Goal: Contribute content: Contribute content

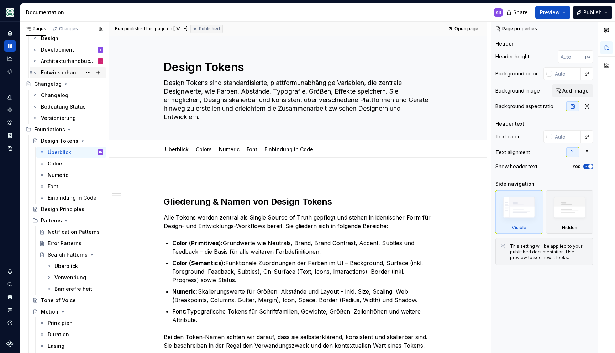
scroll to position [1981, 0]
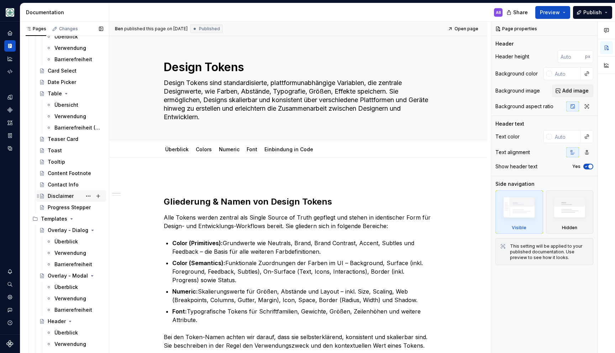
click at [72, 198] on div "Disclaimer" at bounding box center [61, 196] width 26 height 7
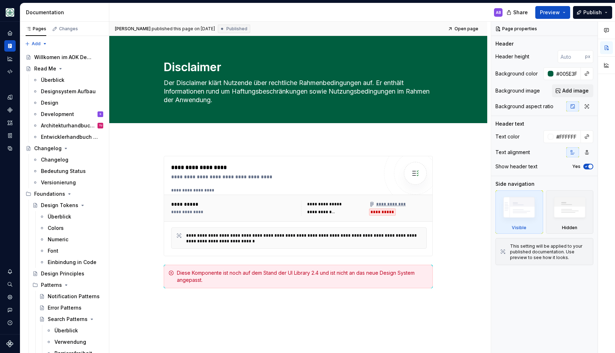
type textarea "*"
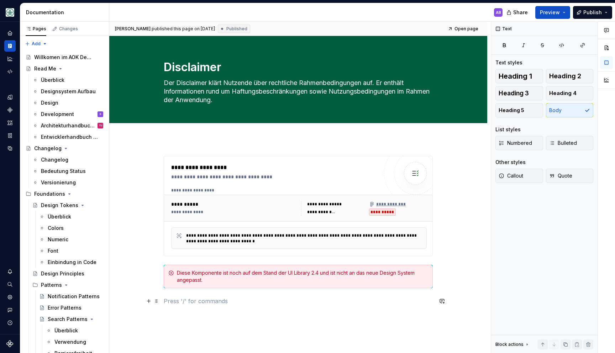
click at [260, 302] on p at bounding box center [298, 301] width 269 height 9
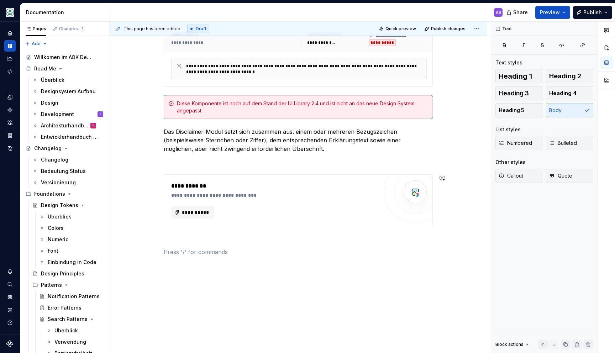
scroll to position [187, 0]
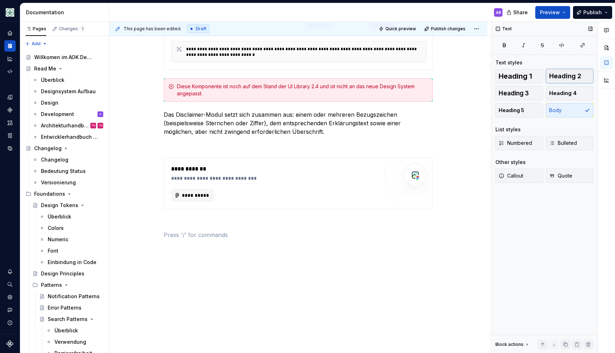
click at [562, 76] on span "Heading 2" at bounding box center [565, 76] width 32 height 7
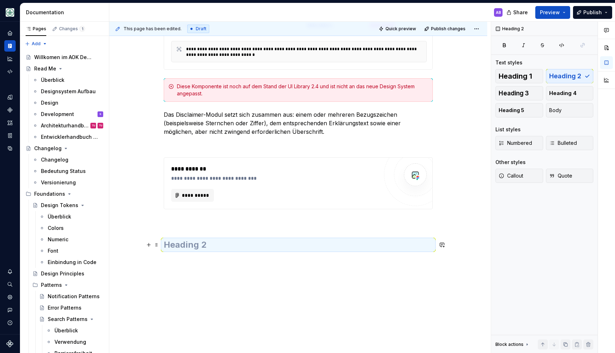
click at [267, 247] on h2 at bounding box center [298, 244] width 269 height 11
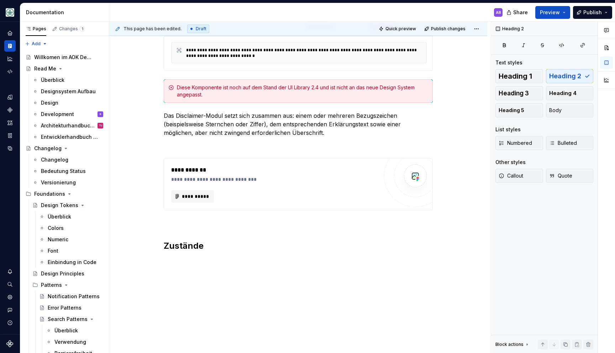
click at [324, 281] on div "**********" at bounding box center [298, 159] width 378 height 413
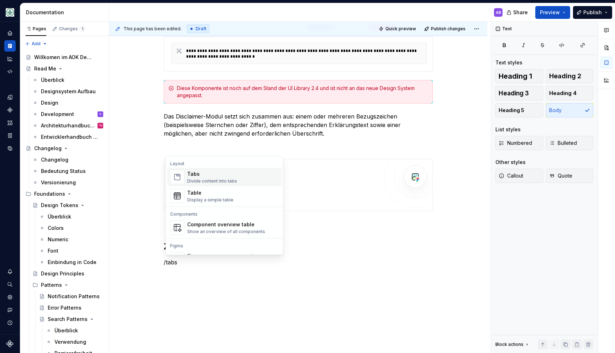
click at [239, 183] on div "Tabs Divide content into tabs" at bounding box center [233, 177] width 92 height 14
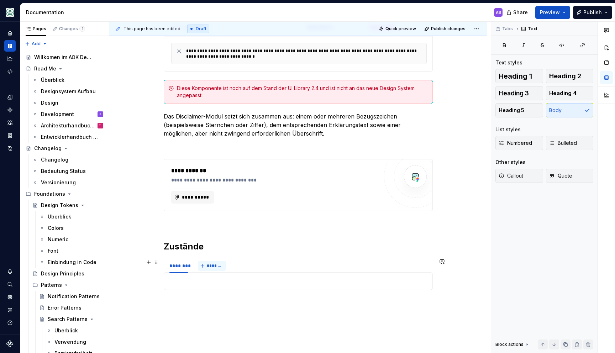
click at [210, 266] on span "*******" at bounding box center [215, 266] width 16 height 6
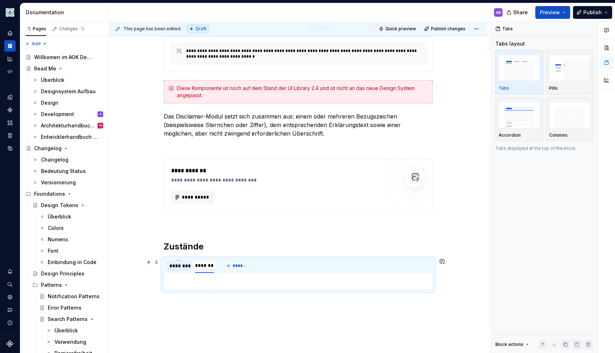
drag, startPoint x: 235, startPoint y: 266, endPoint x: 192, endPoint y: 264, distance: 42.4
click at [235, 266] on span "*******" at bounding box center [241, 266] width 16 height 6
click at [171, 264] on div "********" at bounding box center [178, 265] width 19 height 7
click at [194, 275] on div at bounding box center [298, 281] width 269 height 18
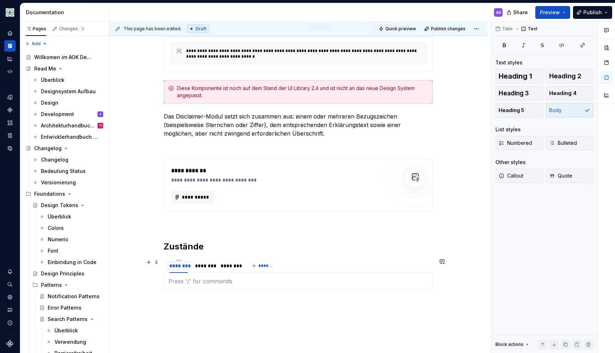
click at [181, 266] on div "********" at bounding box center [178, 265] width 19 height 7
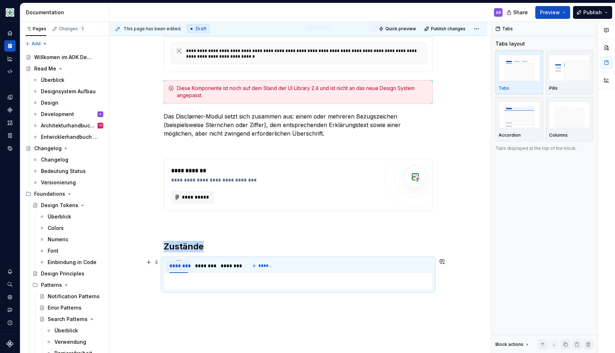
click at [181, 266] on div "********" at bounding box center [178, 265] width 19 height 7
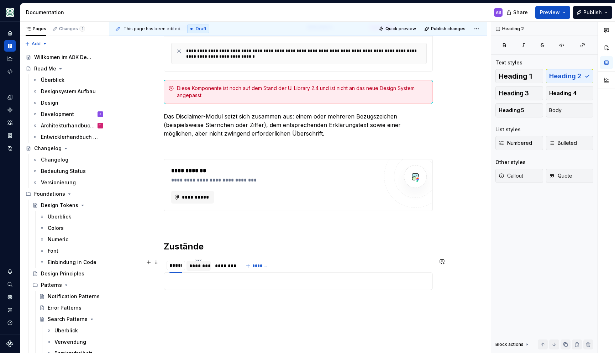
type input "******"
type textarea "*"
click at [199, 266] on div "********" at bounding box center [200, 265] width 19 height 7
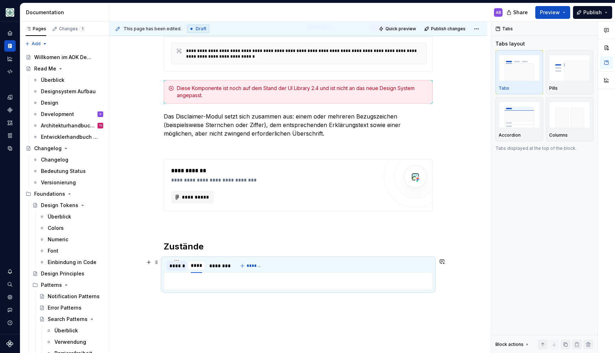
type input "******"
click at [228, 263] on div "********" at bounding box center [222, 265] width 19 height 7
type input "****"
click at [182, 267] on div "******" at bounding box center [176, 265] width 14 height 7
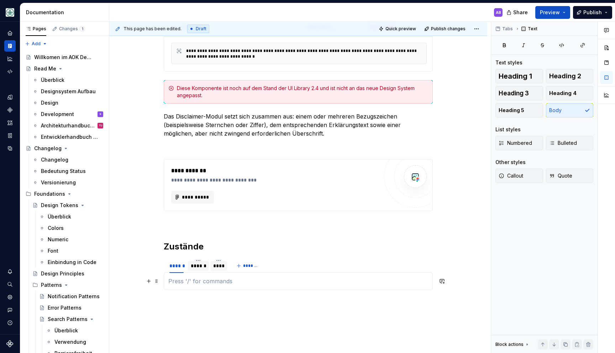
click at [195, 278] on p at bounding box center [298, 281] width 260 height 9
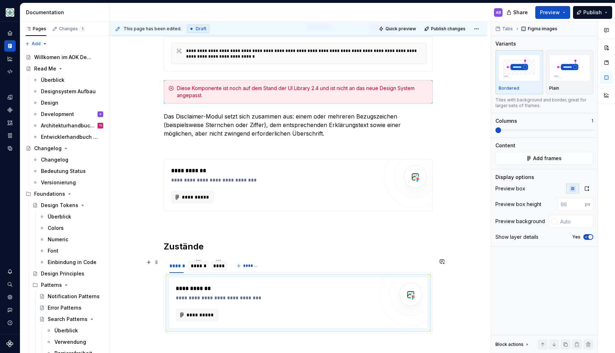
click at [202, 264] on div "******" at bounding box center [198, 265] width 15 height 7
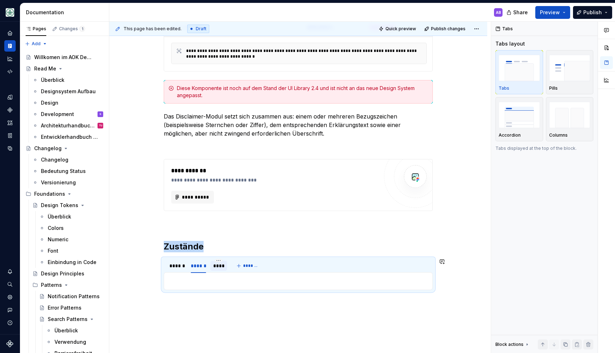
click at [205, 275] on div "**********" at bounding box center [298, 281] width 269 height 18
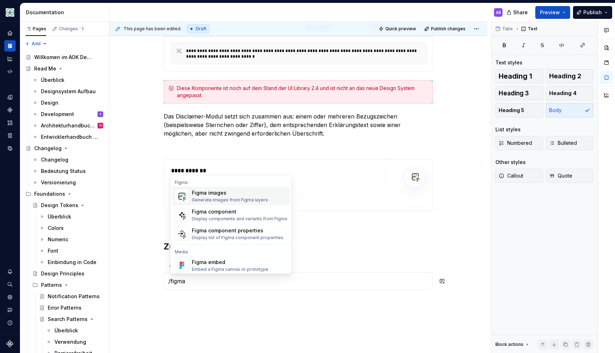
click at [217, 198] on div "Generate images from Figma layers" at bounding box center [230, 200] width 76 height 6
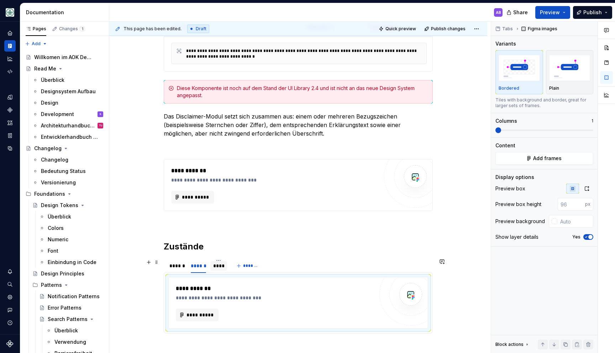
click at [217, 266] on div "****" at bounding box center [218, 265] width 11 height 7
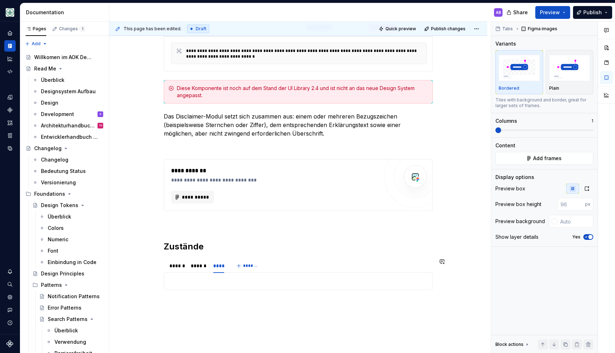
click at [231, 289] on div "**********" at bounding box center [298, 281] width 269 height 18
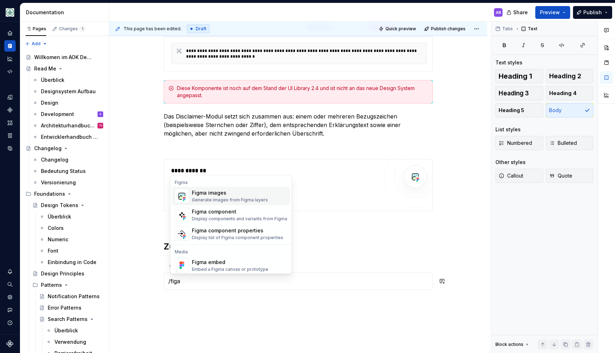
click at [209, 193] on div "Figma images" at bounding box center [230, 192] width 76 height 7
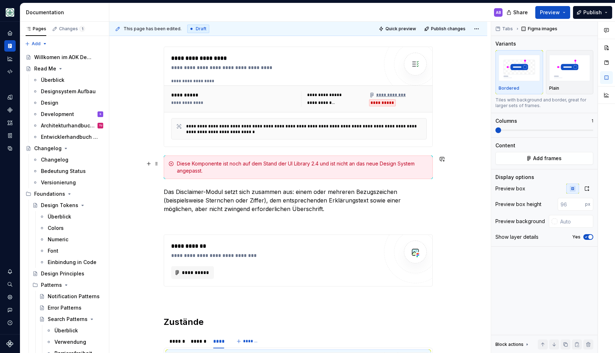
scroll to position [107, 0]
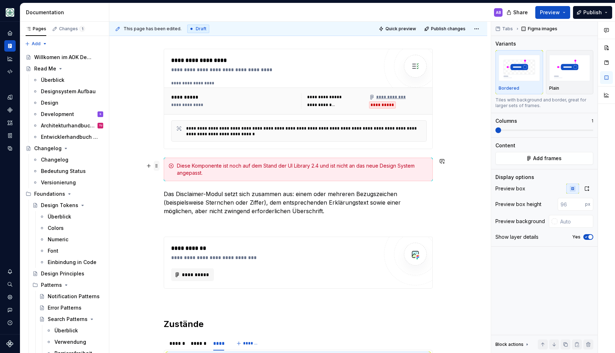
click at [160, 165] on span at bounding box center [157, 166] width 6 height 10
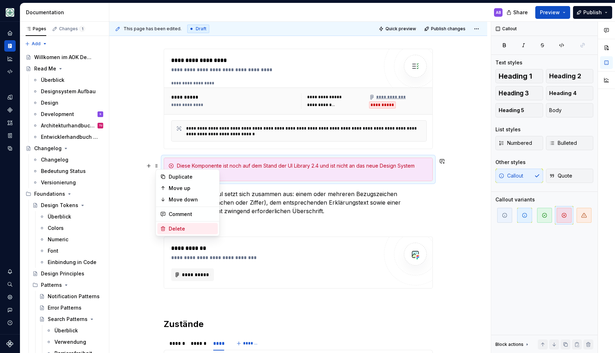
click at [182, 227] on div "Delete" at bounding box center [192, 228] width 46 height 7
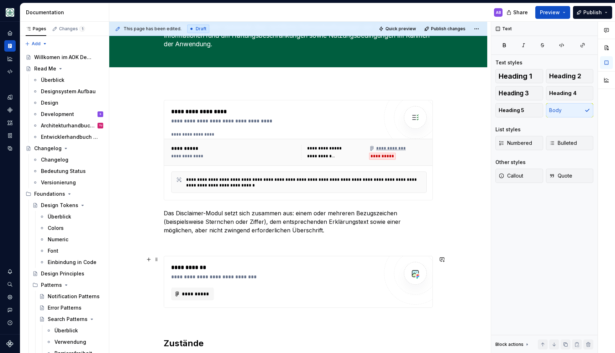
scroll to position [0, 0]
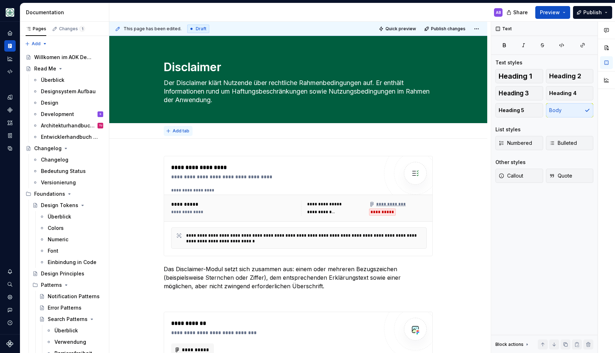
click at [182, 131] on span "Add tab" at bounding box center [181, 131] width 17 height 6
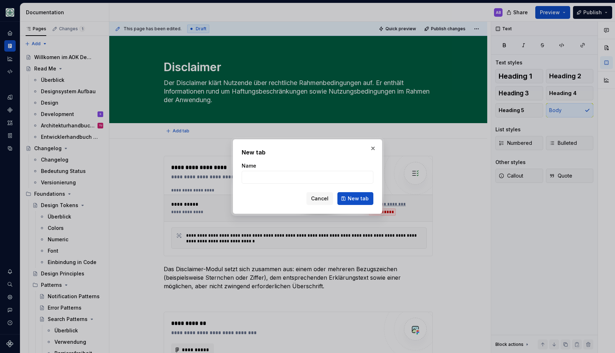
type textarea "*"
type input "Überblick"
click button "New tab" at bounding box center [356, 198] width 36 height 13
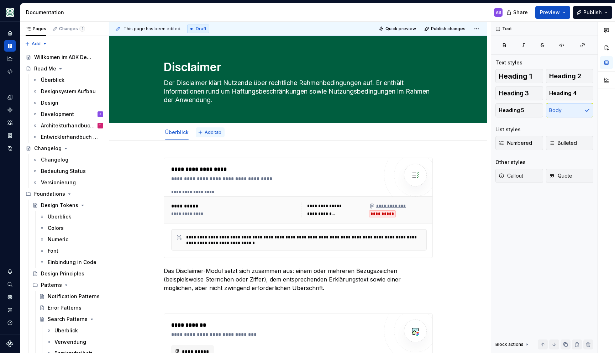
click at [217, 130] on span "Add tab" at bounding box center [213, 133] width 17 height 6
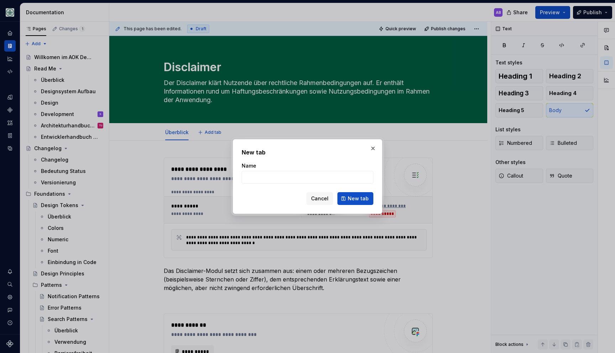
type textarea "*"
type input "Verwendu"
type textarea "*"
type input "Verwendung"
click at [356, 199] on span "New tab" at bounding box center [358, 198] width 21 height 7
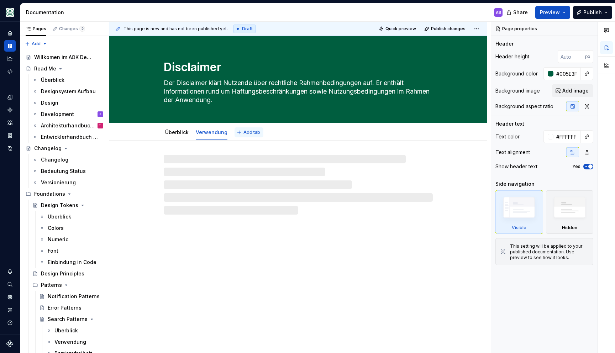
click at [247, 133] on span "Add tab" at bounding box center [252, 133] width 17 height 6
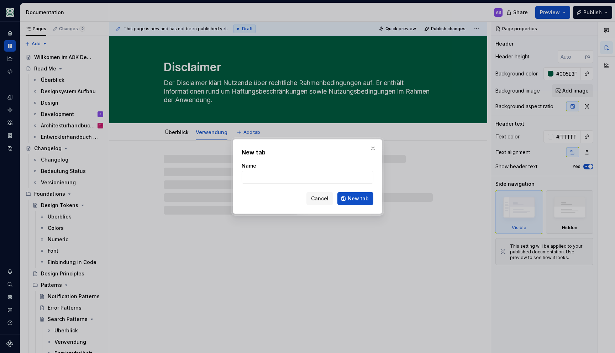
type textarea "*"
type input "B"
type textarea "*"
type input "Barri"
type textarea "*"
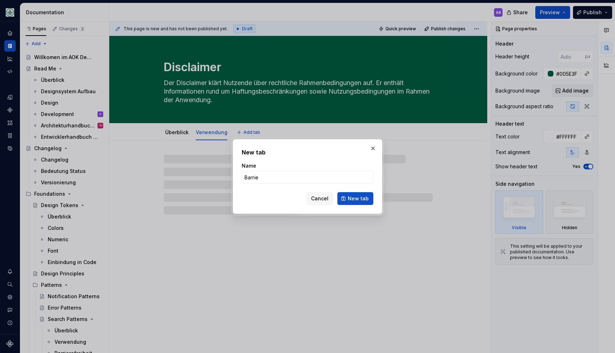
type input "Barrier"
type textarea "*"
type input "Barrierefre"
type textarea "*"
type input "Barrierefreiheit (WIP)"
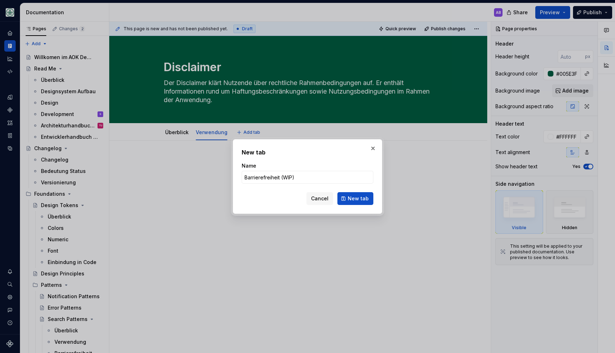
drag, startPoint x: 349, startPoint y: 195, endPoint x: 353, endPoint y: 175, distance: 20.6
click at [349, 195] on span "New tab" at bounding box center [358, 198] width 21 height 7
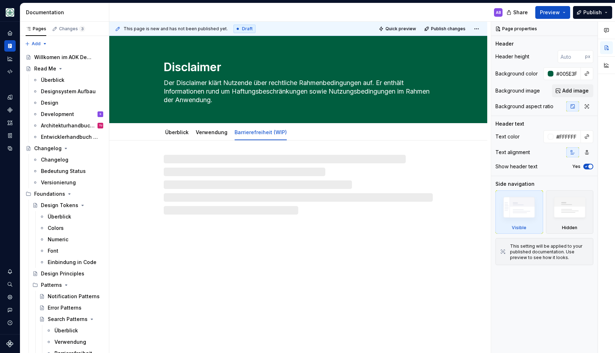
click at [260, 167] on div at bounding box center [298, 185] width 269 height 60
type textarea "*"
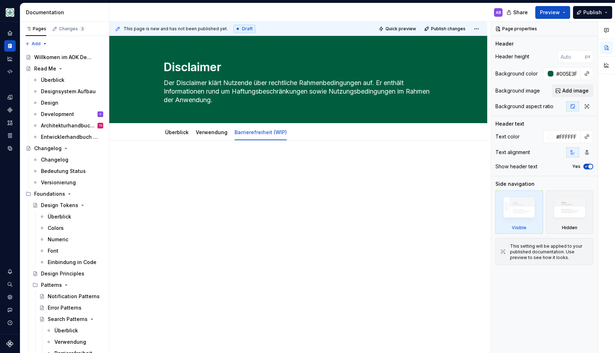
click at [257, 154] on div at bounding box center [298, 220] width 378 height 159
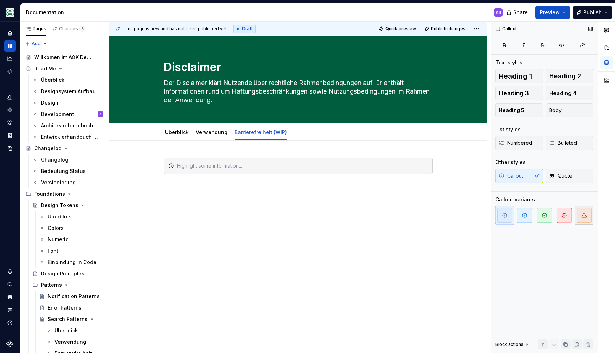
click at [576, 214] on button "button" at bounding box center [584, 215] width 19 height 19
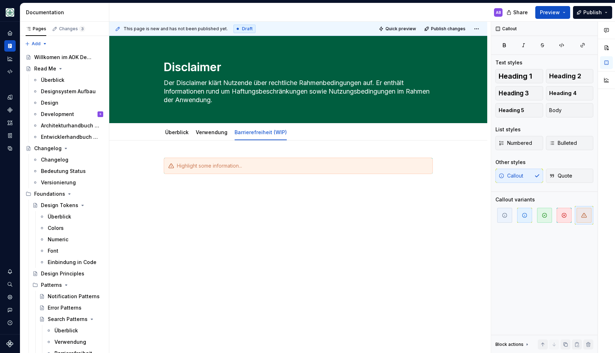
click at [338, 175] on div at bounding box center [298, 171] width 269 height 27
click at [338, 172] on div at bounding box center [298, 166] width 269 height 16
click at [223, 130] on link "Verwendung" at bounding box center [212, 132] width 32 height 6
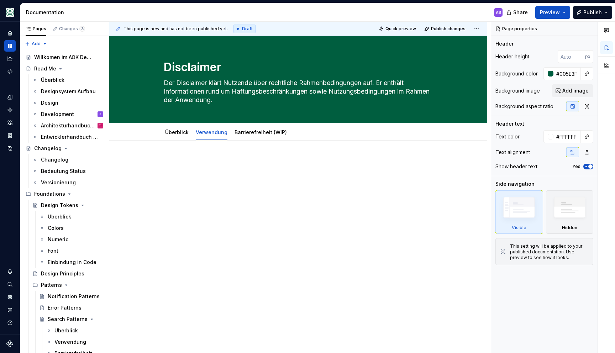
click at [285, 172] on div at bounding box center [298, 171] width 269 height 27
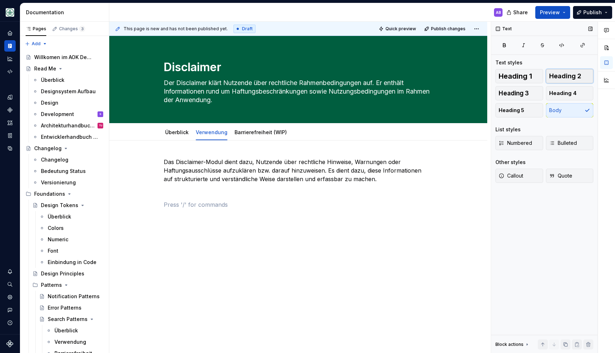
click at [553, 73] on span "Heading 2" at bounding box center [565, 76] width 32 height 7
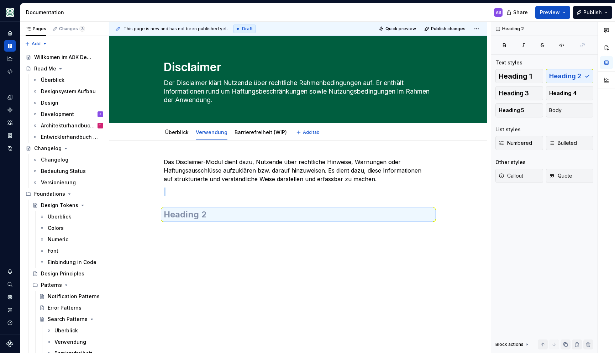
type textarea "*"
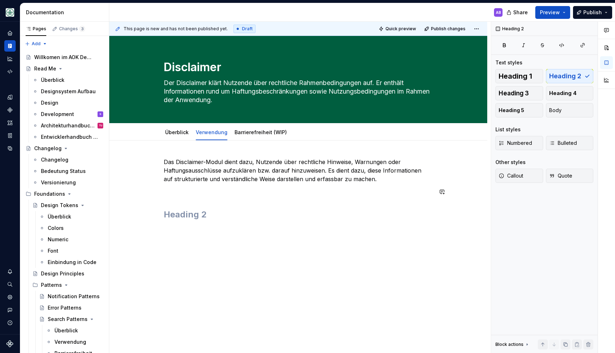
click at [268, 208] on div "Das Disclaimer-Modul dient dazu, Nutzende über rechtliche Hinweise, Warnungen o…" at bounding box center [298, 189] width 269 height 63
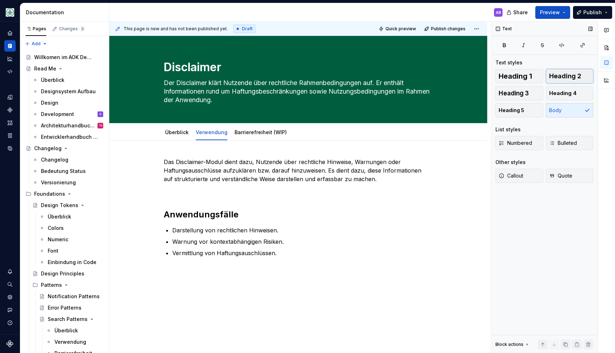
click at [565, 80] on button "Heading 2" at bounding box center [570, 76] width 48 height 14
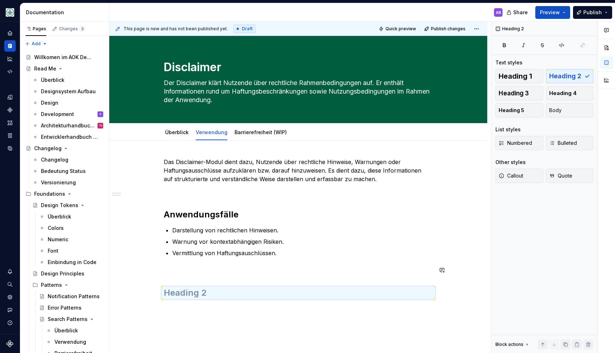
drag, startPoint x: 207, startPoint y: 280, endPoint x: 207, endPoint y: 286, distance: 6.1
click at [207, 280] on div "Das Disclaimer-Modul dient dazu, Nutzende über rechtliche Hinweise, Warnungen o…" at bounding box center [298, 228] width 269 height 141
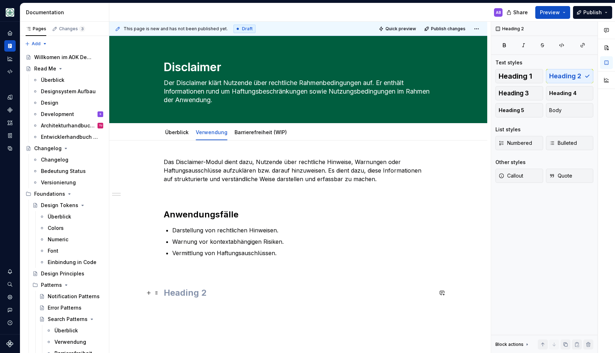
click at [206, 293] on h2 at bounding box center [298, 292] width 269 height 11
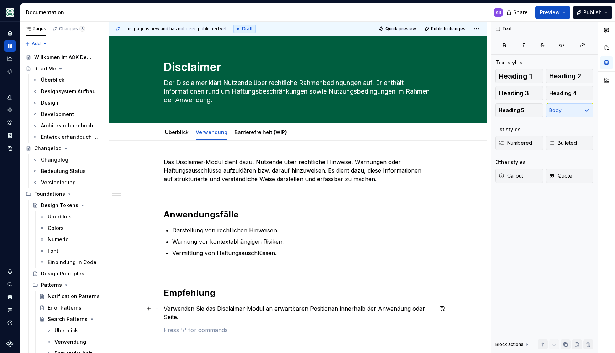
click at [166, 311] on p "Verwenden Sie das Disclaimer-Modul an erwartbaren Positionen innerhalb der Anwe…" at bounding box center [298, 312] width 269 height 17
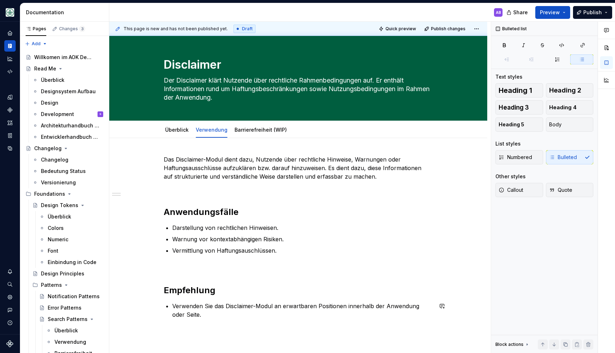
click at [182, 318] on div "Das Disclaimer-Modul dient dazu, Nutzende über rechtliche Hinweise, Warnungen o…" at bounding box center [298, 245] width 269 height 181
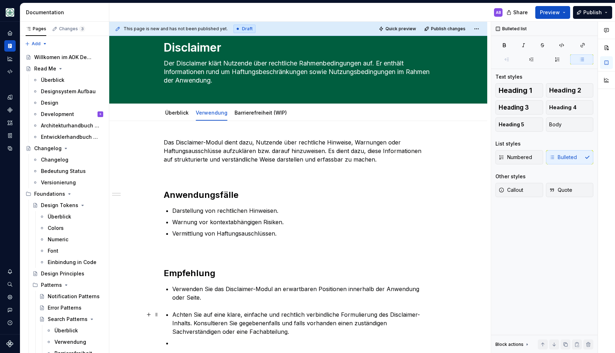
scroll to position [128, 0]
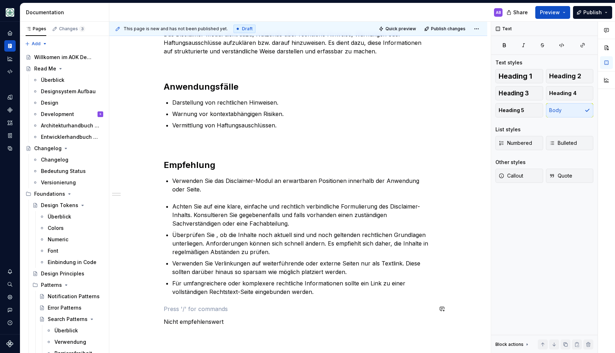
click at [207, 305] on p at bounding box center [298, 309] width 269 height 9
click at [218, 318] on p "Nicht empfehlenswert" at bounding box center [298, 322] width 269 height 9
click at [249, 318] on p "Nicht empfehlenswert" at bounding box center [298, 322] width 269 height 9
click at [564, 83] on button "Heading 2" at bounding box center [570, 76] width 48 height 14
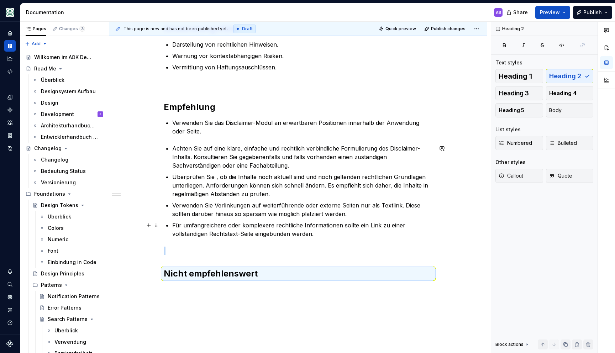
scroll to position [208, 0]
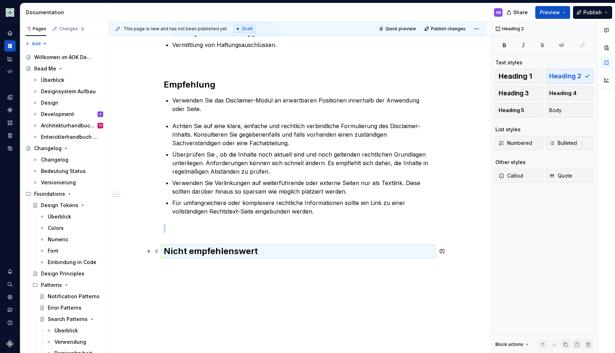
click at [345, 249] on h2 "Nicht empfehlenswert" at bounding box center [298, 251] width 269 height 11
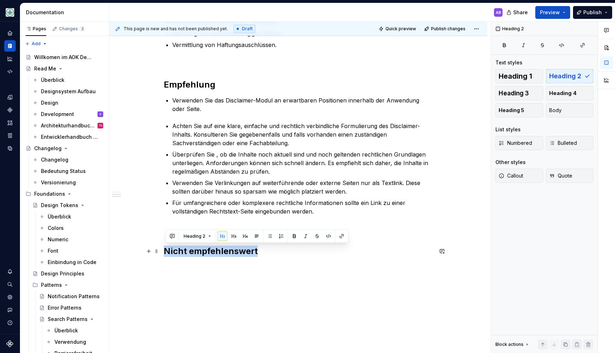
click at [345, 251] on h2 "Nicht empfehlenswert" at bounding box center [298, 251] width 269 height 11
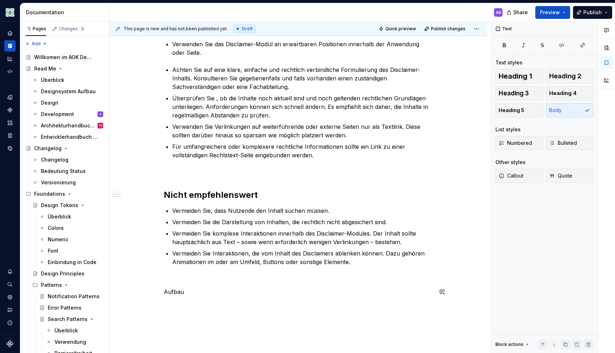
scroll to position [264, 0]
click at [564, 78] on span "Heading 2" at bounding box center [565, 76] width 32 height 7
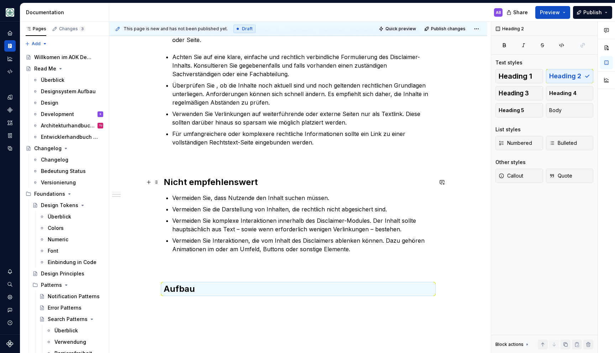
scroll to position [290, 0]
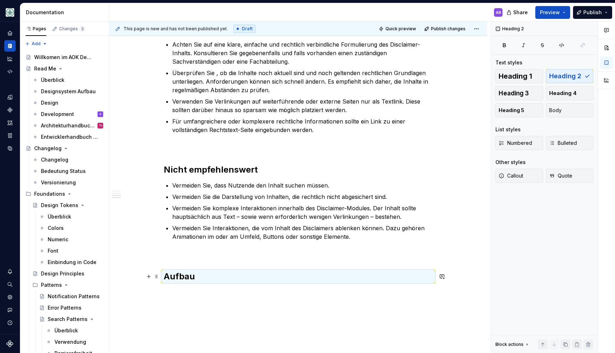
click at [223, 278] on h2 "Aufbau" at bounding box center [298, 276] width 269 height 11
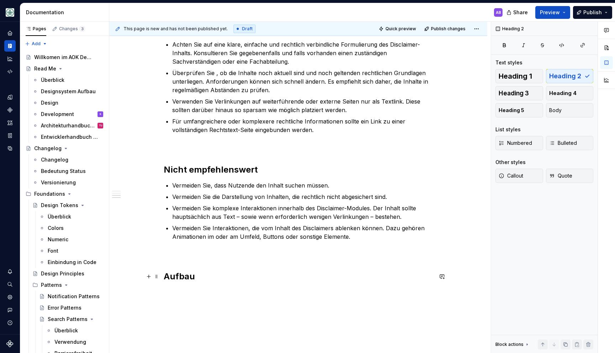
click at [233, 277] on h2 "Aufbau" at bounding box center [298, 276] width 269 height 11
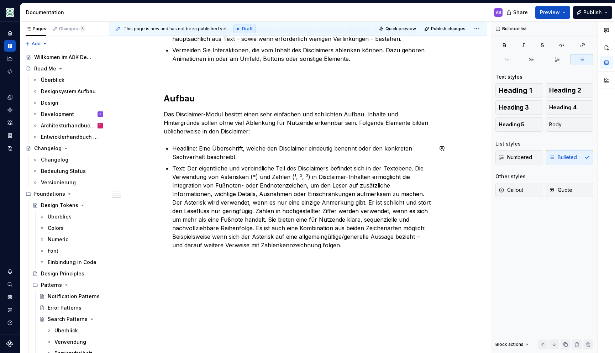
scroll to position [478, 0]
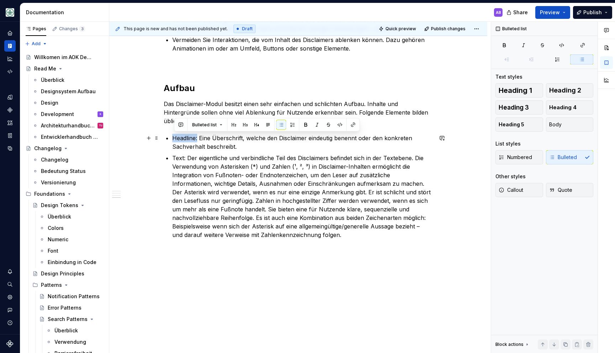
drag, startPoint x: 200, startPoint y: 136, endPoint x: 176, endPoint y: 137, distance: 24.6
click at [176, 137] on p "Headline: Eine Überschrift, welche den Disclaimer eindeutig benennt oder den ko…" at bounding box center [302, 142] width 261 height 17
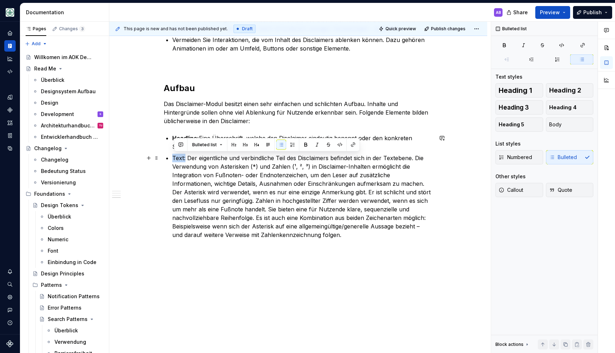
drag, startPoint x: 187, startPoint y: 157, endPoint x: 172, endPoint y: 159, distance: 15.1
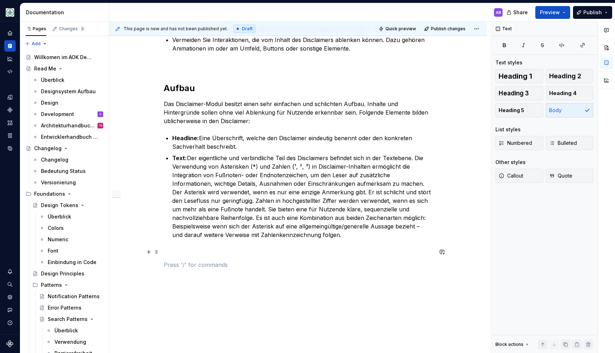
click at [233, 254] on p at bounding box center [298, 252] width 269 height 9
click at [221, 266] on p at bounding box center [298, 265] width 269 height 9
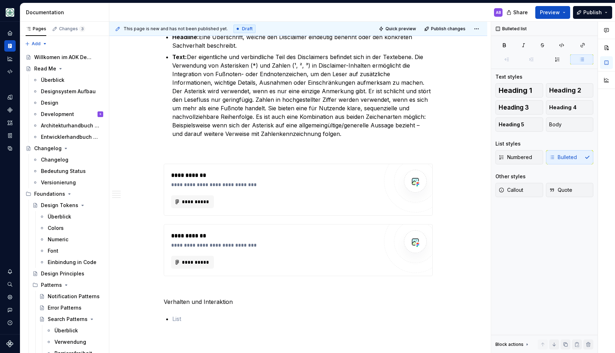
scroll to position [584, 0]
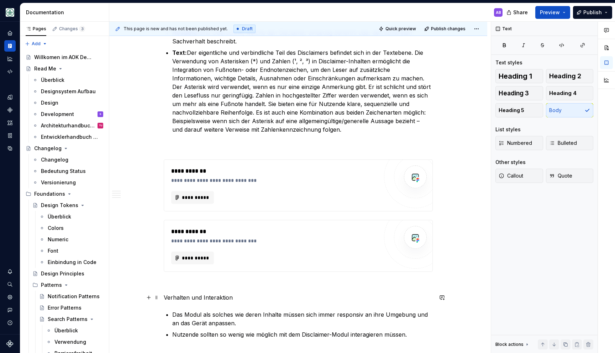
click at [281, 298] on p "Verhalten und Interaktion" at bounding box center [298, 297] width 269 height 9
click at [572, 77] on span "Heading 2" at bounding box center [565, 76] width 32 height 7
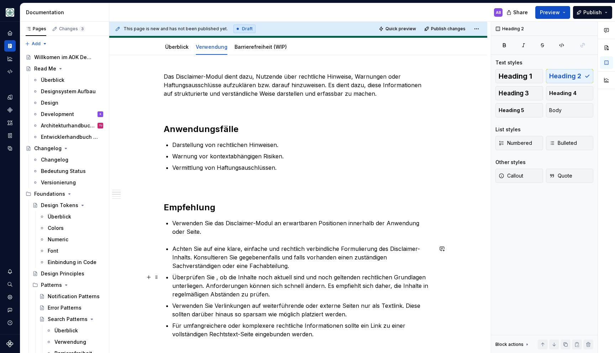
scroll to position [0, 0]
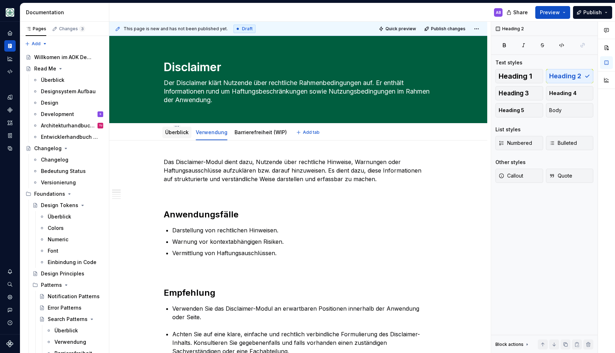
click at [176, 133] on link "Überblick" at bounding box center [177, 132] width 24 height 6
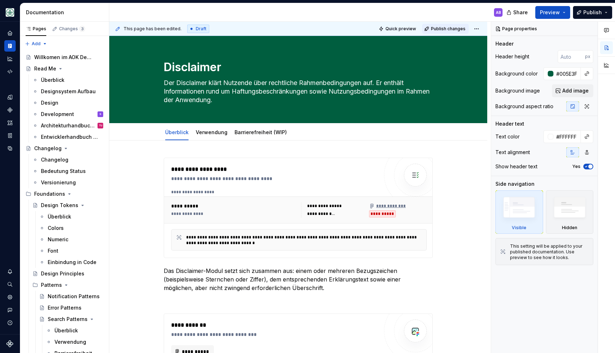
click at [444, 28] on span "Publish changes" at bounding box center [448, 29] width 35 height 6
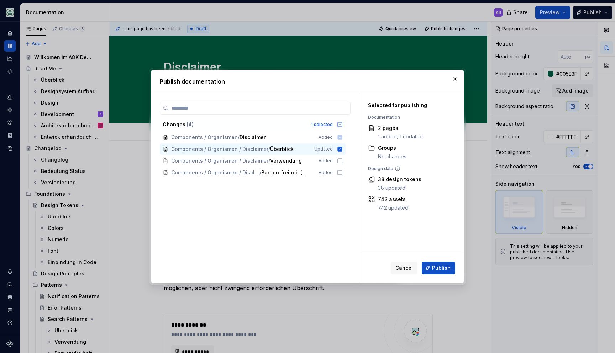
click at [450, 261] on div "Cancel Publish" at bounding box center [412, 268] width 104 height 30
click at [448, 265] on span "Publish" at bounding box center [441, 268] width 19 height 7
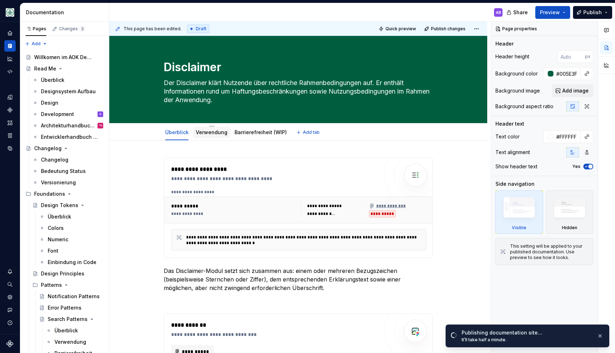
click at [215, 133] on link "Verwendung" at bounding box center [212, 132] width 32 height 6
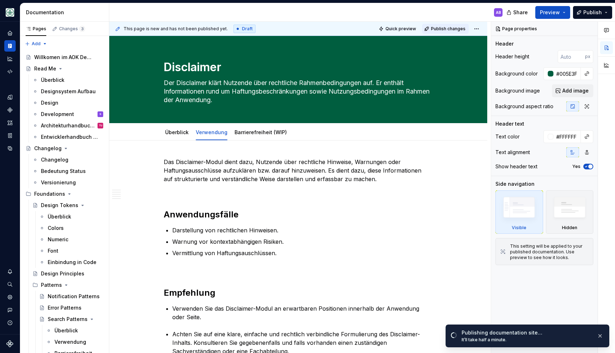
click at [444, 30] on span "Publish changes" at bounding box center [448, 29] width 35 height 6
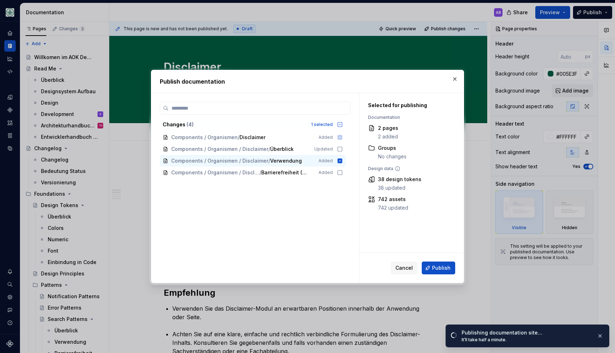
click at [440, 266] on span "Publish" at bounding box center [441, 268] width 19 height 7
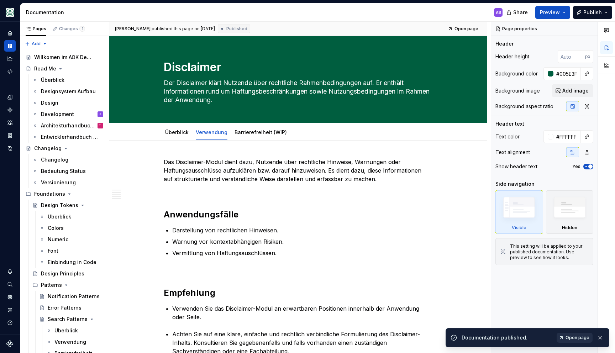
click at [566, 318] on link "Open page" at bounding box center [575, 338] width 36 height 10
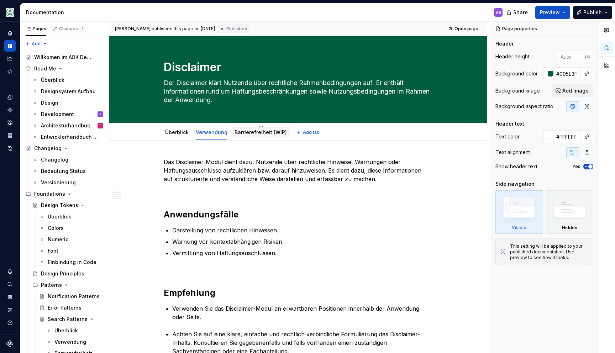
click at [268, 130] on link "Barrierefreiheit (WIP)" at bounding box center [261, 132] width 52 height 6
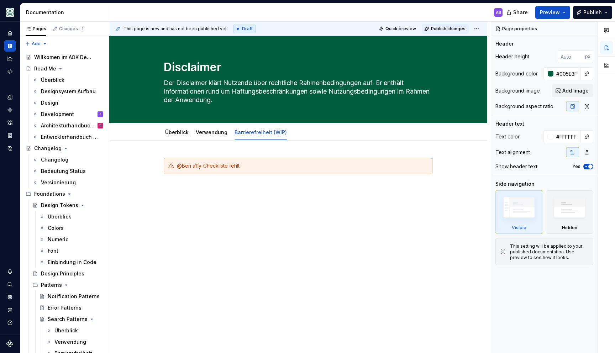
click at [459, 30] on span "Publish changes" at bounding box center [448, 29] width 35 height 6
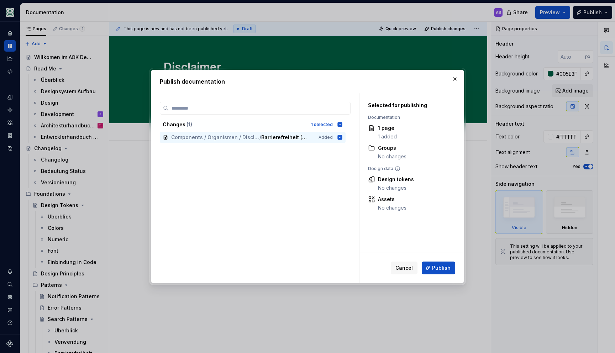
click at [439, 267] on span "Publish" at bounding box center [441, 268] width 19 height 7
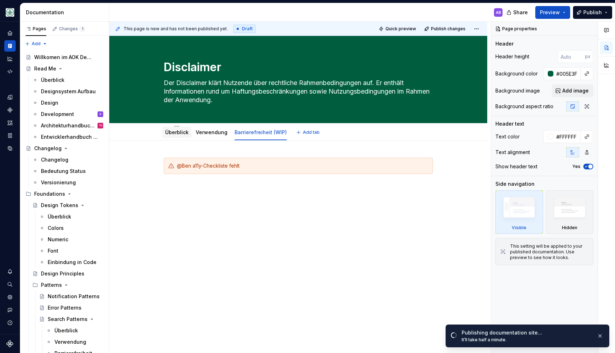
click at [178, 134] on link "Überblick" at bounding box center [177, 132] width 24 height 6
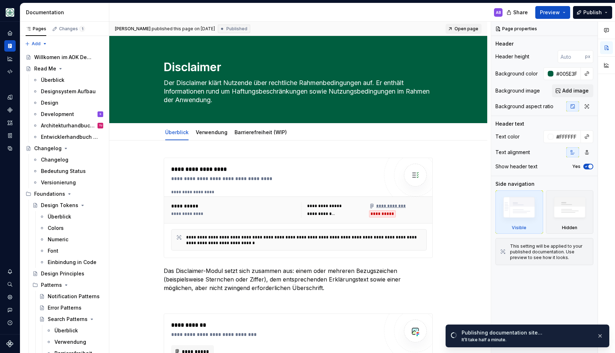
click at [469, 26] on span "Open page" at bounding box center [467, 29] width 24 height 6
click at [179, 131] on link "Überblick" at bounding box center [177, 132] width 24 height 6
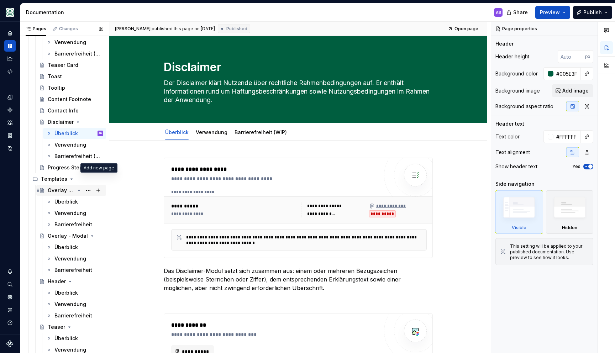
scroll to position [2054, 0]
click at [468, 28] on span "Open page" at bounding box center [467, 29] width 24 height 6
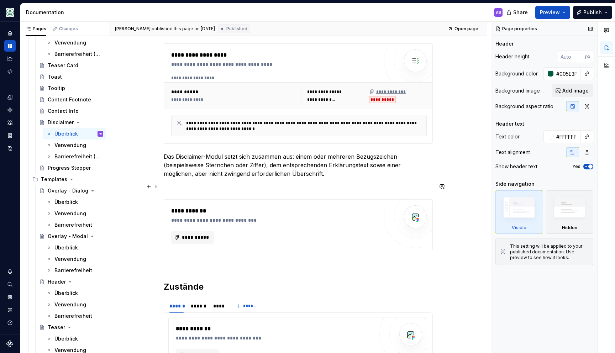
scroll to position [117, 0]
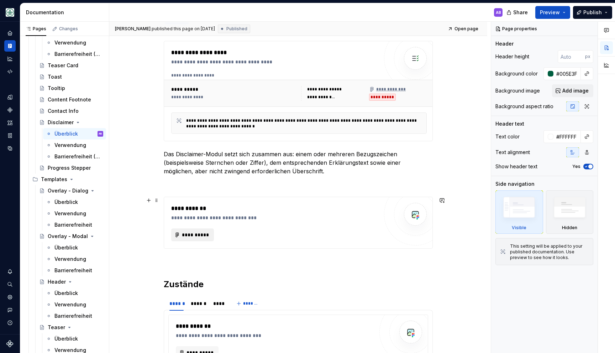
click at [199, 232] on span "**********" at bounding box center [196, 234] width 28 height 7
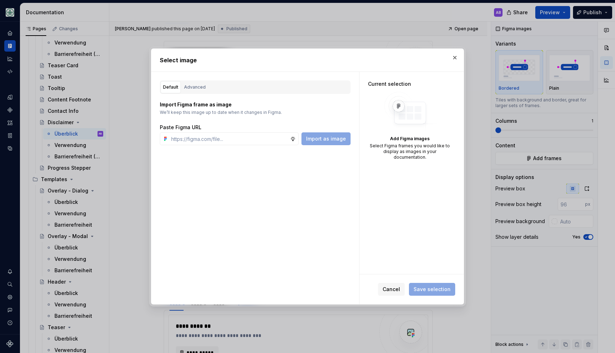
type textarea "*"
type input "https://www.figma.com/design/h3quR2me0t8yxvd40CMizU/AOK-UI-Library-3.0.33--ades…"
click at [329, 141] on span "Import as image" at bounding box center [326, 138] width 40 height 7
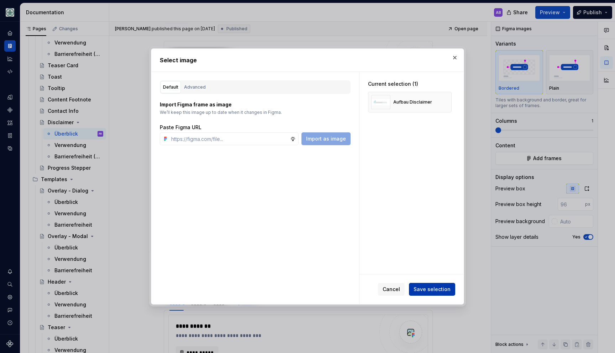
click at [434, 286] on span "Save selection" at bounding box center [432, 289] width 37 height 7
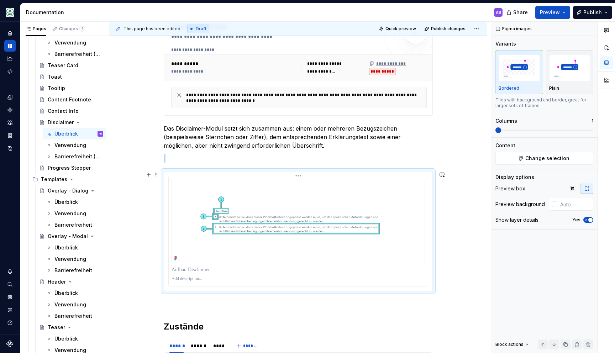
type textarea "*"
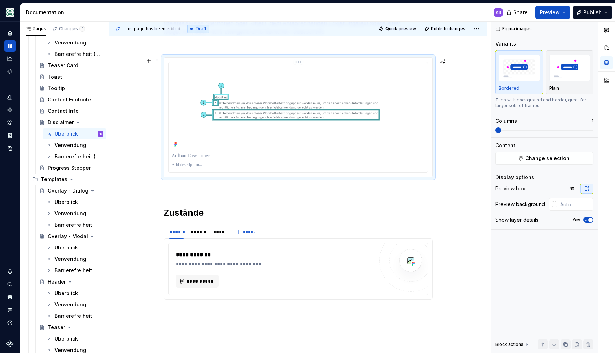
click at [187, 163] on p at bounding box center [299, 165] width 254 height 6
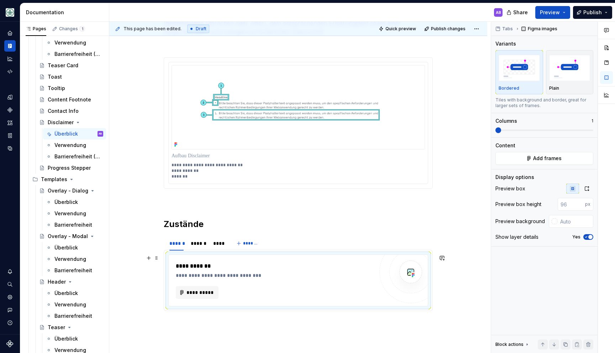
click at [213, 285] on div "**********" at bounding box center [275, 280] width 198 height 37
click at [207, 293] on span "**********" at bounding box center [200, 292] width 28 height 7
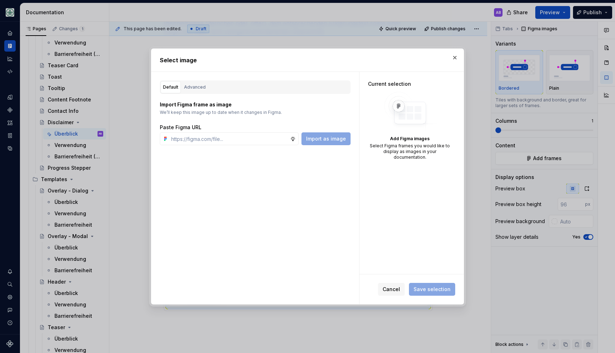
type textarea "*"
type input "https://www.figma.com/design/h3quR2me0t8yxvd40CMizU/AOK-UI-Library-3.0.33--ades…"
drag, startPoint x: 326, startPoint y: 138, endPoint x: 339, endPoint y: 141, distance: 13.1
click at [326, 138] on span "Import as image" at bounding box center [326, 138] width 40 height 7
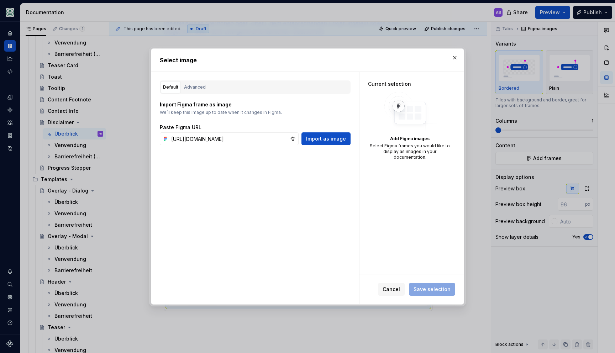
scroll to position [0, 0]
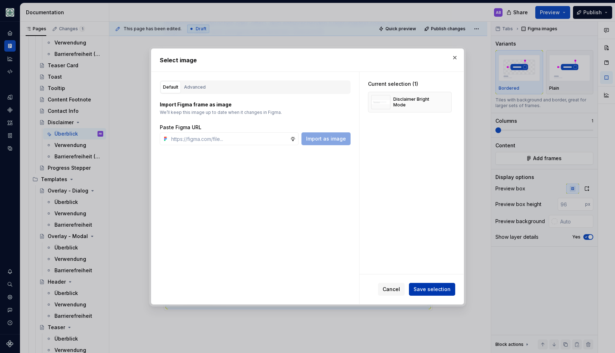
click at [441, 292] on span "Save selection" at bounding box center [432, 289] width 37 height 7
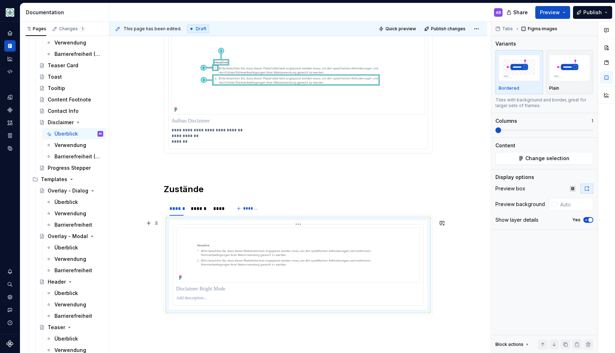
scroll to position [306, 0]
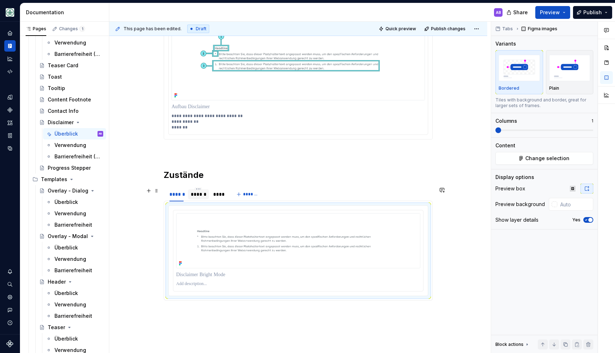
click at [194, 194] on div "******" at bounding box center [198, 194] width 15 height 7
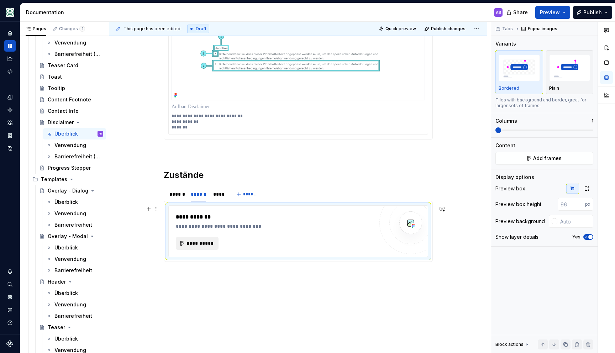
click at [197, 241] on span "**********" at bounding box center [200, 243] width 28 height 7
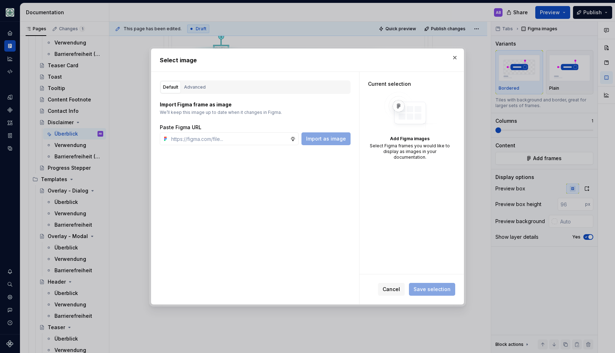
type textarea "*"
type input "https://www.figma.com/design/h3quR2me0t8yxvd40CMizU/AOK-UI-Library-3.0.33--ades…"
type textarea "*"
type input "https://www.figma.com/design/h3quR2me0t8yxvd40CMizU/AOK-UI-Library-3.0.33--ades…"
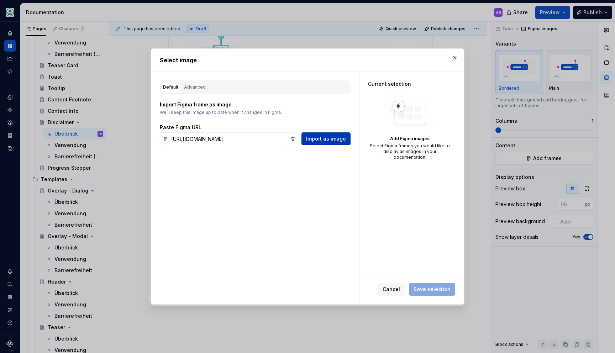
scroll to position [0, 0]
click at [330, 139] on span "Import as image" at bounding box center [326, 138] width 40 height 7
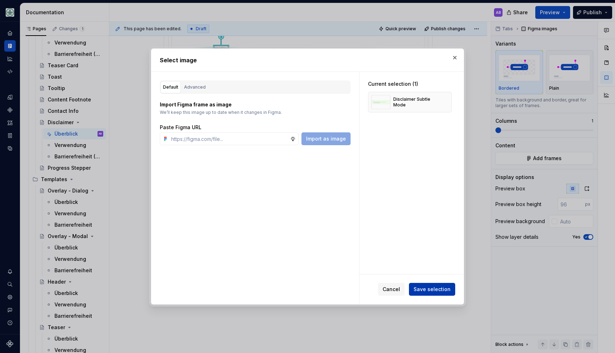
click at [431, 288] on span "Save selection" at bounding box center [432, 289] width 37 height 7
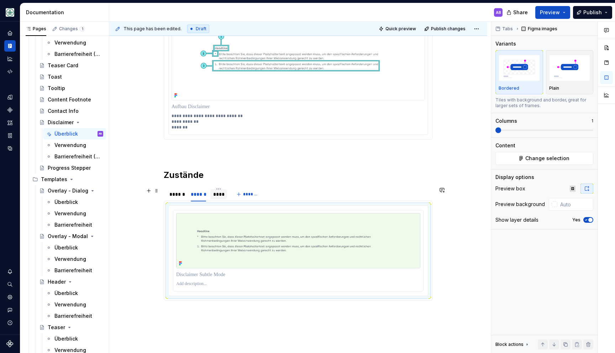
click at [223, 198] on div "****" at bounding box center [218, 194] width 17 height 10
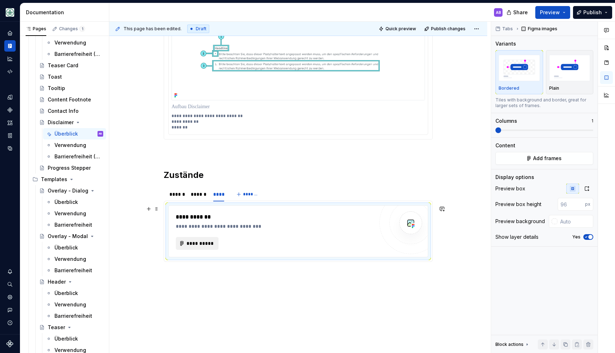
click at [205, 240] on span "**********" at bounding box center [200, 243] width 28 height 7
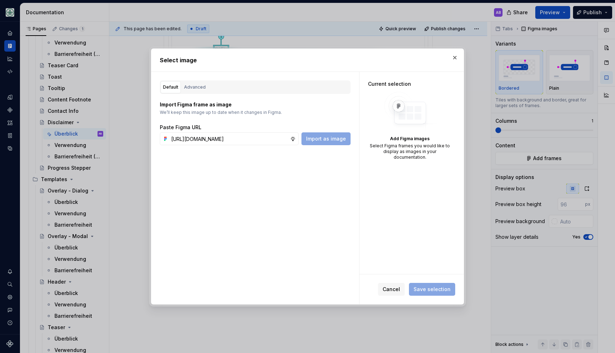
scroll to position [0, 225]
type input "https://www.figma.com/design/h3quR2me0t8yxvd40CMizU/AOK-UI-Library-3.0.33--ades…"
click at [309, 141] on span "Import as image" at bounding box center [326, 138] width 40 height 7
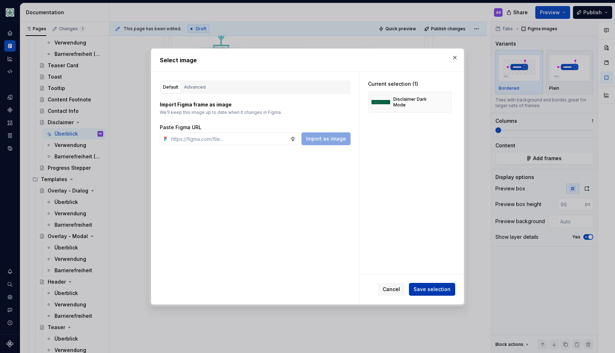
click at [438, 284] on button "Save selection" at bounding box center [432, 289] width 46 height 13
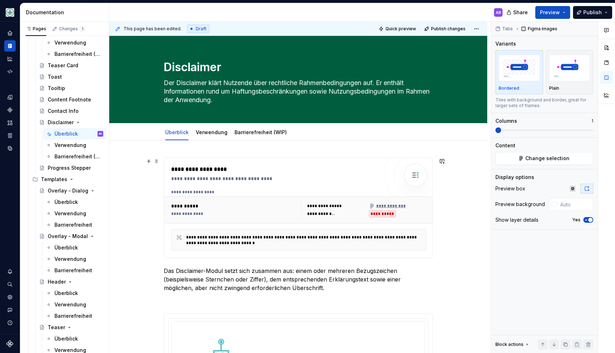
click at [251, 190] on div "**********" at bounding box center [299, 192] width 256 height 6
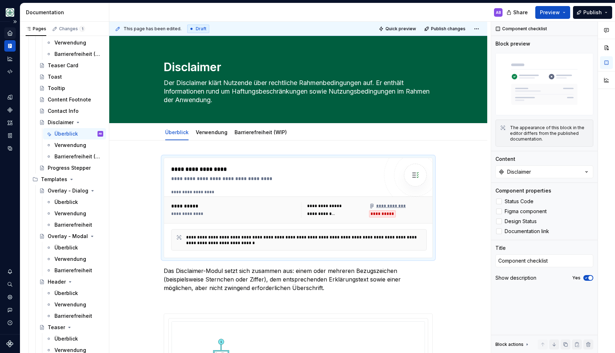
click at [13, 34] on icon "Home" at bounding box center [10, 33] width 6 height 6
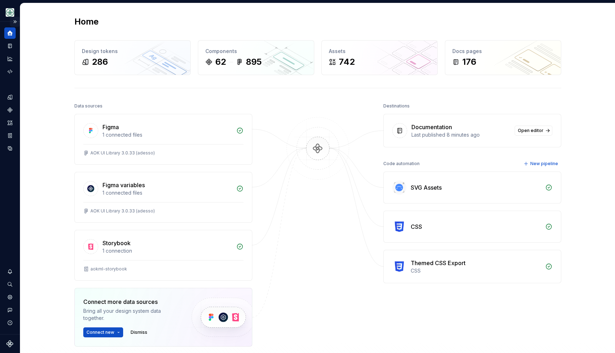
click at [12, 23] on button "Expand sidebar" at bounding box center [15, 22] width 10 height 10
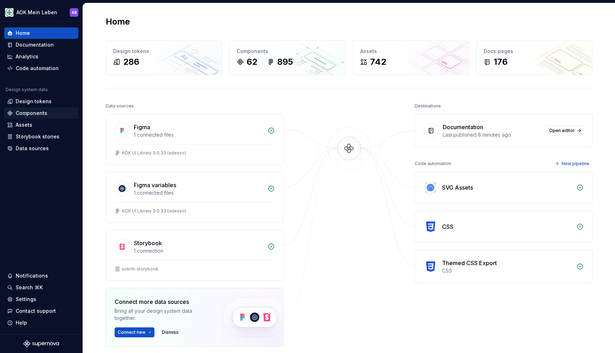
click at [31, 114] on div "Components" at bounding box center [32, 113] width 32 height 7
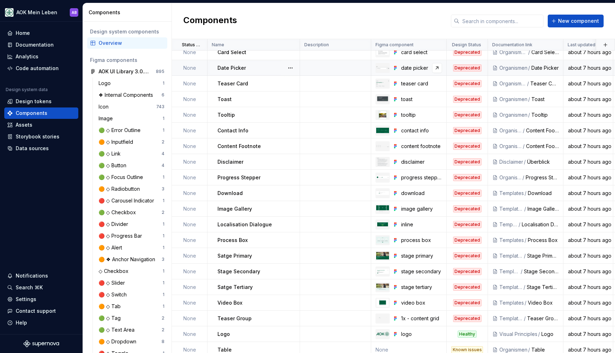
scroll to position [669, 0]
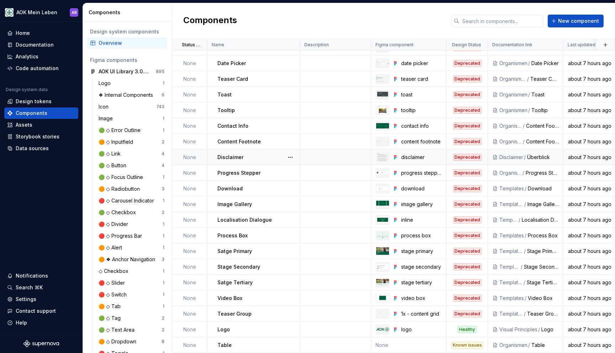
click at [267, 160] on div "Disclaimer" at bounding box center [259, 157] width 82 height 7
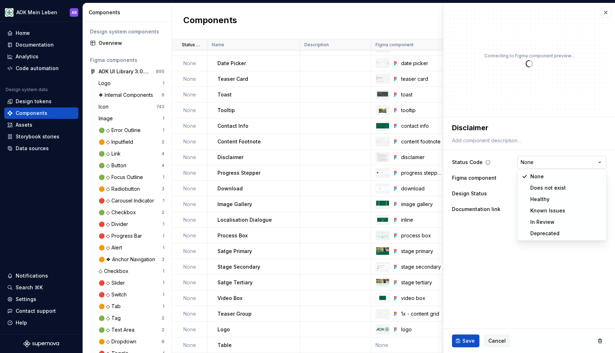
type textarea "*"
click at [533, 167] on html "AOK Mein Leben AB Home Documentation Analytics Code automation Design system da…" at bounding box center [307, 176] width 615 height 353
click at [494, 175] on html "AOK Mein Leben AB Home Documentation Analytics Code automation Design system da…" at bounding box center [307, 176] width 615 height 353
click at [531, 162] on html "AOK Mein Leben AB Home Documentation Analytics Code automation Design system da…" at bounding box center [307, 176] width 615 height 353
select select "**********"
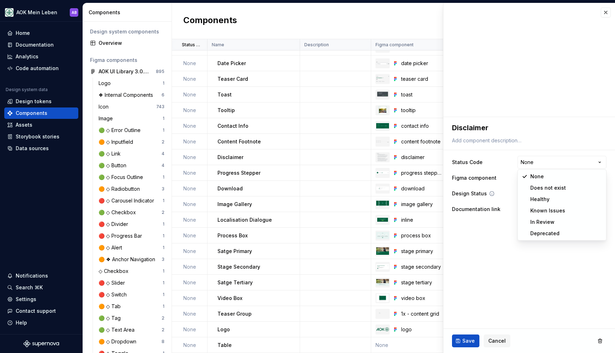
type textarea "*"
click at [537, 180] on div "disclaimer" at bounding box center [537, 177] width 32 height 7
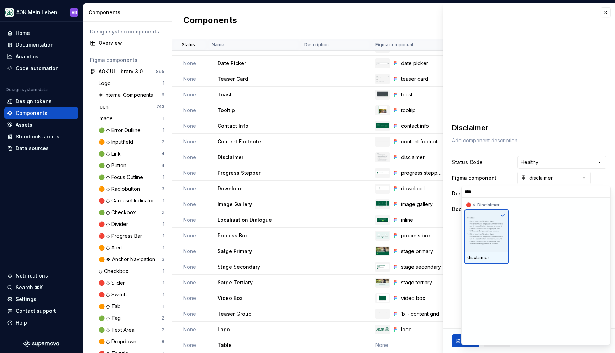
type input "*****"
click at [478, 230] on img at bounding box center [487, 231] width 38 height 28
click at [488, 223] on img at bounding box center [487, 231] width 38 height 28
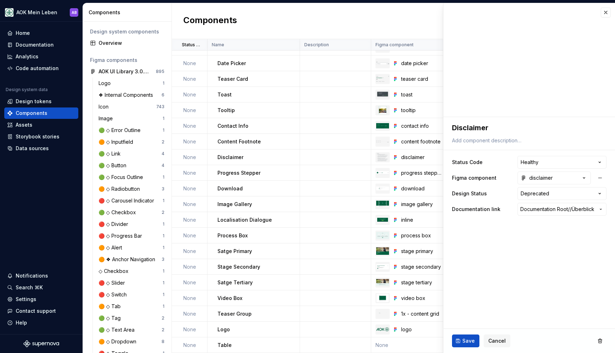
click at [499, 176] on html "AOK Mein Leben AB Home Documentation Analytics Code automation Design system da…" at bounding box center [307, 176] width 615 height 353
click at [604, 14] on button "button" at bounding box center [606, 12] width 10 height 10
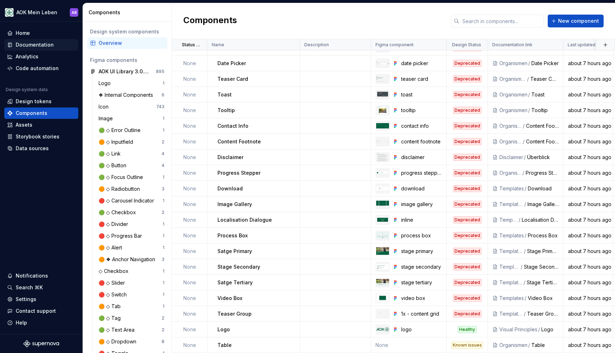
click at [29, 42] on div "Documentation" at bounding box center [35, 44] width 38 height 7
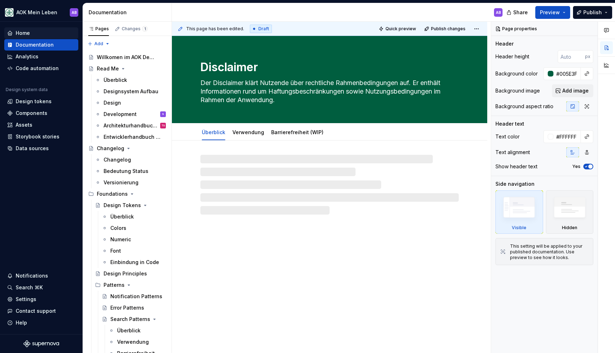
click at [27, 35] on div "Home" at bounding box center [23, 33] width 14 height 7
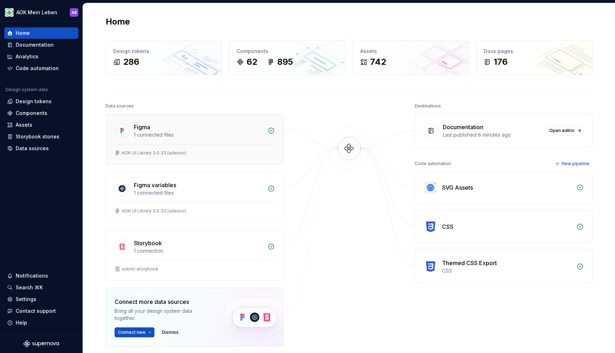
click at [145, 158] on div "AOK UI Library 3.0.33 (adesso)" at bounding box center [194, 154] width 177 height 20
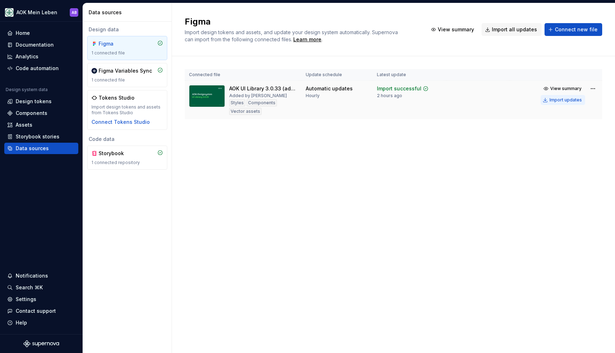
click at [561, 99] on div "Import updates" at bounding box center [566, 100] width 32 height 6
click at [591, 87] on html "AOK Mein Leben AB Home Documentation Analytics Code automation Design system da…" at bounding box center [307, 176] width 615 height 353
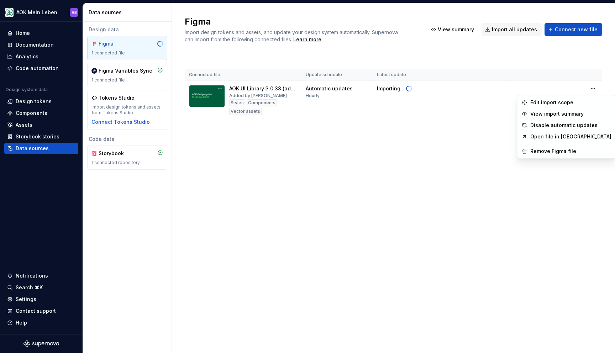
click at [428, 137] on html "AOK Mein Leben AB Home Documentation Analytics Code automation Design system da…" at bounding box center [307, 176] width 615 height 353
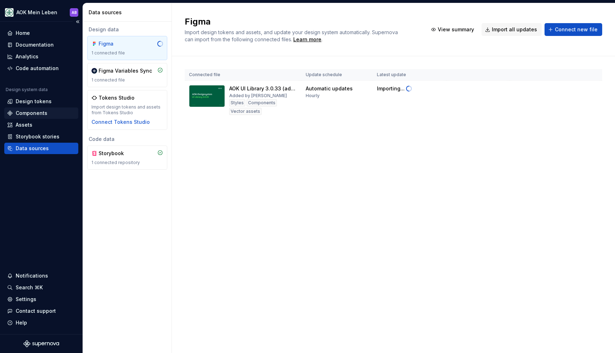
click at [28, 111] on div "Components" at bounding box center [32, 113] width 32 height 7
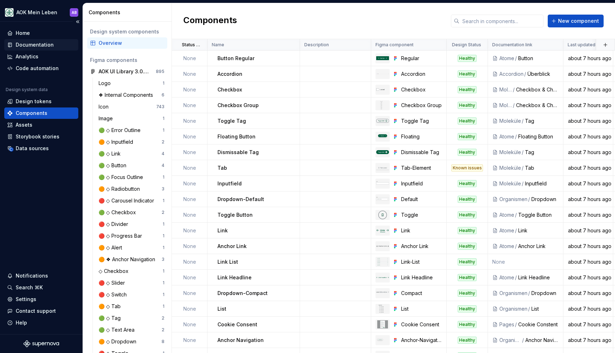
click at [33, 45] on div "Documentation" at bounding box center [35, 44] width 38 height 7
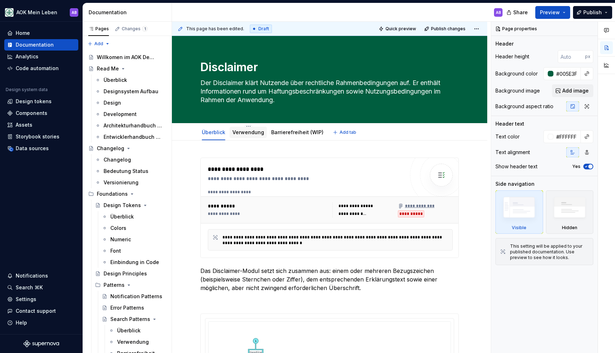
click at [252, 136] on div "Verwendung" at bounding box center [249, 132] width 32 height 7
click at [251, 135] on link "Verwendung" at bounding box center [249, 132] width 32 height 6
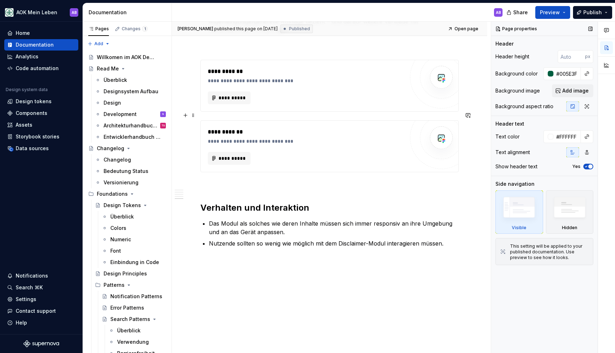
scroll to position [598, 0]
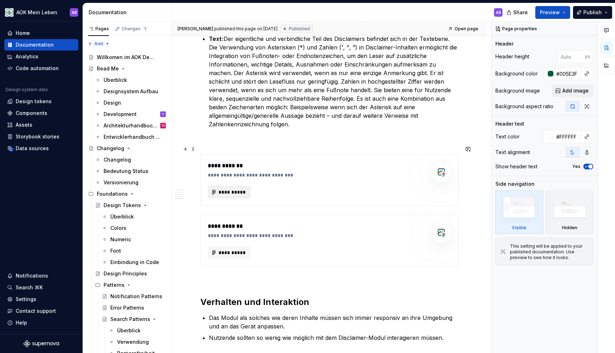
click at [235, 189] on span "**********" at bounding box center [232, 192] width 28 height 7
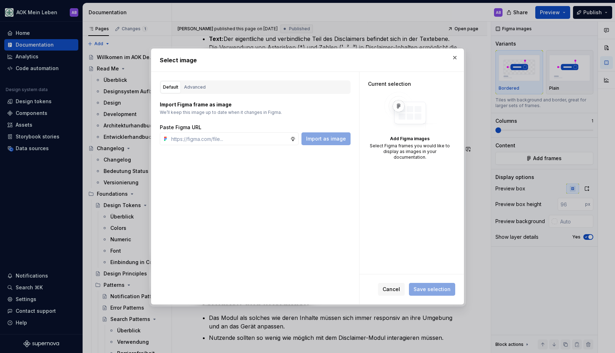
type textarea "*"
type input "https://www.figma.com/design/h3quR2me0t8yxvd40CMizU/AOK-UI-Library-3.0.34--ades…"
type textarea "*"
type input "https://www.figma.com/design/h3quR2me0t8yxvd40CMizU/AOK-UI-Library-3.0.34--ades…"
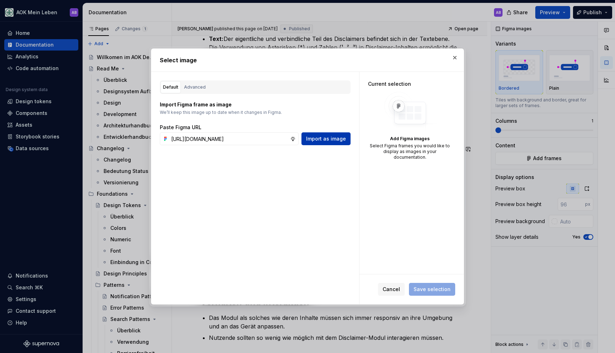
scroll to position [0, 0]
click at [329, 136] on span "Import as image" at bounding box center [326, 138] width 40 height 7
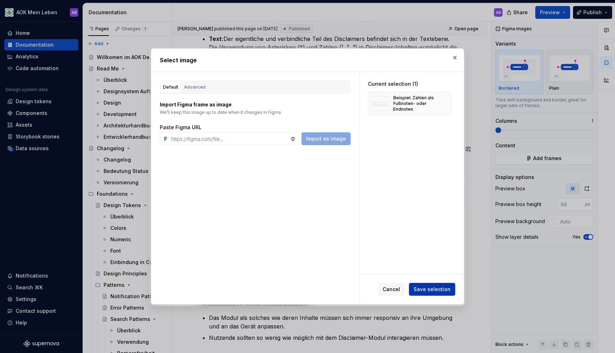
click at [442, 294] on button "Save selection" at bounding box center [432, 289] width 46 height 13
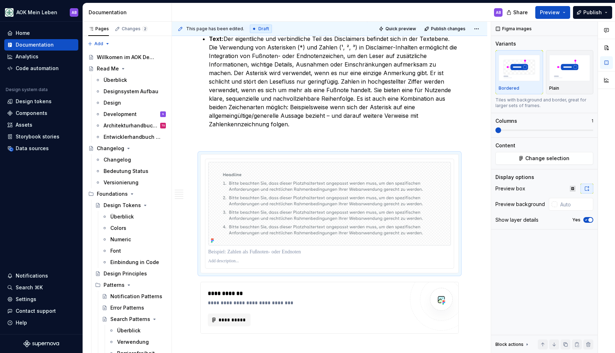
type textarea "*"
click at [563, 204] on input "text" at bounding box center [576, 204] width 36 height 13
click at [557, 204] on div at bounding box center [555, 205] width 6 height 6
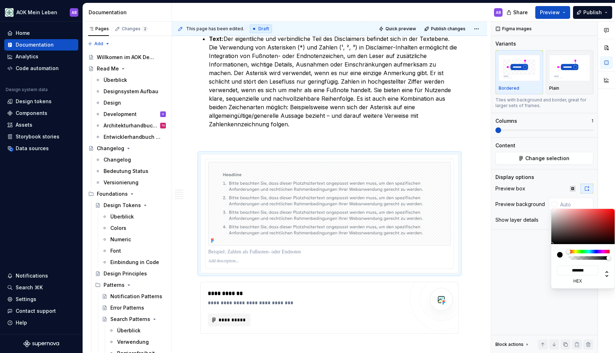
type input "#A09191"
type input "*******"
type input "#DBDBDB"
type input "*******"
type input "#FFFFFF"
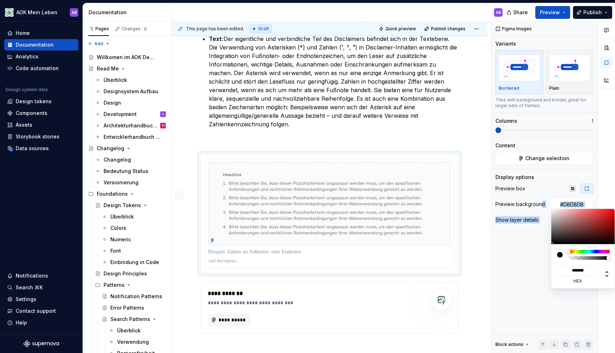
type input "*******"
drag, startPoint x: 558, startPoint y: 222, endPoint x: 477, endPoint y: 191, distance: 86.6
click at [511, 182] on body "AOK Mein Leben AB Home Documentation Analytics Code automation Design system da…" at bounding box center [307, 176] width 615 height 353
drag, startPoint x: 382, startPoint y: 260, endPoint x: 357, endPoint y: 270, distance: 26.7
click at [382, 260] on html "AOK Mein Leben AB Home Documentation Analytics Code automation Design system da…" at bounding box center [307, 176] width 615 height 353
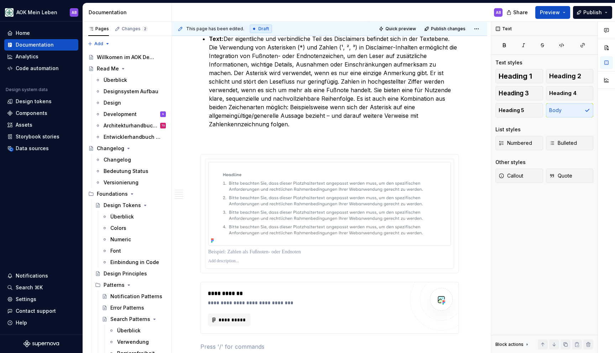
click at [335, 285] on html "AOK Mein Leben AB Home Documentation Analytics Code automation Design system da…" at bounding box center [307, 176] width 615 height 353
click at [247, 306] on div "**********" at bounding box center [306, 308] width 197 height 37
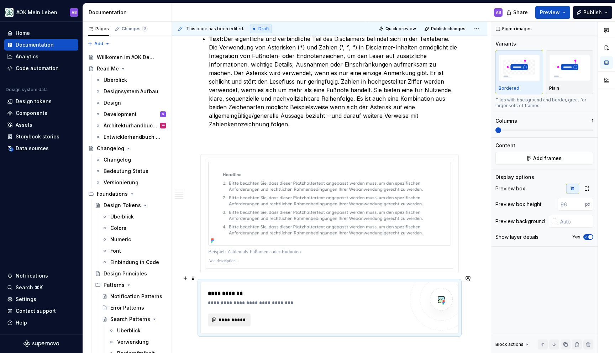
click at [236, 317] on span "**********" at bounding box center [232, 320] width 28 height 7
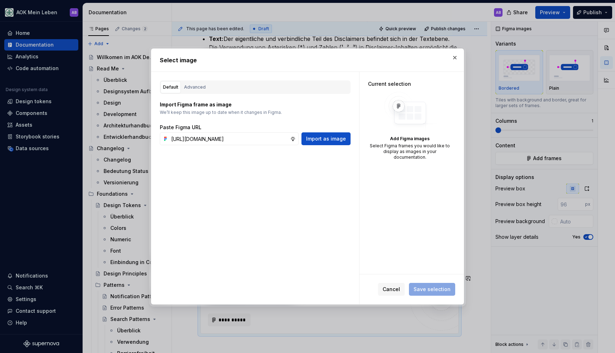
scroll to position [0, 224]
type input "https://www.figma.com/design/h3quR2me0t8yxvd40CMizU/AOK-UI-Library-3.0.34--ades…"
click at [339, 141] on span "Import as image" at bounding box center [326, 138] width 40 height 7
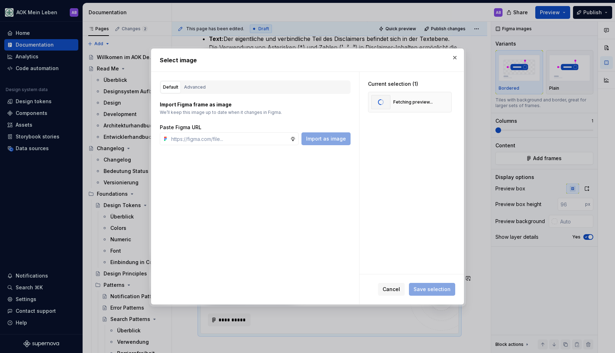
type textarea "*"
click at [426, 277] on div "Cancel Save selection" at bounding box center [412, 290] width 104 height 30
click at [427, 283] on button "Save selection" at bounding box center [432, 289] width 46 height 13
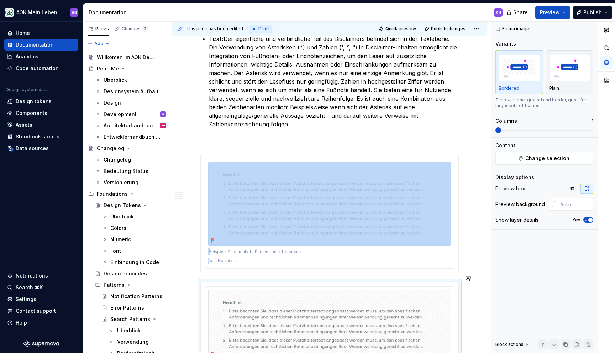
scroll to position [624, 0]
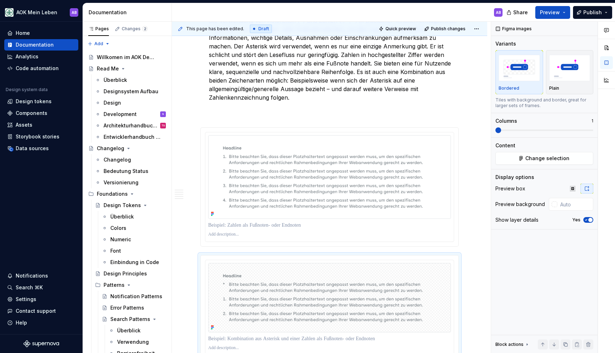
click at [556, 206] on div at bounding box center [555, 205] width 6 height 6
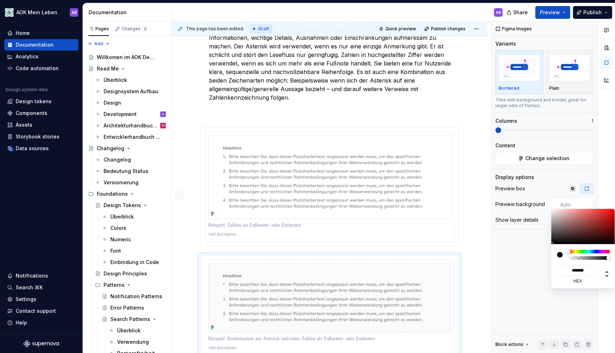
type input "#816B6B"
type input "*******"
type input "#907B7B"
type input "*******"
type input "#FFFFFF"
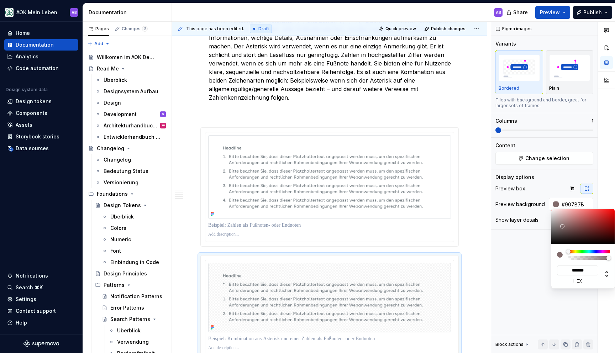
type input "*******"
drag, startPoint x: 563, startPoint y: 226, endPoint x: 428, endPoint y: 155, distance: 152.4
click at [493, 163] on body "AOK Mein Leben AB Home Documentation Analytics Code automation Design system da…" at bounding box center [307, 176] width 615 height 353
click at [471, 174] on html "AOK Mein Leben AB Home Documentation Analytics Code automation Design system da…" at bounding box center [307, 176] width 615 height 353
click at [236, 226] on html "AOK Mein Leben AB Home Documentation Analytics Code automation Design system da…" at bounding box center [307, 176] width 615 height 353
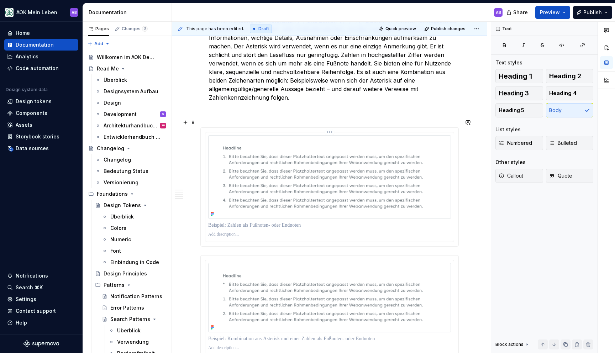
click at [233, 232] on p at bounding box center [329, 235] width 243 height 6
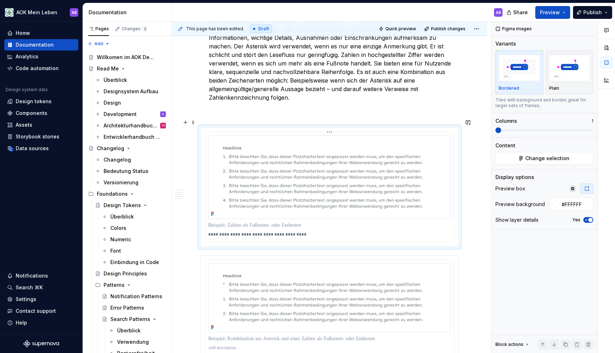
click at [250, 232] on p "**********" at bounding box center [331, 235] width 246 height 6
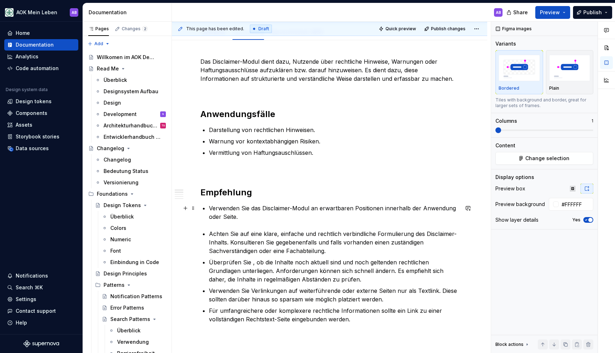
scroll to position [0, 0]
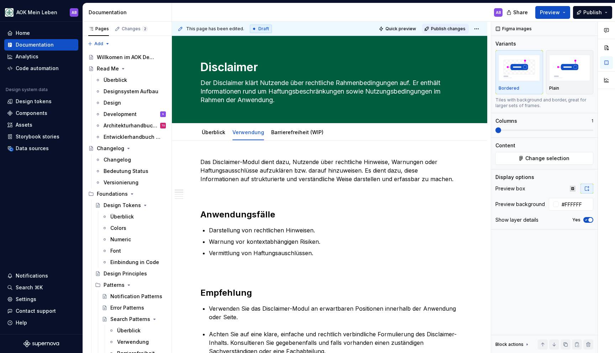
click at [439, 28] on span "Publish changes" at bounding box center [448, 29] width 35 height 6
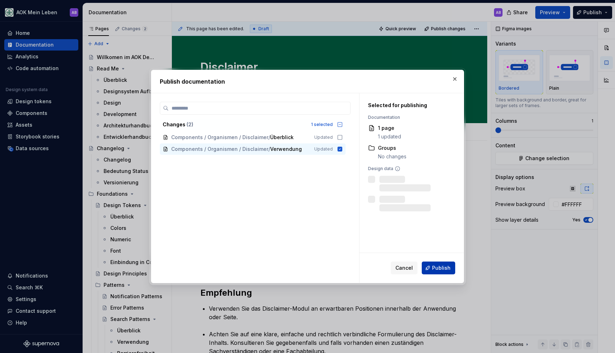
click at [443, 264] on button "Publish" at bounding box center [438, 268] width 33 height 13
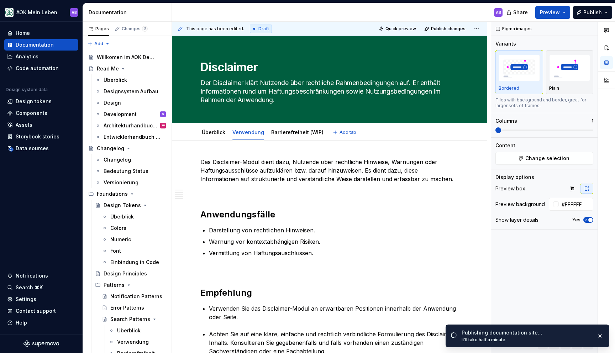
click at [215, 127] on html "AOK Mein Leben AB Home Documentation Analytics Code automation Design system da…" at bounding box center [307, 176] width 615 height 353
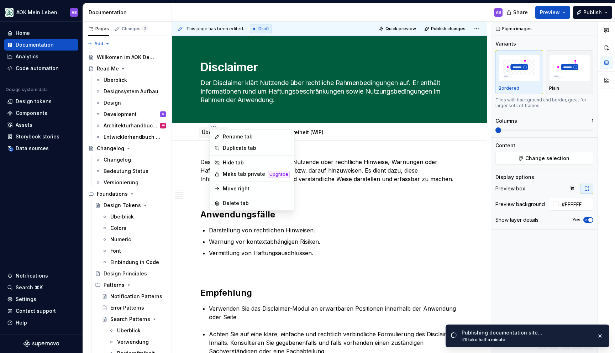
click at [202, 135] on html "AOK Mein Leben AB Home Documentation Analytics Code automation Design system da…" at bounding box center [307, 176] width 615 height 353
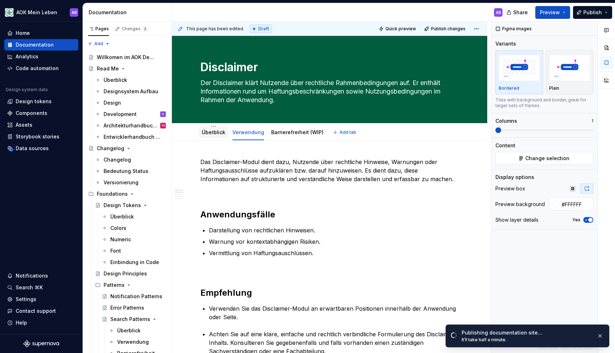
click at [205, 130] on link "Überblick" at bounding box center [214, 132] width 24 height 6
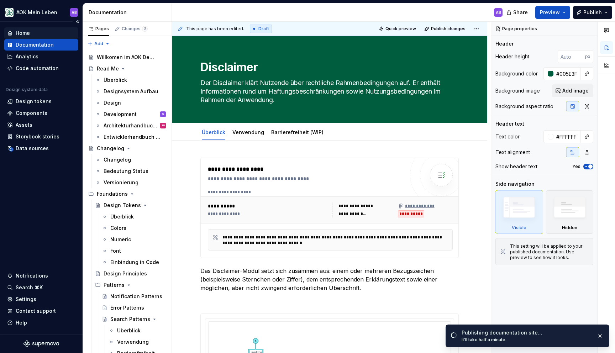
click at [30, 33] on div "Home" at bounding box center [41, 33] width 68 height 7
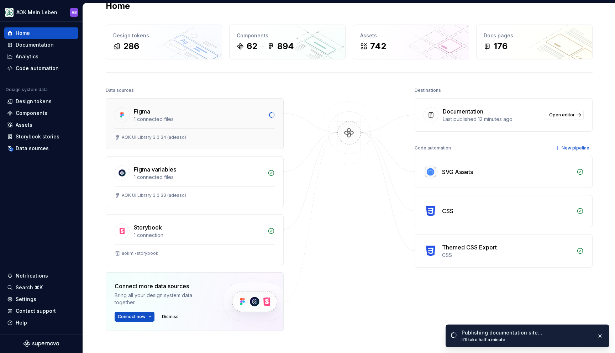
scroll to position [17, 0]
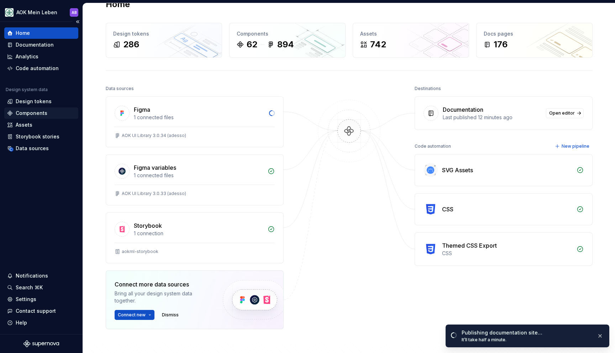
click at [29, 114] on div "Components" at bounding box center [32, 113] width 32 height 7
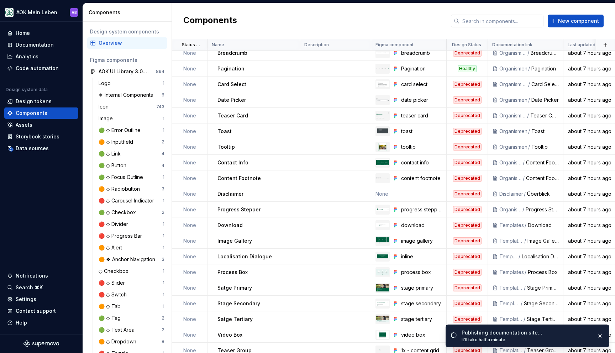
scroll to position [669, 0]
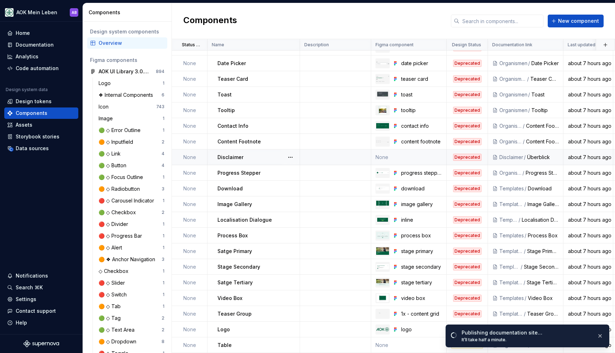
click at [252, 153] on td "Disclaimer" at bounding box center [254, 158] width 93 height 16
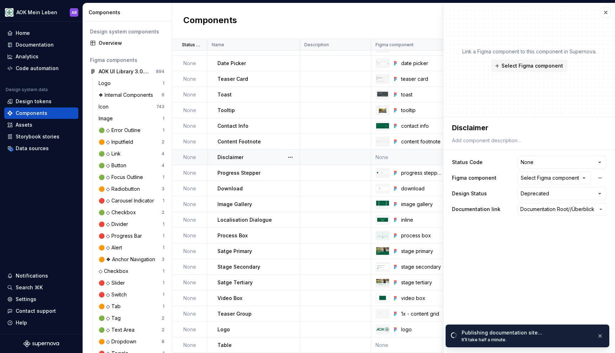
type textarea "*"
click at [560, 161] on html "AOK Mein Leben AB Home Documentation Analytics Code automation Design system da…" at bounding box center [307, 176] width 615 height 353
select select "**********"
type textarea "*"
click at [541, 181] on div "Select Figma component" at bounding box center [550, 177] width 58 height 7
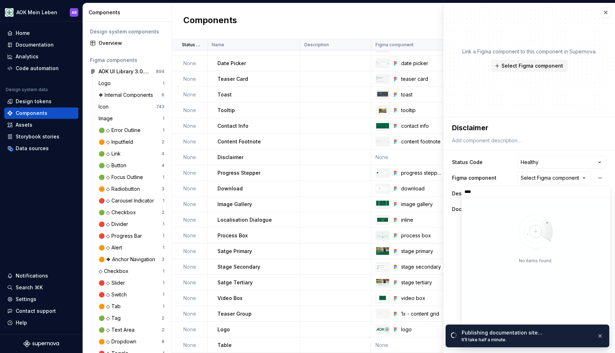
type input "*****"
drag, startPoint x: 492, startPoint y: 179, endPoint x: 527, endPoint y: 178, distance: 34.5
click at [492, 179] on html "AOK Mein Leben AB Home Documentation Analytics Code automation Design system da…" at bounding box center [307, 176] width 615 height 353
click at [531, 179] on div "Select Figma component" at bounding box center [550, 177] width 58 height 7
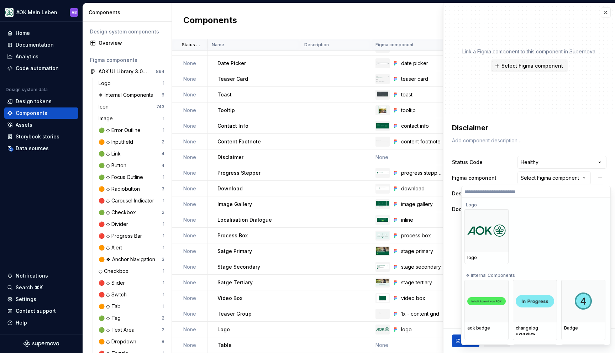
type textarea "*"
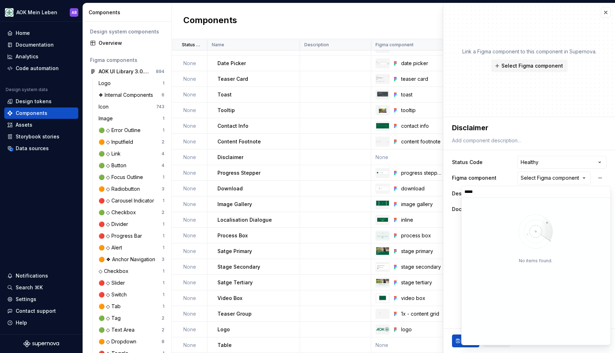
type input "******"
drag, startPoint x: 604, startPoint y: 192, endPoint x: 532, endPoint y: 186, distance: 72.5
click at [604, 192] on input "******" at bounding box center [536, 192] width 149 height 6
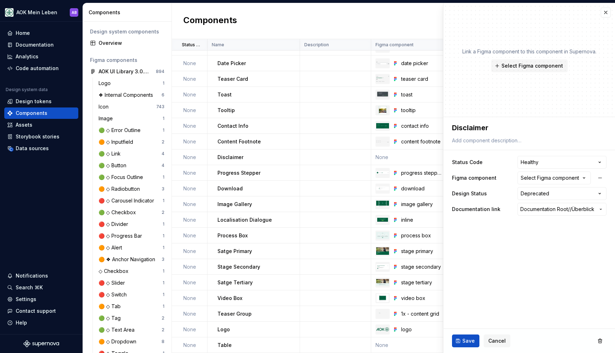
click at [607, 12] on html "AOK Mein Leben AB Home Documentation Analytics Code automation Design system da…" at bounding box center [307, 176] width 615 height 353
click at [607, 13] on button "button" at bounding box center [606, 12] width 10 height 10
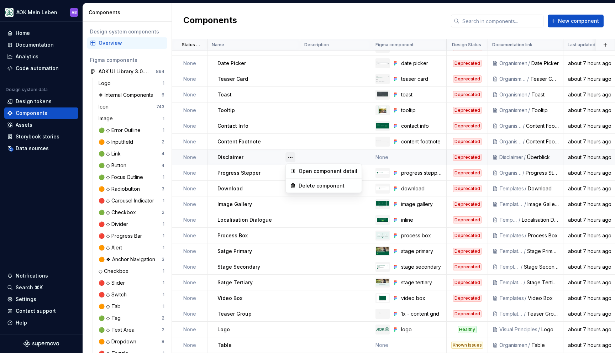
click at [287, 155] on button "button" at bounding box center [291, 157] width 10 height 10
click at [299, 185] on div "Delete component" at bounding box center [328, 185] width 59 height 7
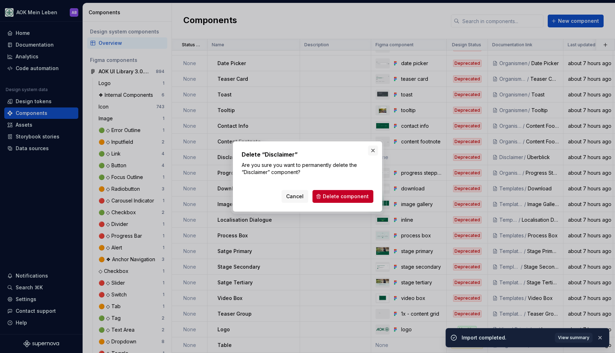
click at [374, 148] on button "button" at bounding box center [373, 151] width 10 height 10
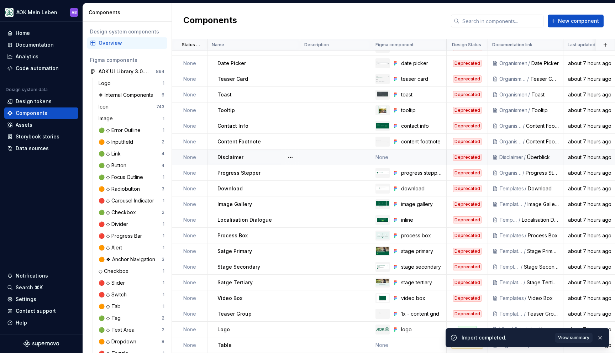
click at [394, 154] on td "None" at bounding box center [408, 158] width 75 height 16
click at [382, 157] on td "None" at bounding box center [408, 158] width 75 height 16
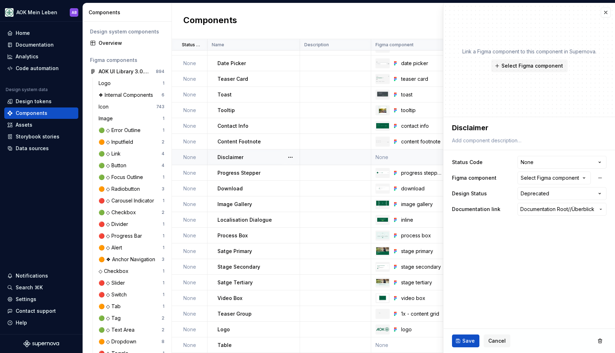
type textarea "*"
click at [531, 160] on html "AOK Mein Leben AB Home Documentation Analytics Code automation Design system da…" at bounding box center [307, 176] width 615 height 353
select select "**********"
type textarea "*"
click at [539, 180] on div "Select Figma component" at bounding box center [550, 177] width 58 height 7
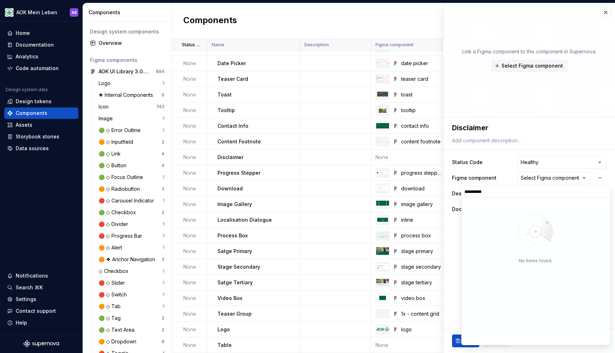
type input "**********"
drag, startPoint x: 505, startPoint y: 172, endPoint x: 512, endPoint y: 176, distance: 8.5
click at [505, 173] on html "AOK Mein Leben AB Home Documentation Analytics Code automation Design system da…" at bounding box center [307, 176] width 615 height 353
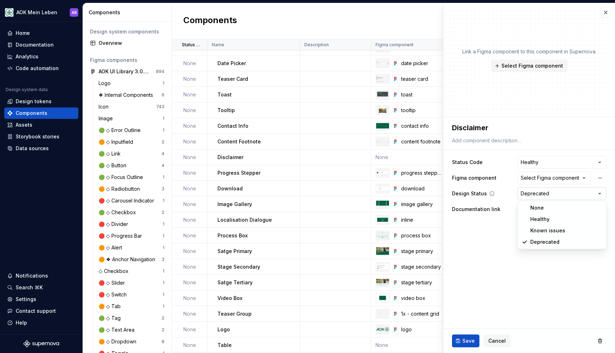
click at [532, 196] on html "AOK Mein Leben AB Home Documentation Analytics Code automation Design system da…" at bounding box center [307, 176] width 615 height 353
select select "**********"
drag, startPoint x: 533, startPoint y: 220, endPoint x: 532, endPoint y: 217, distance: 3.8
type textarea "*"
click at [531, 180] on div "Select Figma component" at bounding box center [550, 177] width 58 height 7
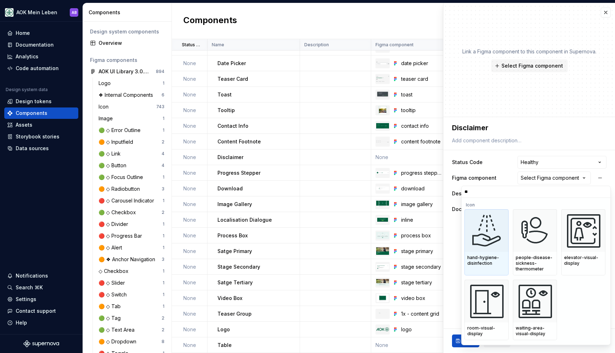
type input "*"
type input "****"
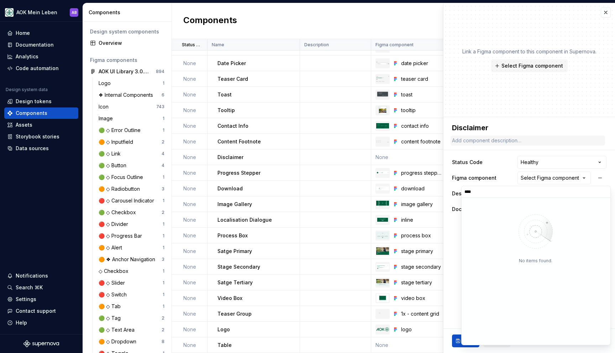
click at [521, 143] on html "AOK Mein Leben AB Home Documentation Analytics Code automation Design system da…" at bounding box center [307, 176] width 615 height 353
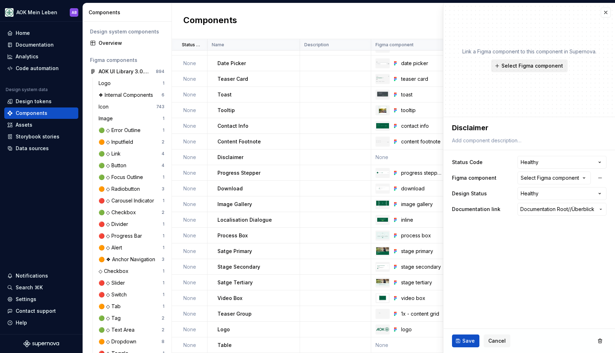
click at [521, 70] on button "Select Figma component" at bounding box center [529, 65] width 77 height 13
type textarea "*"
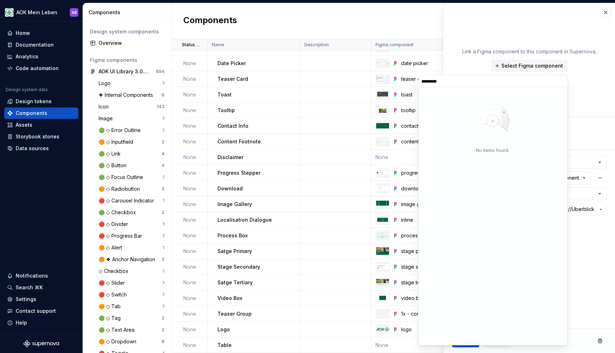
type input "**********"
click at [10, 30] on icon at bounding box center [10, 33] width 6 height 6
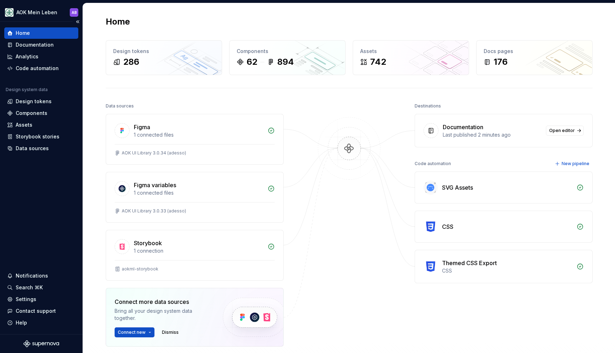
click at [21, 33] on div "Home" at bounding box center [23, 33] width 14 height 7
click at [169, 134] on div "1 connected files" at bounding box center [199, 134] width 130 height 7
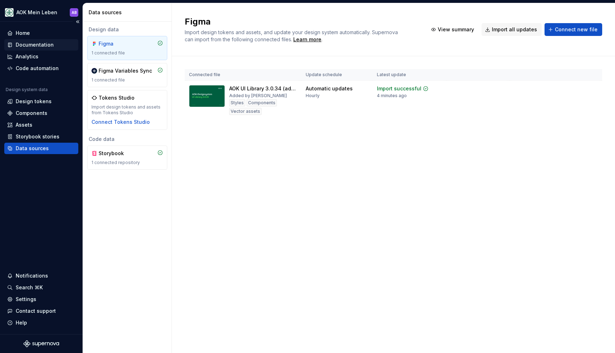
click at [38, 45] on div "Documentation" at bounding box center [35, 44] width 38 height 7
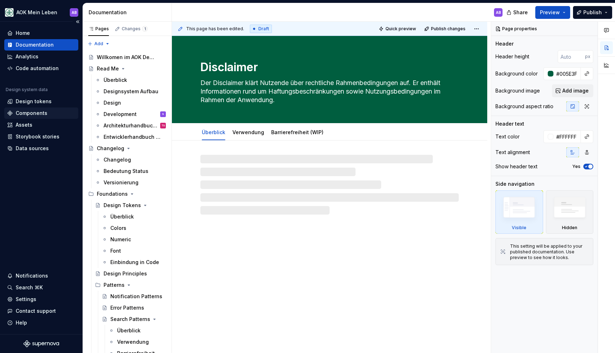
click at [38, 113] on div "Components" at bounding box center [32, 113] width 32 height 7
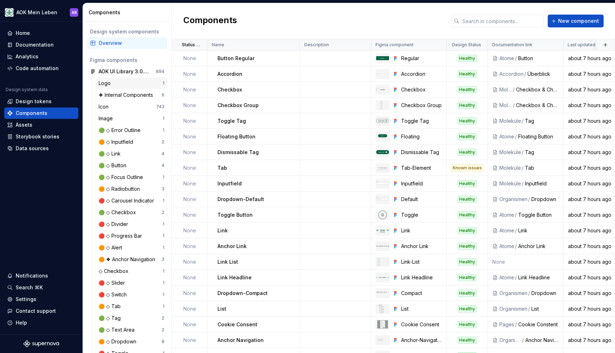
click at [126, 84] on div "Logo" at bounding box center [131, 83] width 64 height 7
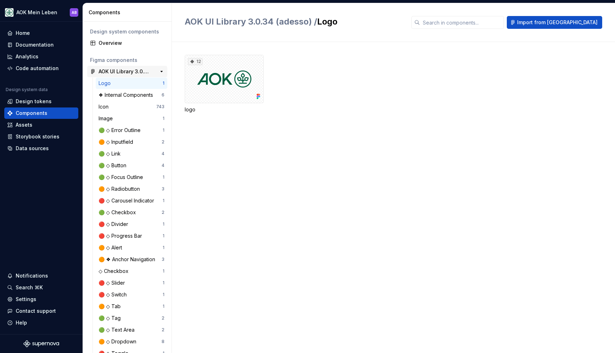
click at [125, 73] on div "AOK UI Library 3.0.34 (adesso)" at bounding box center [125, 71] width 53 height 7
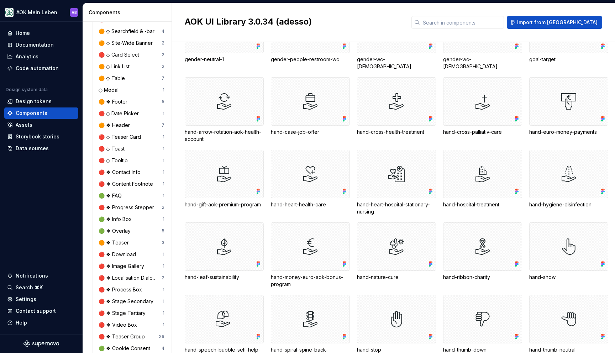
scroll to position [401, 0]
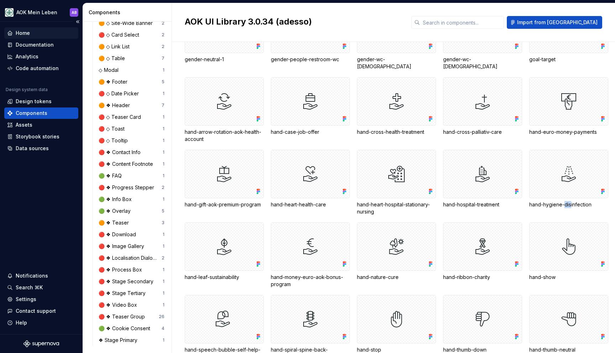
click at [19, 35] on div "Home" at bounding box center [23, 33] width 14 height 7
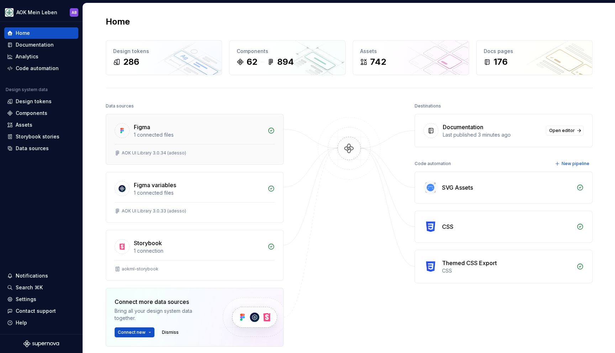
click at [166, 124] on div "Figma" at bounding box center [199, 127] width 130 height 9
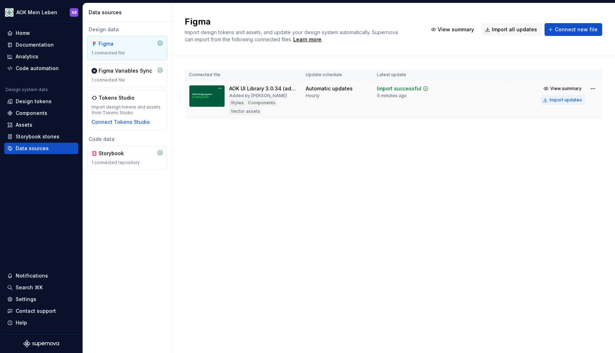
click at [568, 100] on div "Import updates" at bounding box center [566, 100] width 32 height 6
click at [45, 34] on div "Home" at bounding box center [41, 33] width 68 height 7
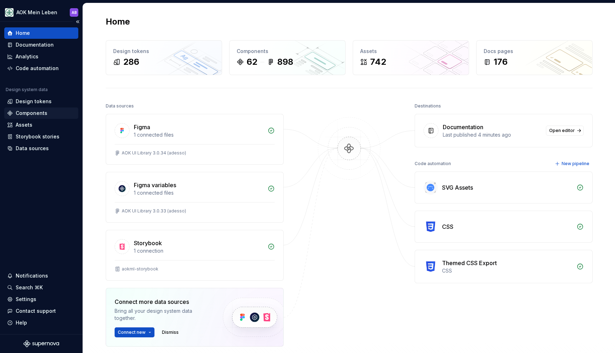
click at [44, 113] on div "Components" at bounding box center [32, 113] width 32 height 7
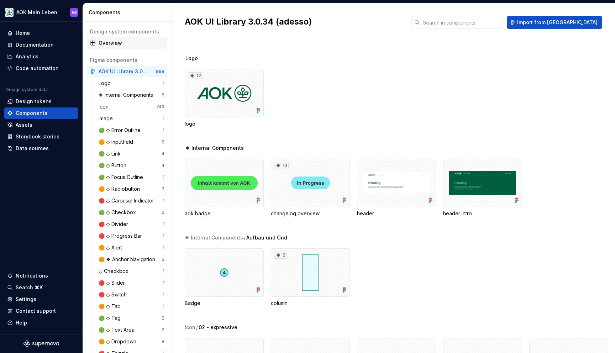
click at [118, 48] on div "Overview" at bounding box center [127, 42] width 80 height 11
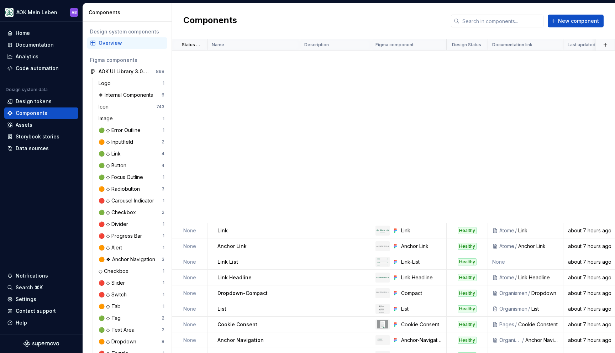
scroll to position [669, 0]
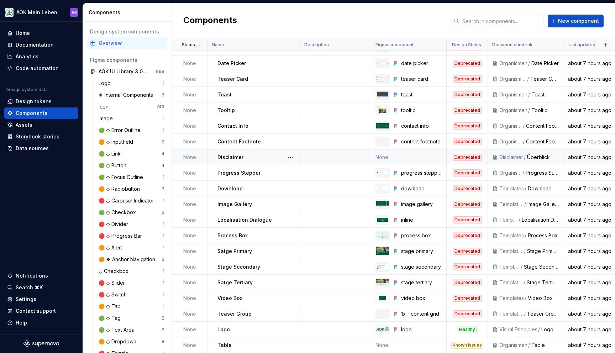
click at [396, 155] on td "None" at bounding box center [408, 158] width 75 height 16
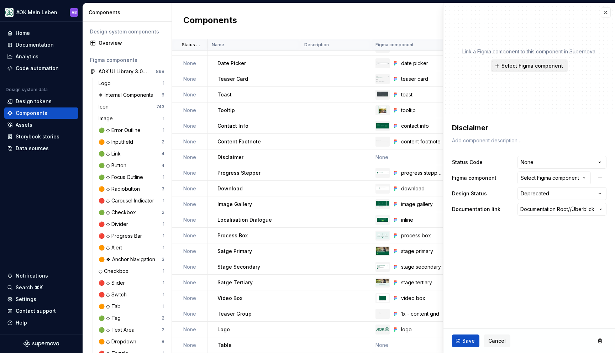
click at [504, 70] on button "Select Figma component" at bounding box center [529, 65] width 77 height 13
type textarea "*"
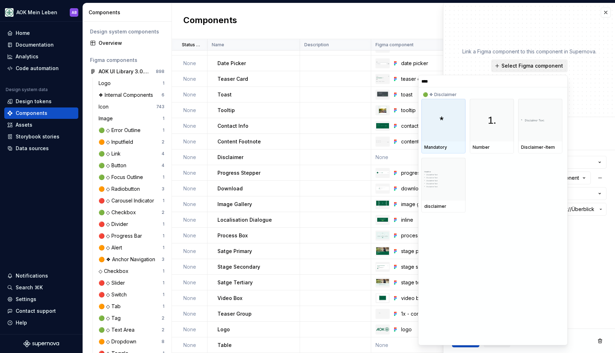
type input "*****"
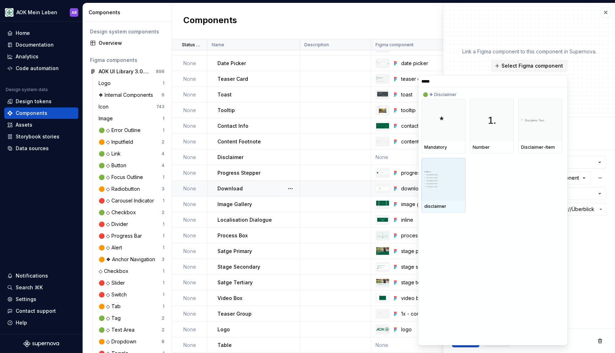
click at [441, 195] on div at bounding box center [444, 179] width 44 height 43
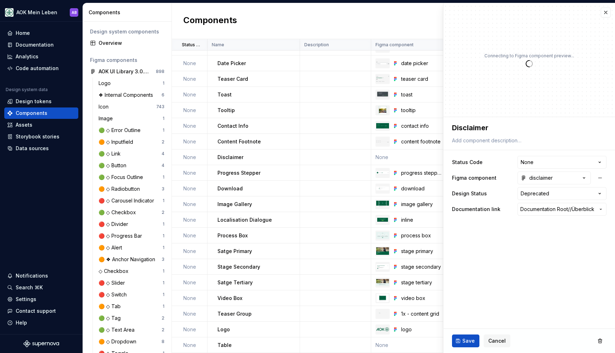
type textarea "*"
click at [541, 194] on html "AOK Mein Leben AB Home Documentation Analytics Code automation Design system da…" at bounding box center [307, 176] width 615 height 353
select select "**********"
type textarea "*"
drag, startPoint x: 537, startPoint y: 214, endPoint x: 540, endPoint y: 209, distance: 5.8
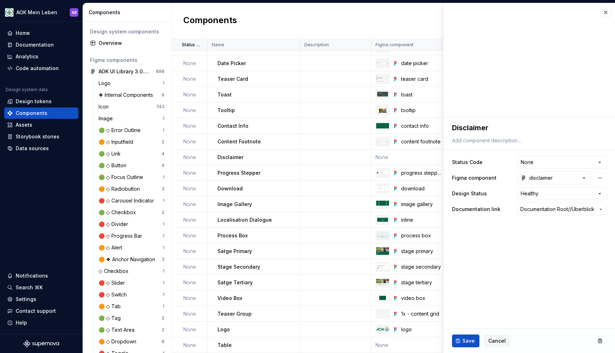
click at [537, 214] on button "Documentation Root / / Überblick" at bounding box center [562, 209] width 89 height 13
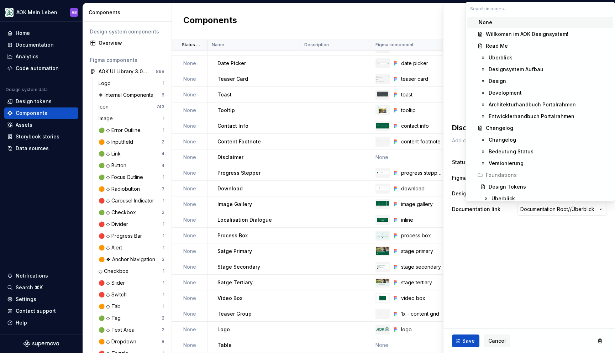
click at [541, 209] on html "AOK Mein Leben AB Home Documentation Analytics Code automation Design system da…" at bounding box center [307, 176] width 615 height 353
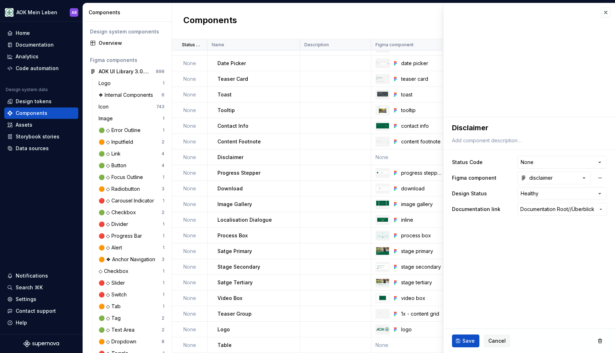
click at [541, 209] on span "Documentation Root /" at bounding box center [545, 209] width 49 height 7
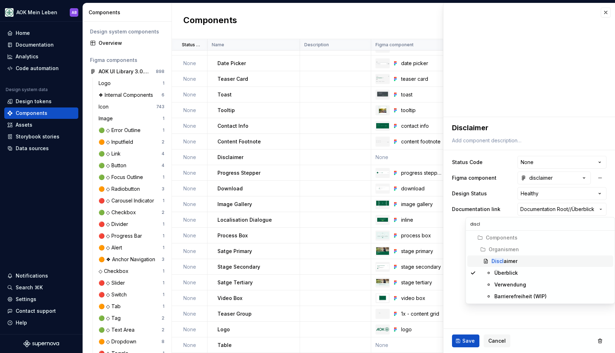
type input "discl"
click at [520, 259] on div "Discl aimer" at bounding box center [551, 261] width 119 height 7
type textarea "*"
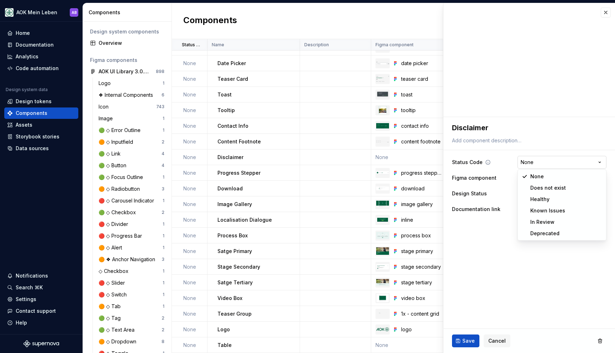
click at [531, 167] on html "AOK Mein Leben AB Home Documentation Analytics Code automation Design system da…" at bounding box center [307, 176] width 615 height 353
select select "**********"
type textarea "*"
click at [524, 194] on html "AOK Mein Leben AB Home Documentation Analytics Code automation Design system da…" at bounding box center [307, 176] width 615 height 353
click at [506, 233] on html "AOK Mein Leben AB Home Documentation Analytics Code automation Design system da…" at bounding box center [307, 176] width 615 height 353
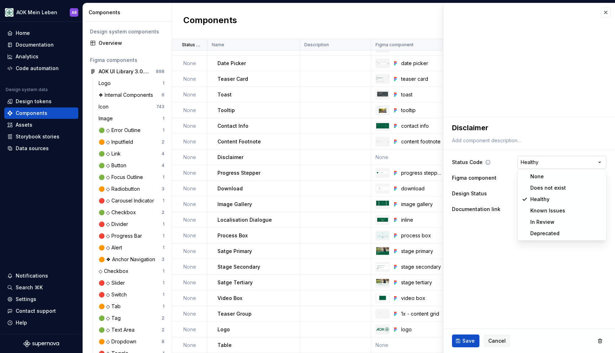
click at [548, 158] on html "AOK Mein Leben AB Home Documentation Analytics Code automation Design system da…" at bounding box center [307, 176] width 615 height 353
select select
drag, startPoint x: 543, startPoint y: 173, endPoint x: 538, endPoint y: 179, distance: 7.8
click at [465, 318] on span "Save" at bounding box center [469, 341] width 12 height 7
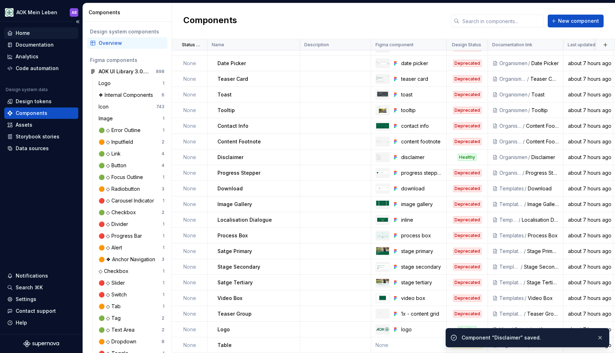
click at [22, 33] on div "Home" at bounding box center [23, 33] width 14 height 7
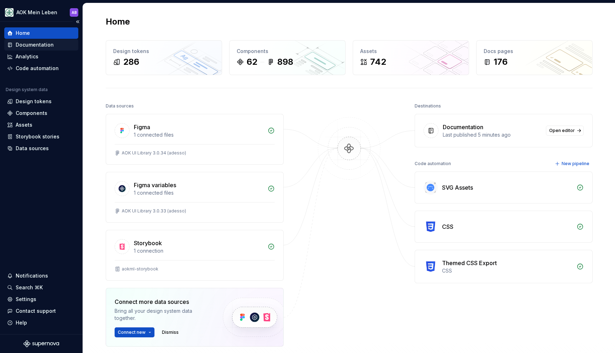
click at [37, 47] on div "Documentation" at bounding box center [35, 44] width 38 height 7
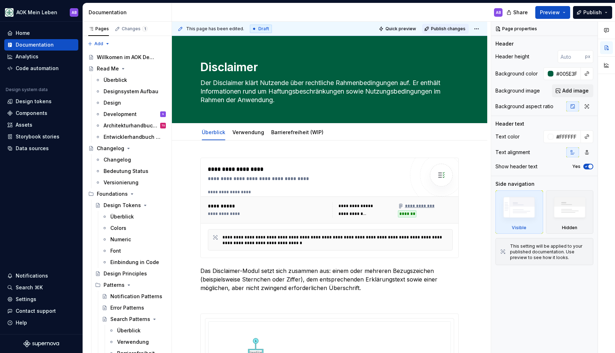
click at [440, 28] on span "Publish changes" at bounding box center [448, 29] width 35 height 6
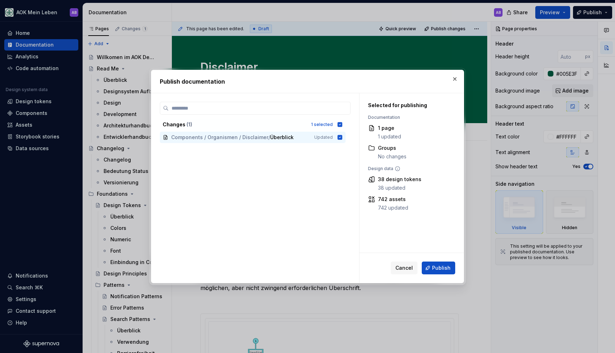
click at [436, 267] on span "Publish" at bounding box center [441, 268] width 19 height 7
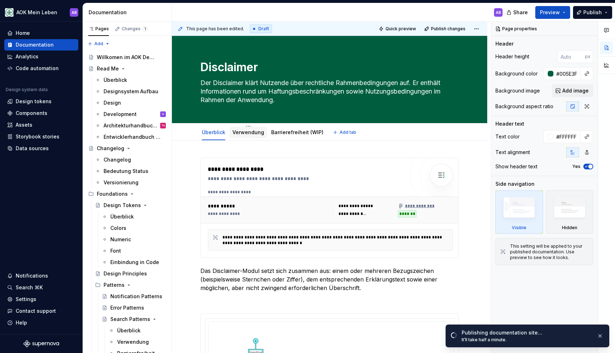
click at [251, 132] on link "Verwendung" at bounding box center [249, 132] width 32 height 6
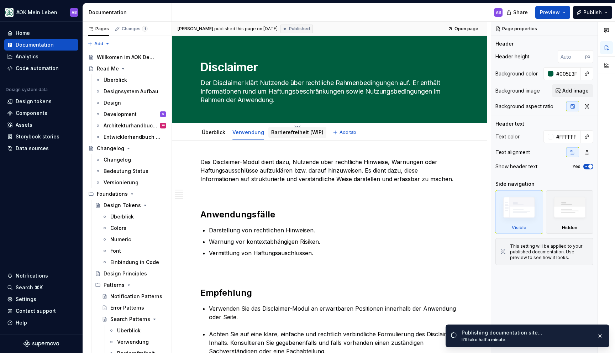
drag, startPoint x: 285, startPoint y: 136, endPoint x: 280, endPoint y: 137, distance: 5.0
click at [285, 136] on div "Barrierefreiheit (WIP)" at bounding box center [297, 132] width 52 height 9
click at [281, 132] on link "Barrierefreiheit (WIP)" at bounding box center [297, 132] width 52 height 6
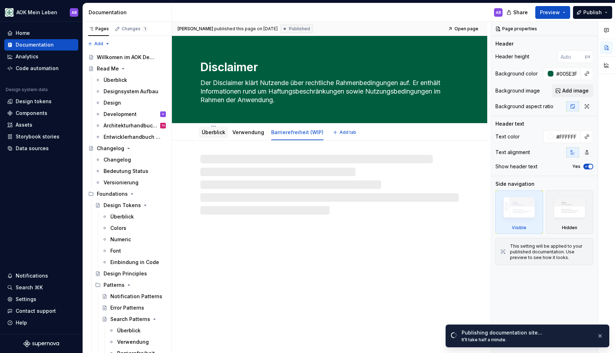
click at [213, 131] on link "Überblick" at bounding box center [214, 132] width 24 height 6
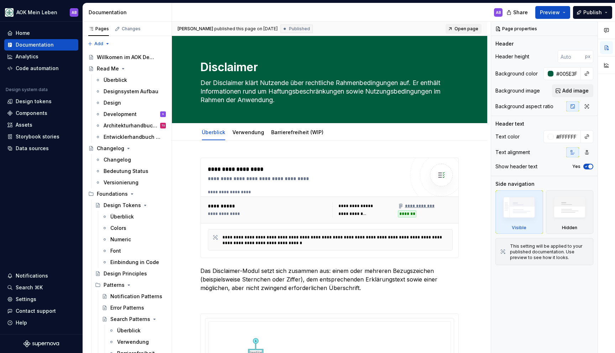
click at [466, 28] on span "Open page" at bounding box center [467, 29] width 24 height 6
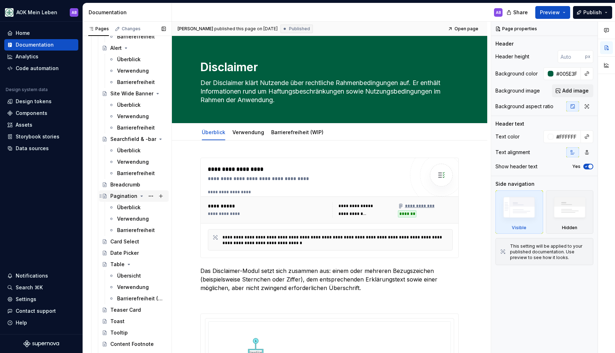
click at [110, 197] on div "Pagination" at bounding box center [123, 196] width 27 height 7
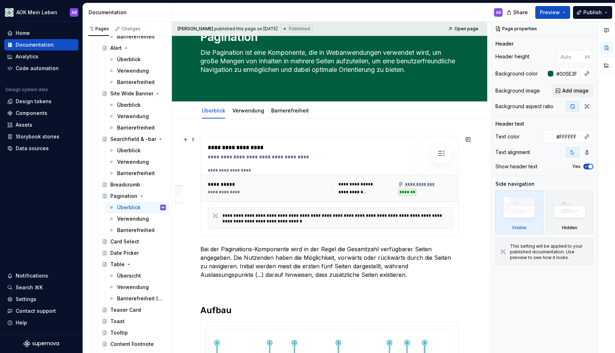
scroll to position [29, 0]
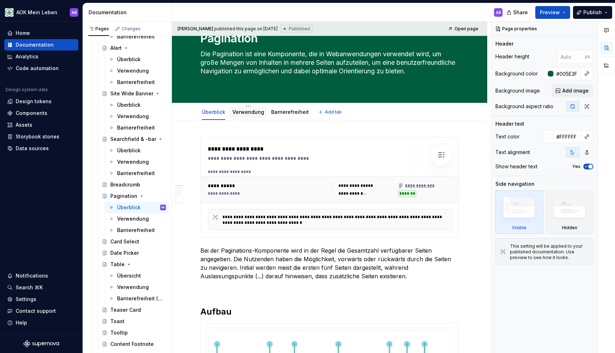
click at [250, 117] on div "Verwendung" at bounding box center [248, 111] width 37 height 11
type textarea "*"
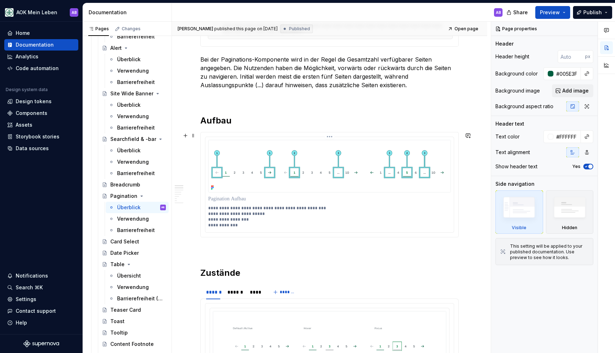
scroll to position [228, 0]
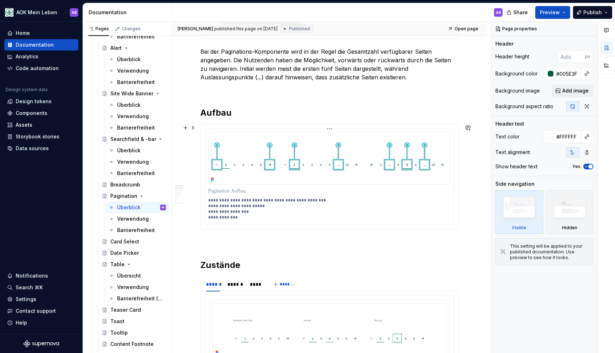
click at [233, 216] on p "**********" at bounding box center [331, 209] width 246 height 23
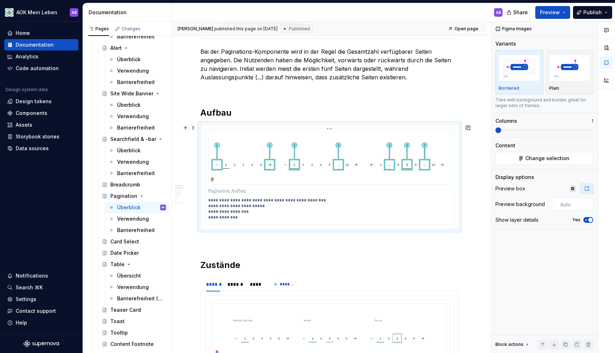
click at [239, 216] on p "**********" at bounding box center [331, 209] width 246 height 23
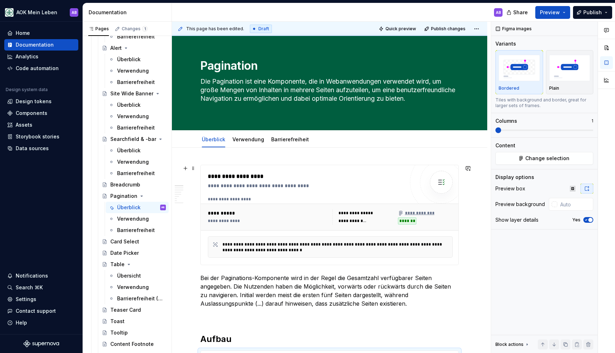
scroll to position [0, 0]
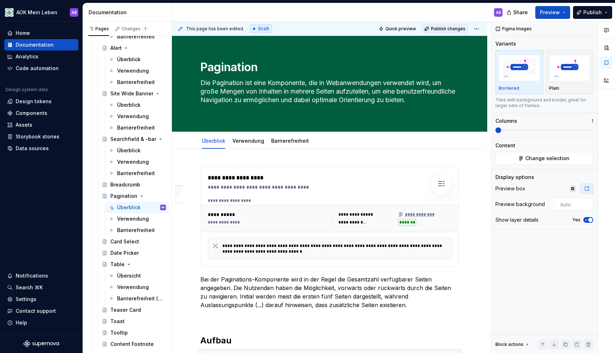
click at [436, 30] on span "Publish changes" at bounding box center [448, 29] width 35 height 6
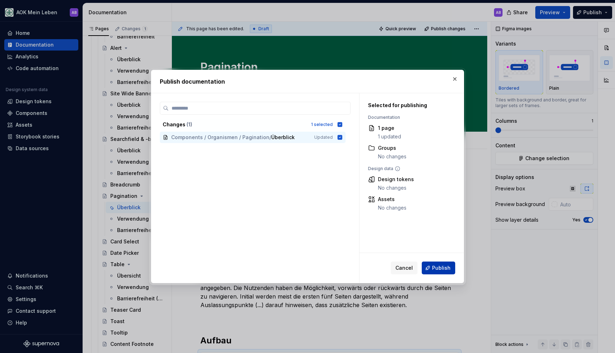
click at [431, 267] on button "Publish" at bounding box center [438, 268] width 33 height 13
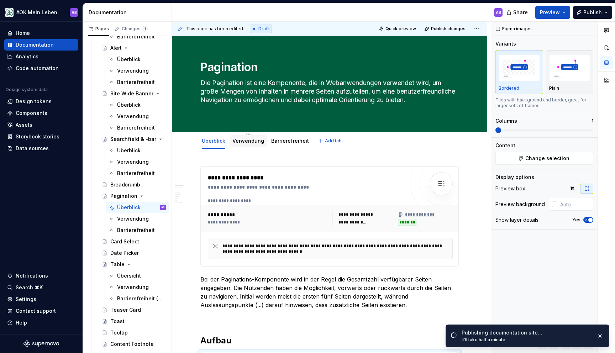
click at [254, 145] on div "Verwendung" at bounding box center [248, 140] width 37 height 11
click at [251, 142] on link "Verwendung" at bounding box center [249, 141] width 32 height 6
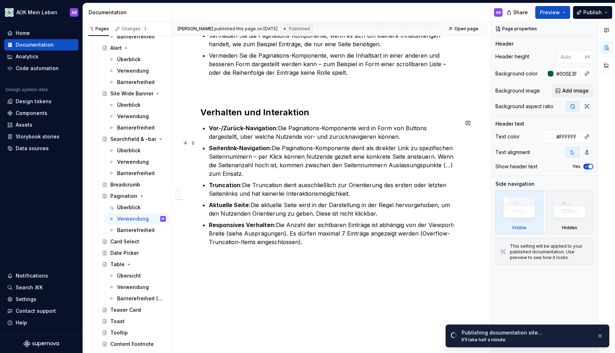
scroll to position [813, 0]
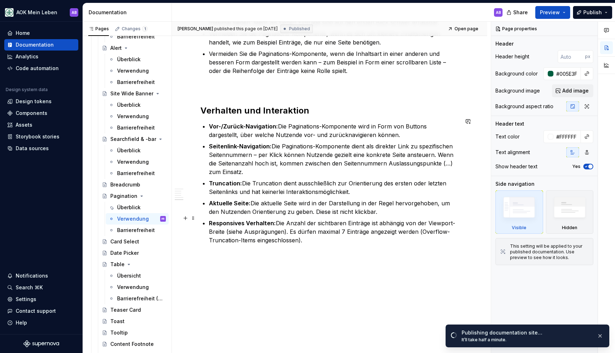
click at [330, 233] on p "Responsives Verhalten: Die Anzahl der sichtbaren Einträge ist abhängig von der …" at bounding box center [334, 232] width 250 height 26
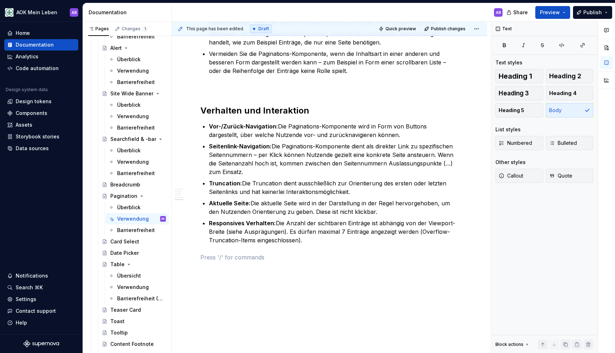
type textarea "*"
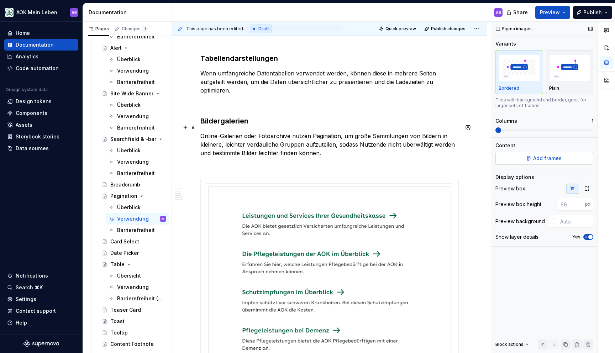
scroll to position [0, 0]
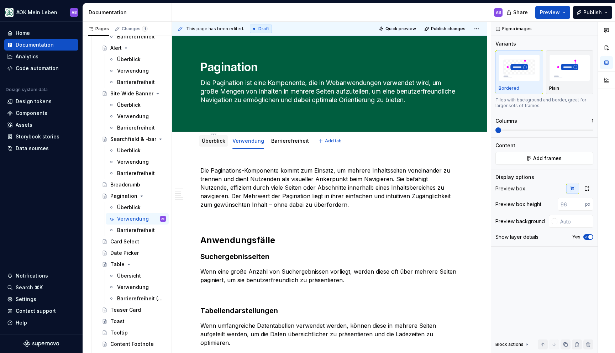
click at [222, 142] on link "Überblick" at bounding box center [214, 141] width 24 height 6
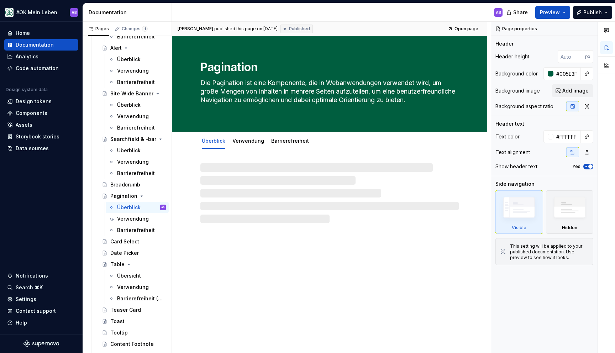
type textarea "*"
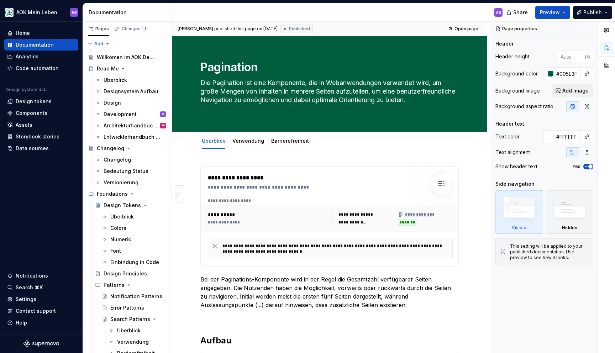
scroll to position [1810, 0]
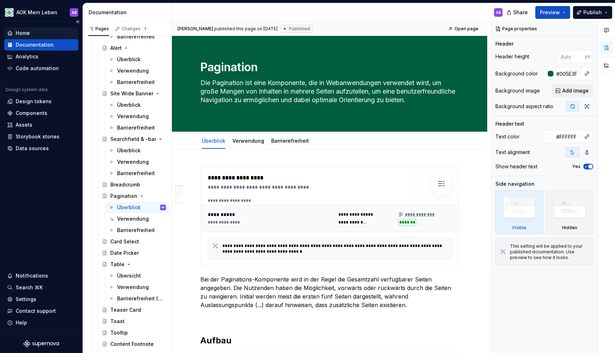
click at [28, 34] on div "Home" at bounding box center [23, 33] width 14 height 7
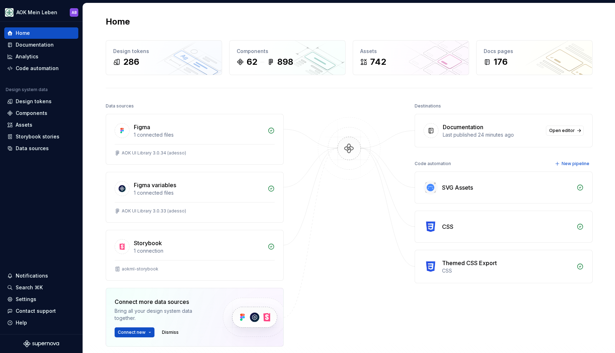
click at [154, 112] on div "Data sources Figma 1 connected files AOK UI Library 3.0.34 (adesso) Figma varia…" at bounding box center [195, 241] width 178 height 281
click at [155, 120] on div "Figma 1 connected files" at bounding box center [194, 129] width 177 height 30
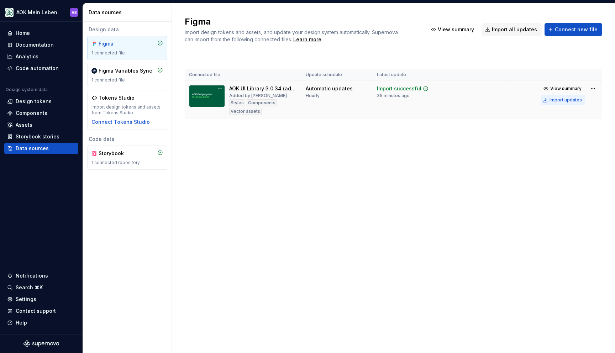
click at [563, 98] on div "Import updates" at bounding box center [566, 100] width 32 height 6
click at [561, 99] on div "Import updates" at bounding box center [566, 100] width 32 height 6
click at [561, 102] on div "Import updates" at bounding box center [566, 100] width 32 height 6
click at [31, 115] on div "Components" at bounding box center [32, 113] width 32 height 7
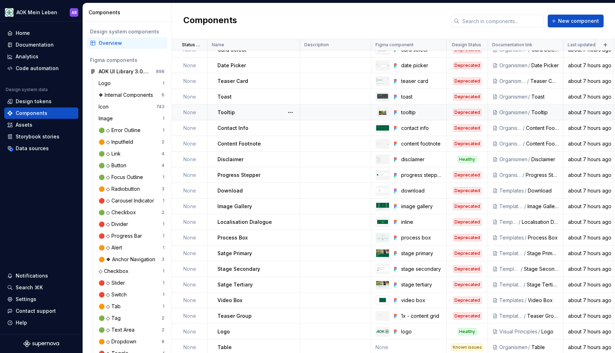
scroll to position [669, 0]
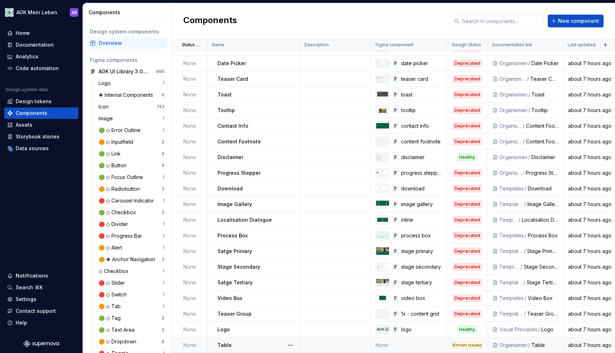
click at [383, 342] on td "None" at bounding box center [408, 346] width 75 height 16
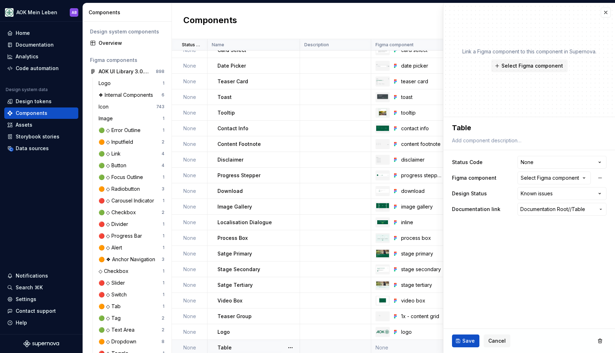
type textarea "*"
click at [563, 177] on div "Select Figma component" at bounding box center [550, 177] width 58 height 7
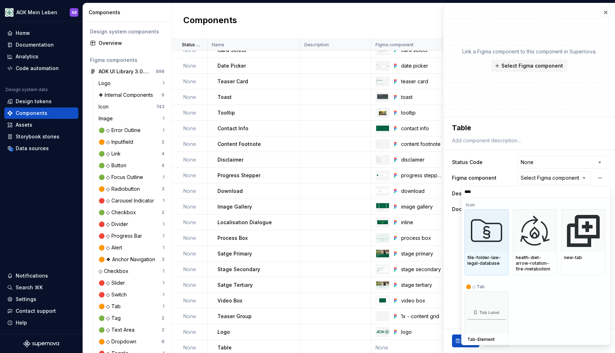
type input "*****"
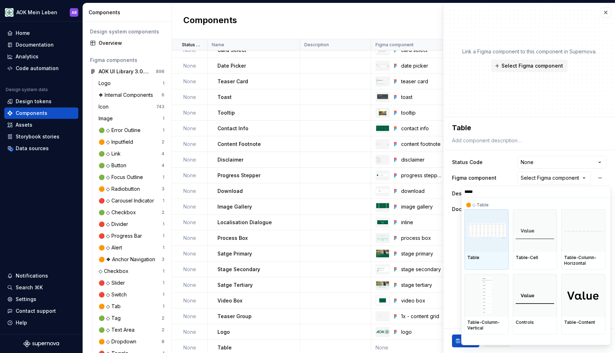
click at [491, 227] on img at bounding box center [487, 230] width 38 height 15
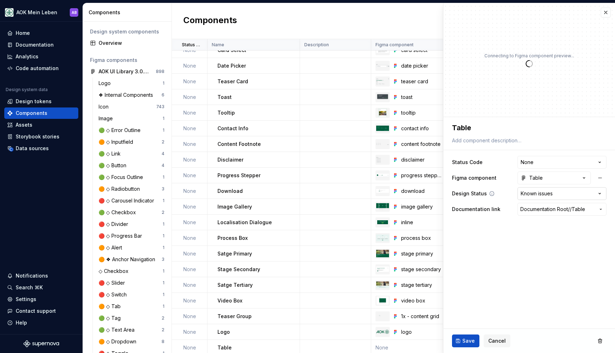
click at [538, 195] on html "AOK Mein Leben AB Home Documentation Analytics Code automation Design system da…" at bounding box center [307, 176] width 615 height 353
type textarea "*"
select select "**********"
type textarea "*"
click at [532, 208] on span "Documentation Root /" at bounding box center [545, 209] width 49 height 7
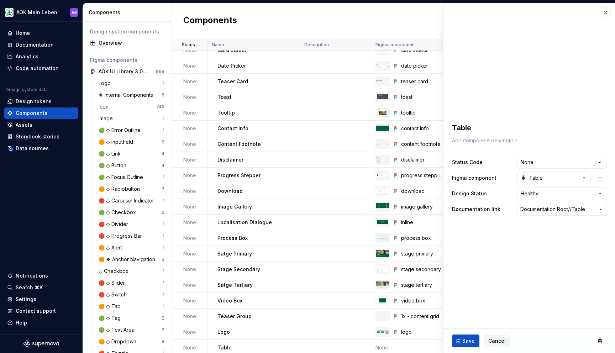
click at [532, 224] on html "AOK Mein Leben AB Home Documentation Analytics Code automation Design system da…" at bounding box center [307, 176] width 615 height 353
click at [542, 210] on span "Documentation Root /" at bounding box center [545, 209] width 49 height 7
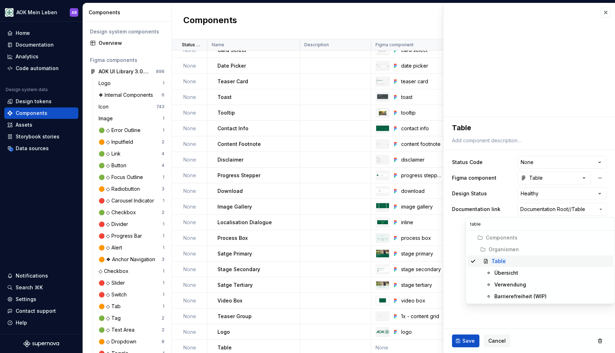
type input "table"
click at [512, 258] on div "Table" at bounding box center [551, 261] width 119 height 7
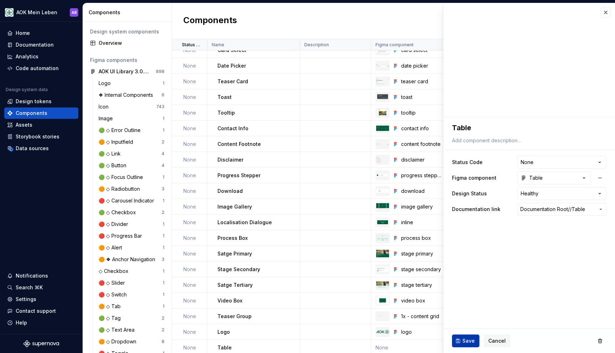
click at [458, 339] on button "Save" at bounding box center [465, 341] width 27 height 13
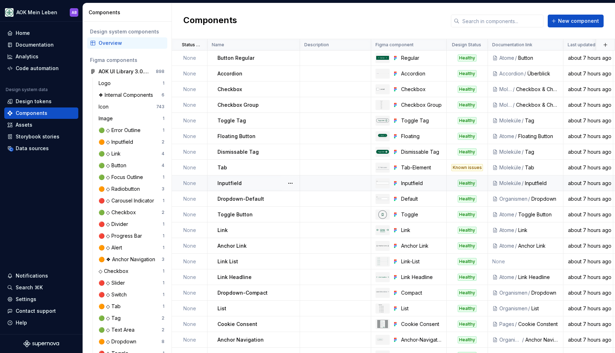
scroll to position [178, 0]
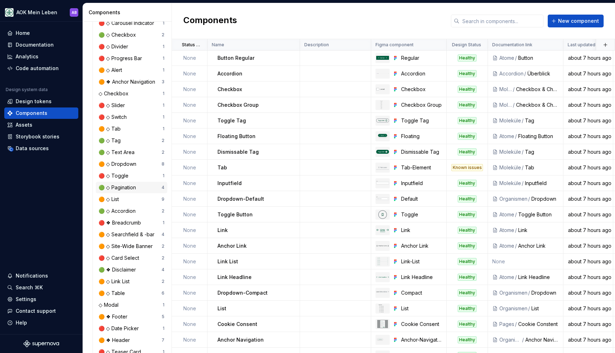
click at [146, 187] on div "🟢 ◇ Pagination" at bounding box center [130, 187] width 63 height 7
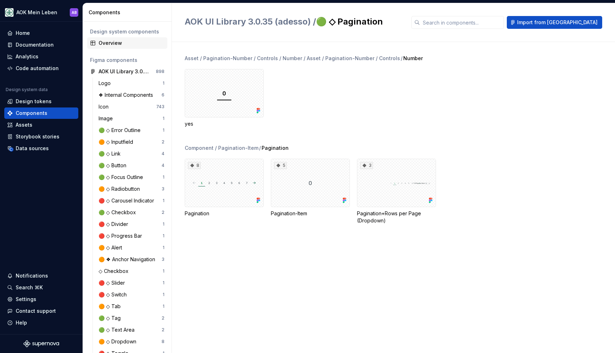
click at [109, 42] on div "Overview" at bounding box center [132, 43] width 66 height 7
click at [114, 73] on div "AOK UI Library 3.0.35 (adesso)" at bounding box center [125, 71] width 53 height 7
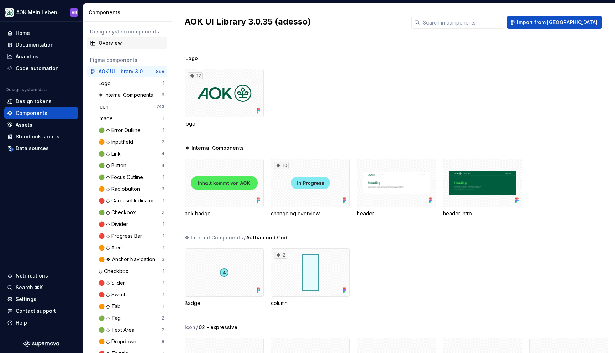
click at [103, 43] on div "Overview" at bounding box center [132, 43] width 66 height 7
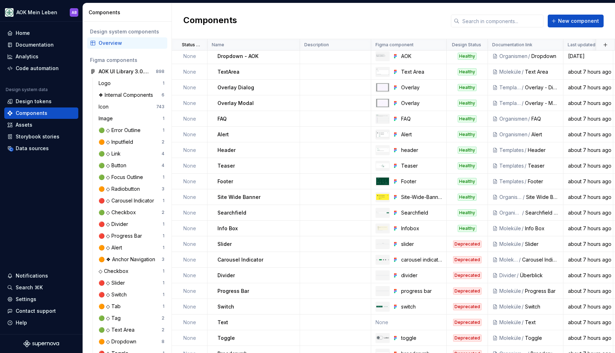
scroll to position [326, 0]
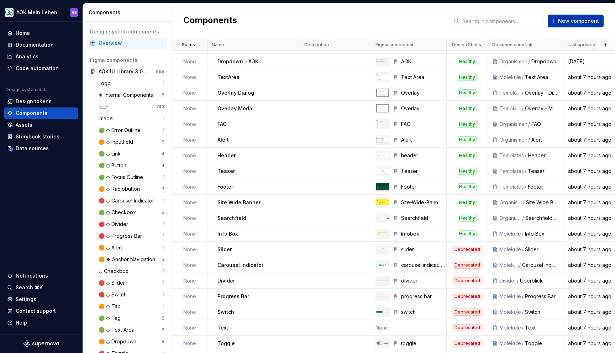
click at [558, 25] on button "New component" at bounding box center [576, 21] width 56 height 13
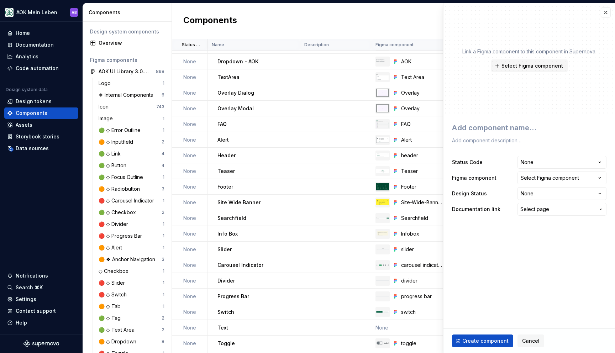
click at [521, 54] on p "Link a Figma component to this component in Supernova." at bounding box center [530, 51] width 134 height 7
click at [522, 64] on span "Select Figma component" at bounding box center [533, 65] width 62 height 7
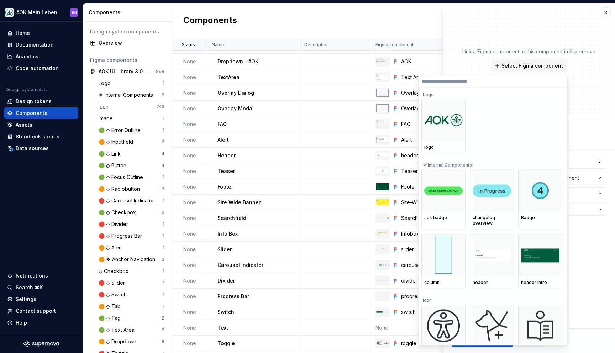
click at [563, 79] on input "search" at bounding box center [493, 81] width 149 height 6
drag, startPoint x: 592, startPoint y: 94, endPoint x: 583, endPoint y: 104, distance: 12.6
click at [592, 94] on div "Link a Figma component to this component in Supernova. Select Figma component" at bounding box center [530, 60] width 172 height 114
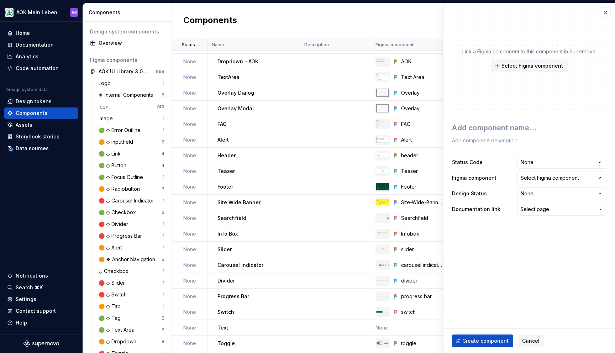
click at [569, 120] on div "**********" at bounding box center [530, 169] width 172 height 104
click at [564, 126] on textarea at bounding box center [528, 127] width 155 height 13
type textarea "*"
type textarea "P"
type textarea "*"
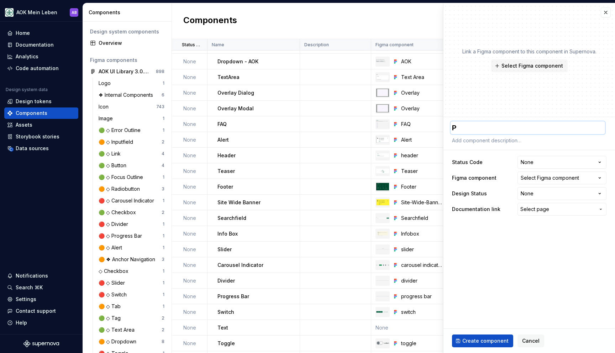
type textarea "Pa"
type textarea "*"
type textarea "Pag"
type textarea "*"
type textarea "Pagi"
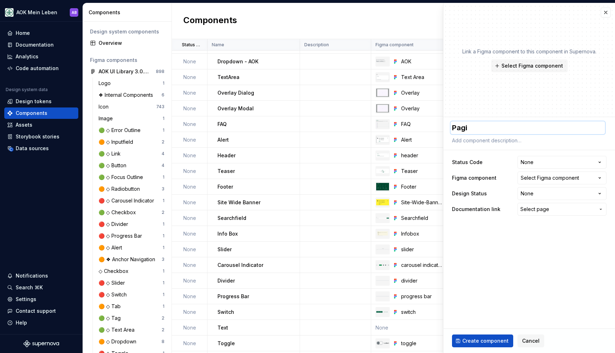
type textarea "*"
type textarea "Pagin"
type textarea "*"
type textarea "Pagina"
type textarea "*"
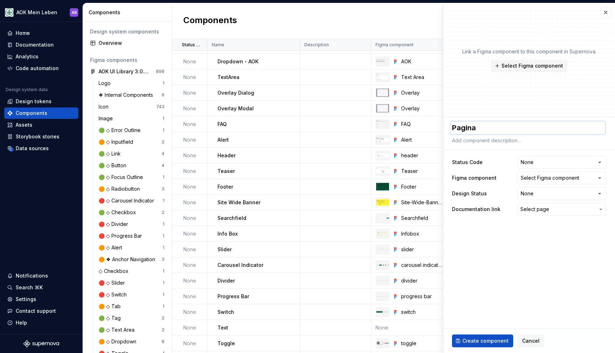
type textarea "Paginat"
type textarea "*"
type textarea "Paginati"
type textarea "*"
type textarea "Paginatio"
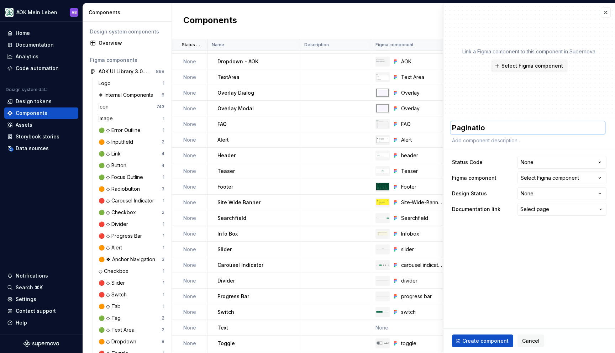
type textarea "*"
type textarea "Pagination"
click at [548, 179] on div "Select Figma component" at bounding box center [550, 177] width 58 height 7
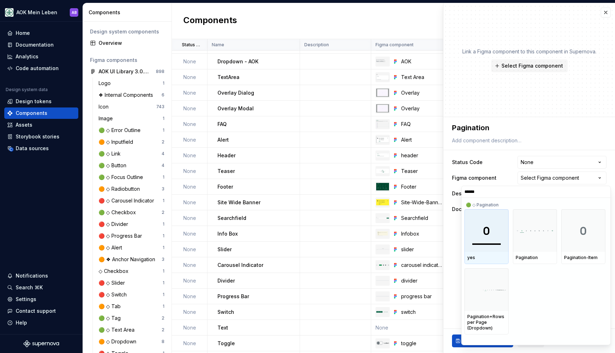
type input "*******"
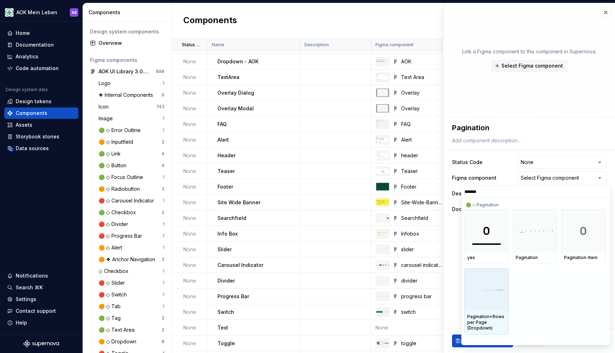
click at [494, 295] on div at bounding box center [487, 289] width 44 height 43
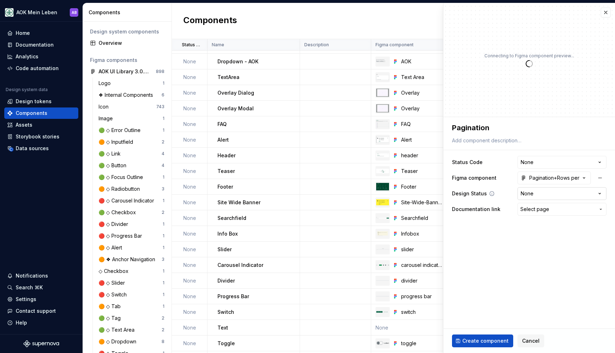
type textarea "*"
click at [531, 192] on html "AOK Mein Leben AB Home Documentation Analytics Code automation Design system da…" at bounding box center [307, 176] width 615 height 353
select select "**********"
type textarea "*"
click at [532, 209] on span "Select page" at bounding box center [535, 209] width 29 height 7
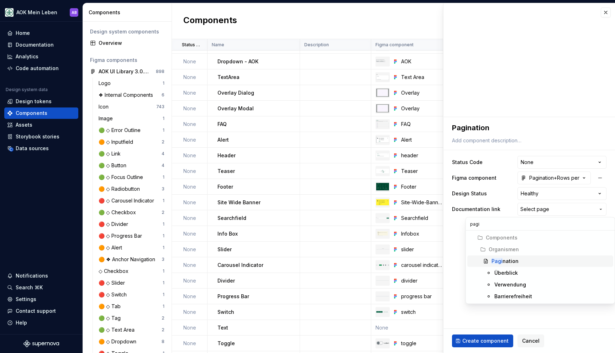
type input "pagi"
click at [514, 260] on div "Pagi nation" at bounding box center [505, 261] width 27 height 7
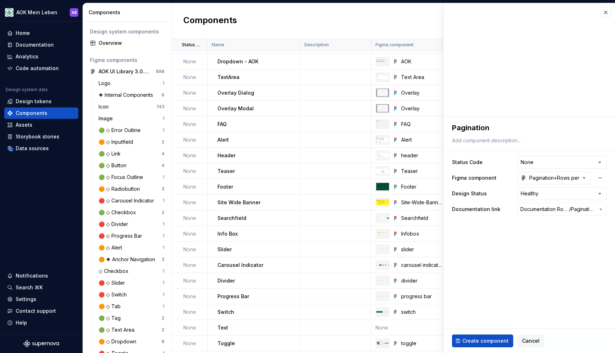
click at [514, 259] on fieldset "**********" at bounding box center [530, 235] width 172 height 236
click at [489, 338] on span "Create component" at bounding box center [486, 341] width 46 height 7
type textarea "*"
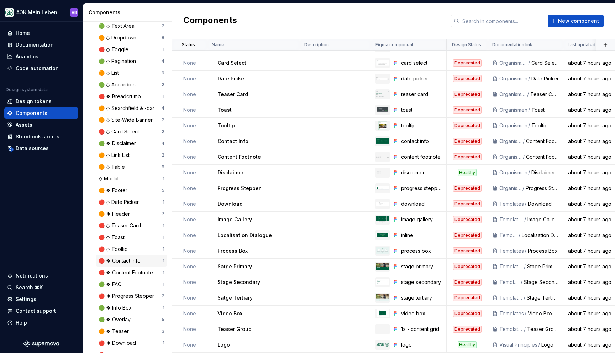
scroll to position [413, 0]
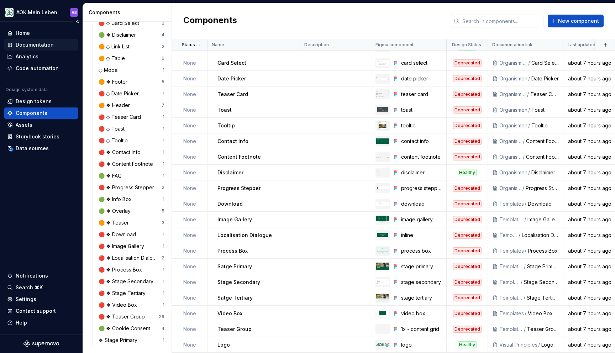
click at [27, 43] on div "Documentation" at bounding box center [35, 44] width 38 height 7
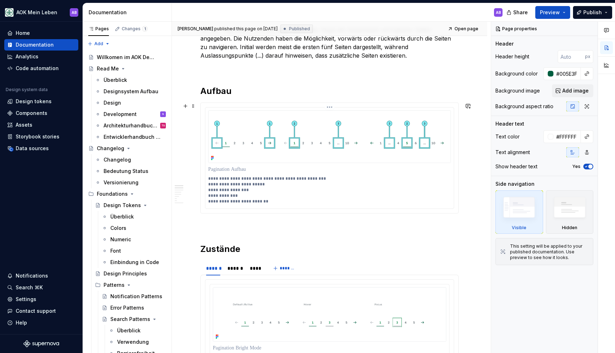
scroll to position [258, 0]
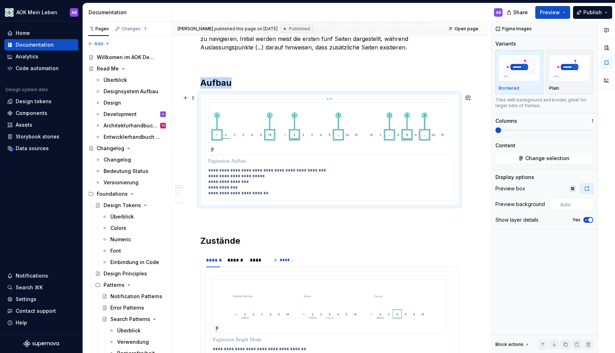
click at [300, 130] on img at bounding box center [329, 128] width 243 height 53
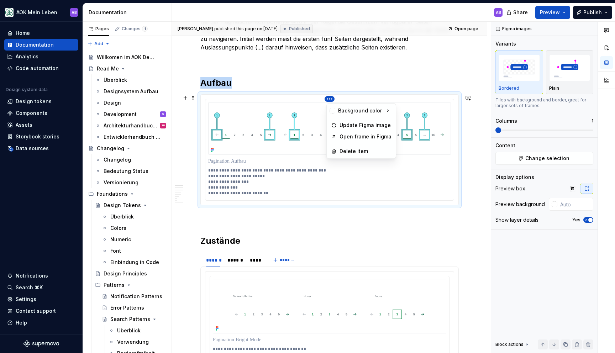
click at [331, 96] on html "AOK Mein Leben AB Home Documentation Analytics Code automation Design system da…" at bounding box center [307, 176] width 615 height 353
click at [351, 122] on div "Update Figma image" at bounding box center [366, 125] width 52 height 7
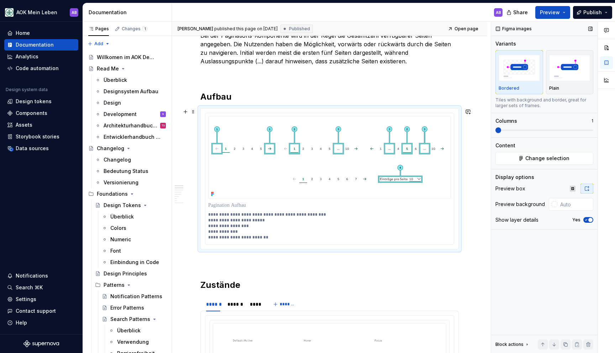
scroll to position [0, 0]
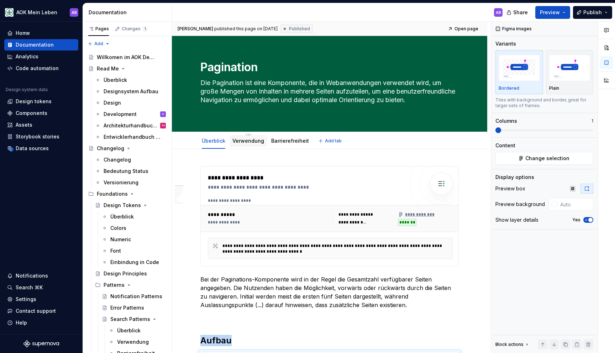
click at [254, 141] on link "Verwendung" at bounding box center [249, 141] width 32 height 6
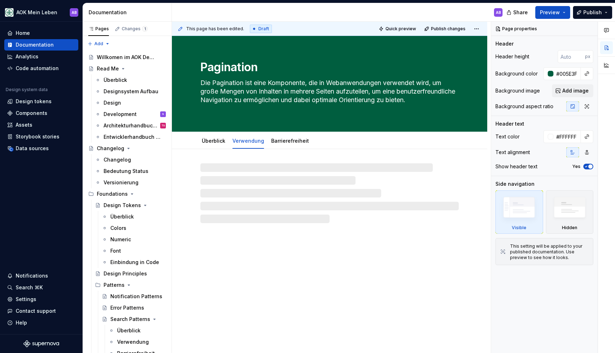
type textarea "*"
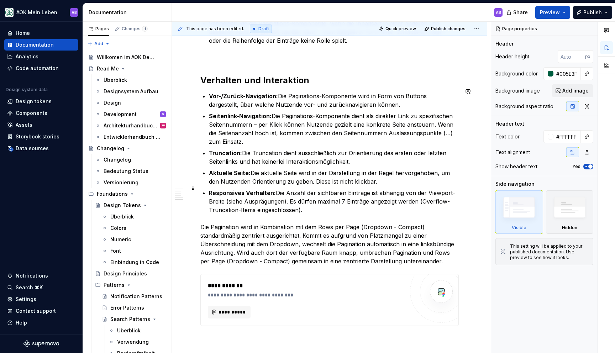
scroll to position [928, 0]
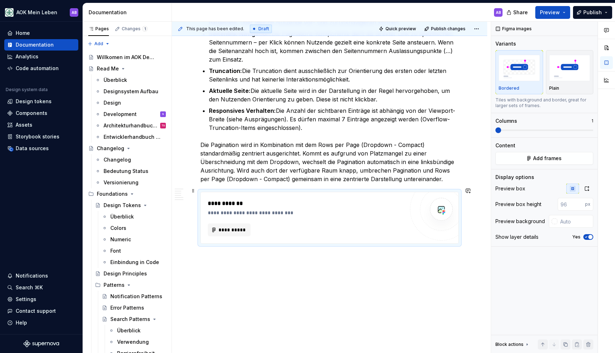
click at [286, 209] on div "**********" at bounding box center [308, 212] width 200 height 7
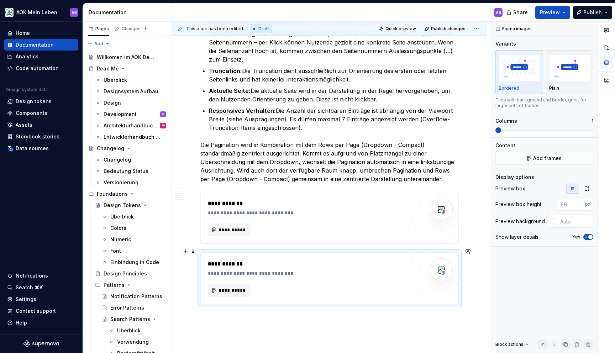
drag, startPoint x: 466, startPoint y: 294, endPoint x: 473, endPoint y: 294, distance: 7.1
click at [467, 294] on div "**********" at bounding box center [331, 188] width 319 height 332
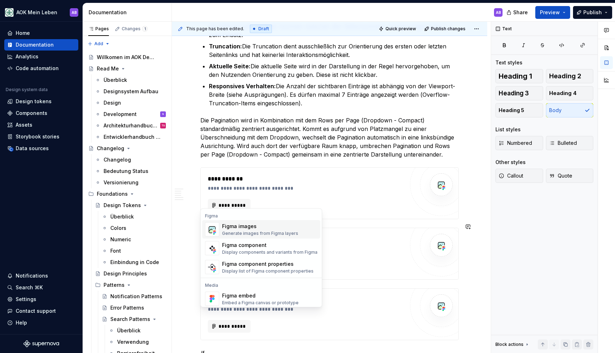
scroll to position [986, 0]
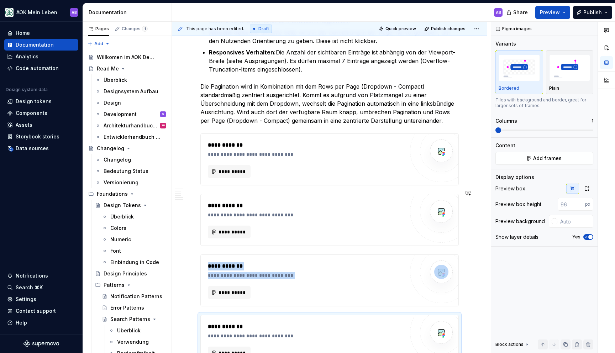
type textarea "*"
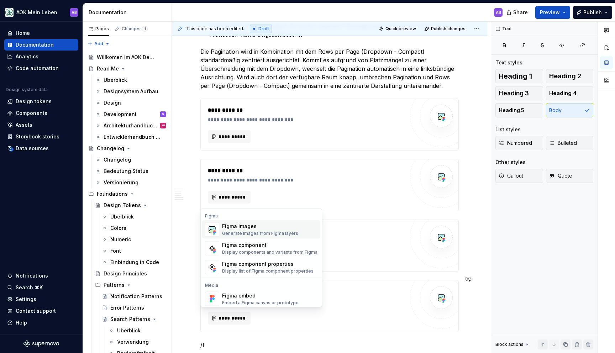
scroll to position [1047, 0]
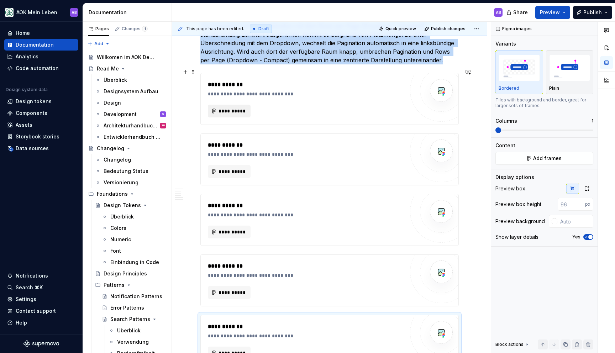
click at [241, 108] on span "**********" at bounding box center [232, 111] width 28 height 7
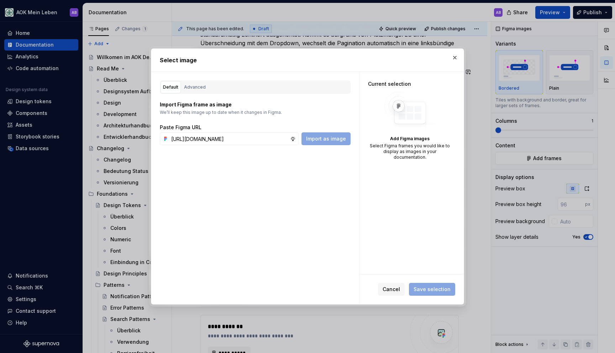
scroll to position [0, 226]
type input "[URL][DOMAIN_NAME]"
click at [313, 133] on button "Import as image" at bounding box center [326, 138] width 49 height 13
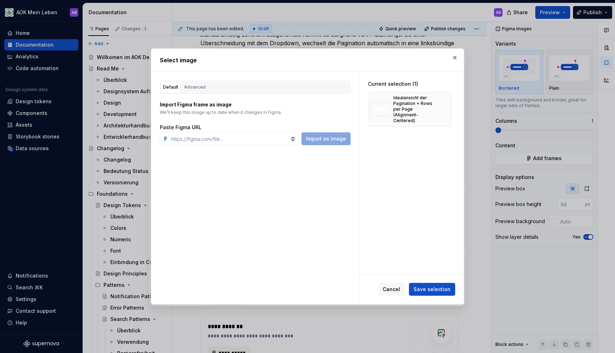
click at [388, 178] on div "Current selection (1) Idealansicht der Pagination + Rows per Page (Alignment-Ce…" at bounding box center [412, 173] width 104 height 202
click at [438, 284] on button "Save selection" at bounding box center [432, 289] width 46 height 13
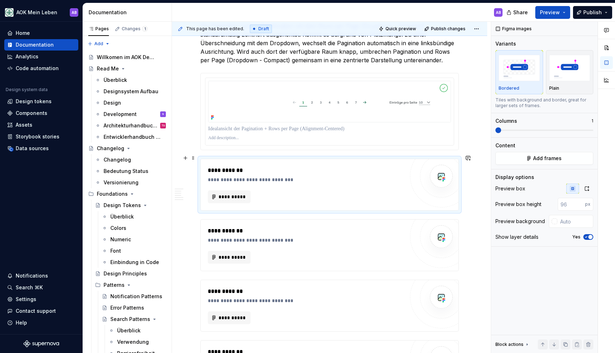
click at [280, 176] on div "**********" at bounding box center [308, 179] width 200 height 7
click at [220, 191] on button "**********" at bounding box center [229, 197] width 43 height 13
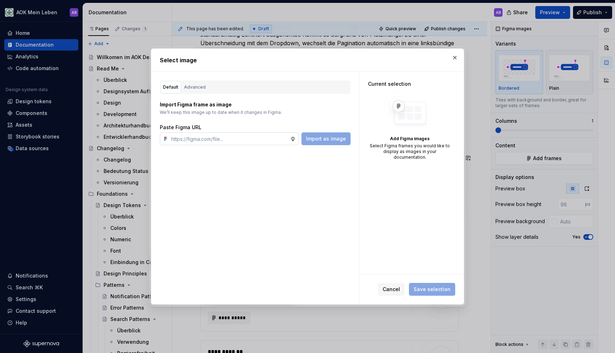
type textarea "*"
type input "[URL][DOMAIN_NAME]"
click at [325, 142] on span "Import as image" at bounding box center [326, 138] width 40 height 7
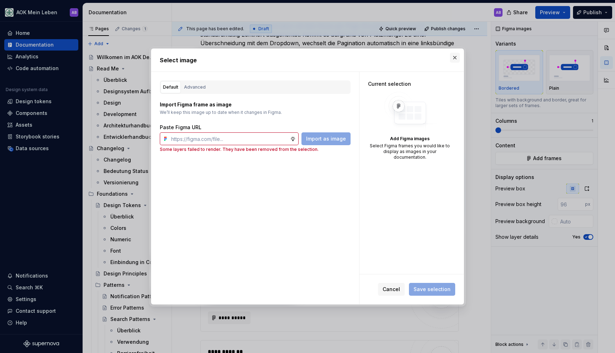
click at [457, 59] on button "button" at bounding box center [455, 58] width 10 height 10
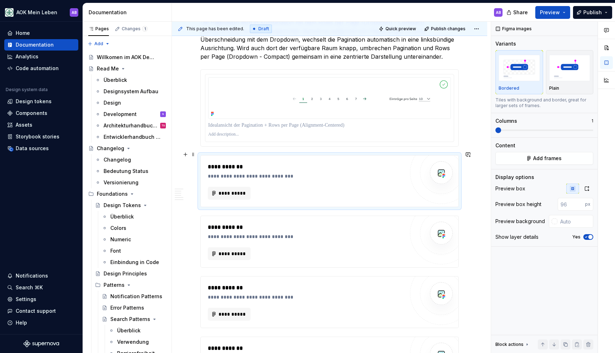
scroll to position [988, 0]
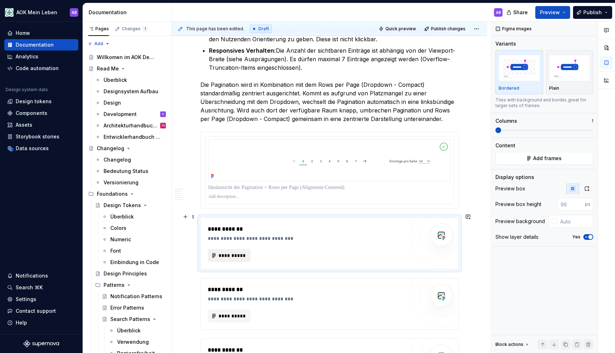
click at [245, 252] on span "**********" at bounding box center [232, 255] width 28 height 7
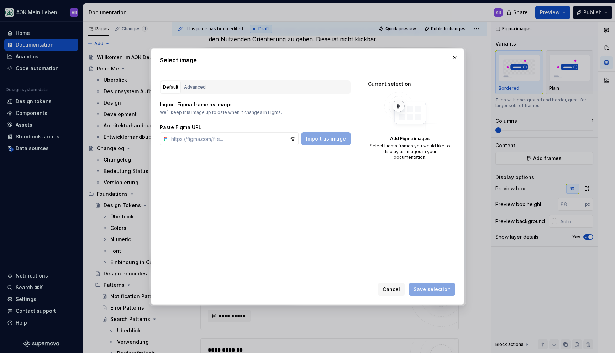
type textarea "*"
paste input "[URL][DOMAIN_NAME]"
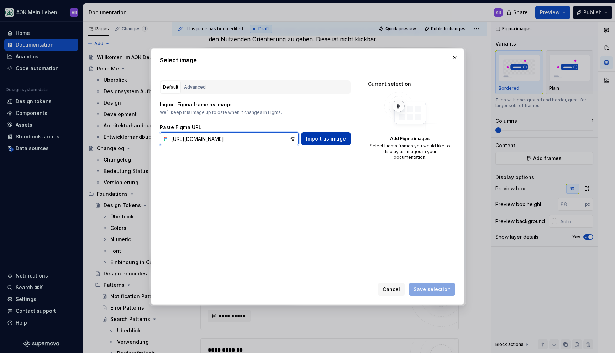
type input "[URL][DOMAIN_NAME]"
click at [323, 143] on button "Import as image" at bounding box center [326, 138] width 49 height 13
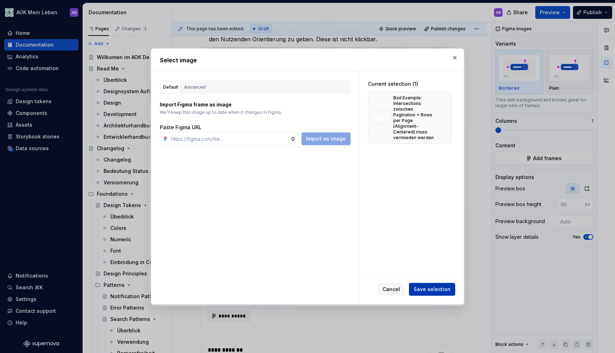
click at [437, 286] on button "Save selection" at bounding box center [432, 289] width 46 height 13
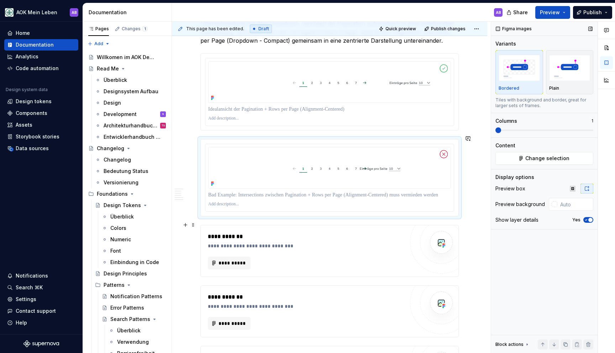
scroll to position [1089, 0]
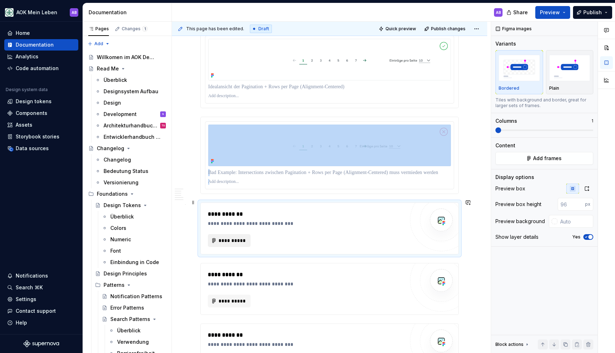
click at [210, 235] on button "**********" at bounding box center [229, 240] width 43 height 13
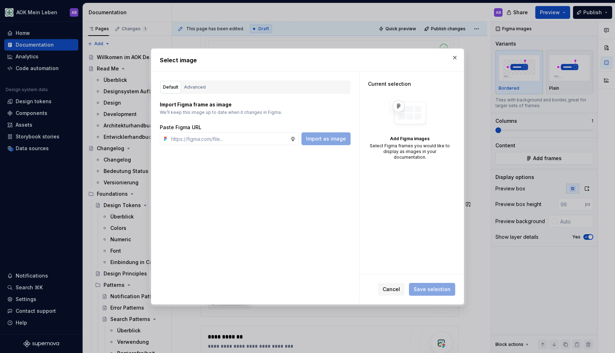
type textarea "*"
type input "[URL][DOMAIN_NAME]"
type textarea "*"
type input "[URL][DOMAIN_NAME]"
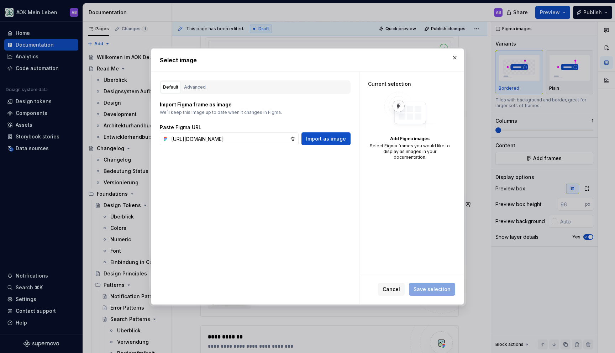
scroll to position [0, 0]
click at [319, 145] on div "Default Advanced Import Figma frame as image We’ll keep this image up to date w…" at bounding box center [255, 188] width 208 height 233
click at [320, 143] on button "Import as image" at bounding box center [326, 138] width 49 height 13
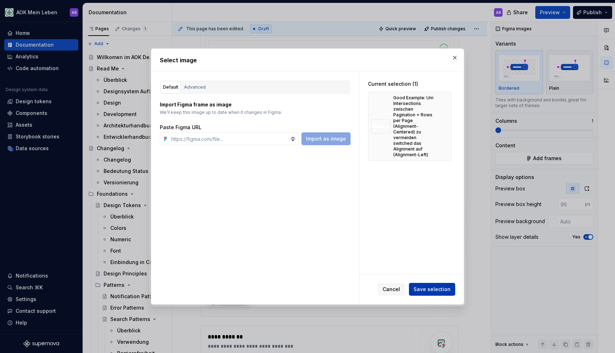
click at [433, 287] on span "Save selection" at bounding box center [432, 289] width 37 height 7
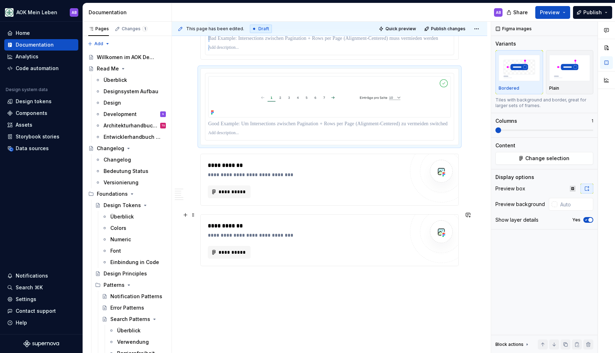
scroll to position [1229, 0]
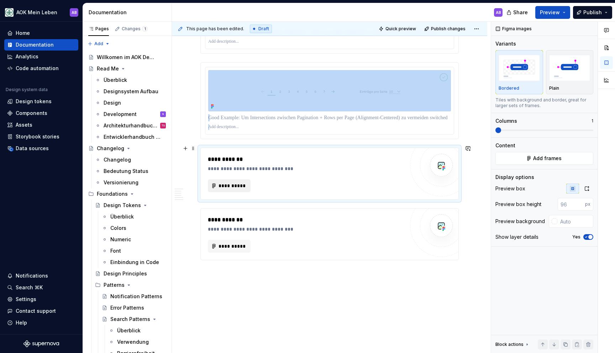
click at [236, 182] on span "**********" at bounding box center [232, 185] width 28 height 7
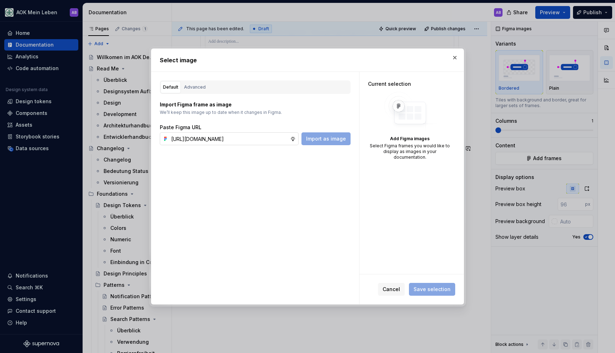
scroll to position [0, 228]
type input "[URL][DOMAIN_NAME]"
click at [337, 144] on button "Import as image" at bounding box center [326, 138] width 49 height 13
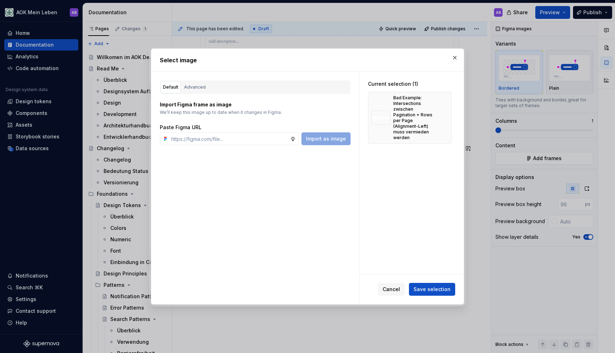
click at [424, 296] on div "Cancel Save selection" at bounding box center [412, 290] width 104 height 30
click at [427, 291] on span "Save selection" at bounding box center [432, 289] width 37 height 7
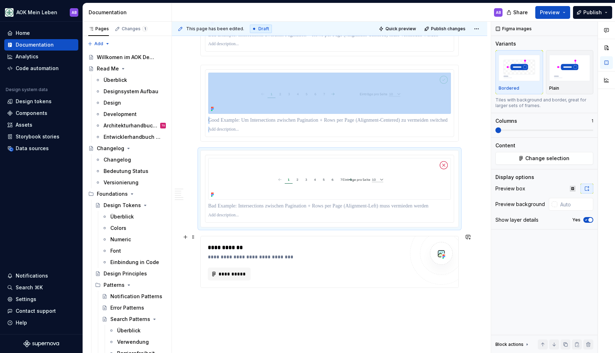
scroll to position [1245, 0]
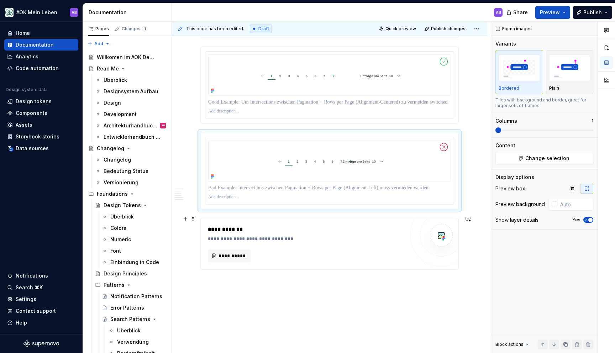
click at [393, 235] on div "**********" at bounding box center [308, 238] width 200 height 7
click at [224, 257] on button "**********" at bounding box center [229, 256] width 43 height 13
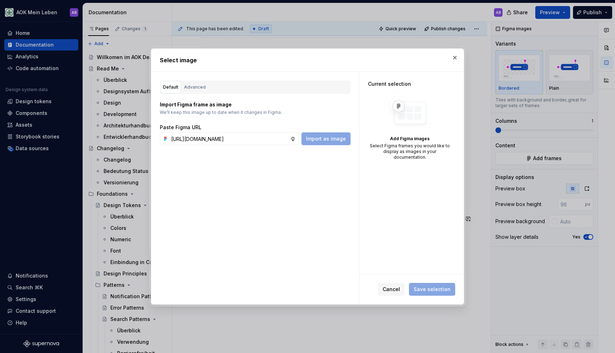
scroll to position [0, 228]
type input "[URL][DOMAIN_NAME]"
click at [314, 136] on span "Import as image" at bounding box center [326, 138] width 40 height 7
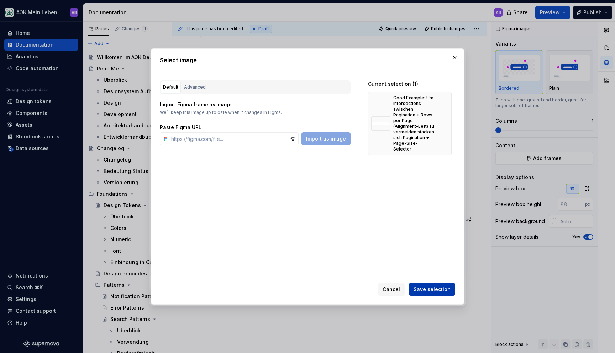
click at [432, 288] on span "Save selection" at bounding box center [432, 289] width 37 height 7
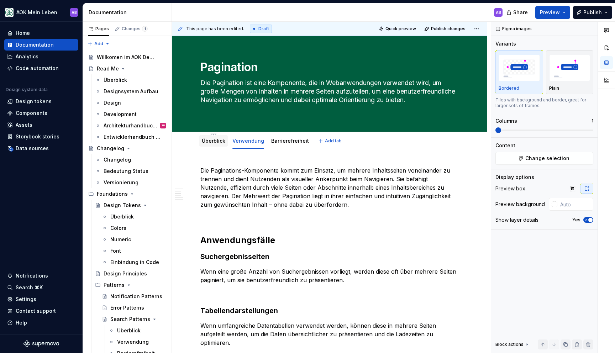
click at [221, 141] on link "Überblick" at bounding box center [214, 141] width 24 height 6
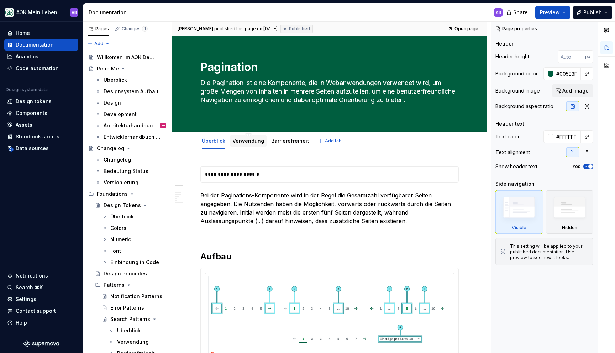
click at [233, 142] on link "Verwendung" at bounding box center [249, 141] width 32 height 6
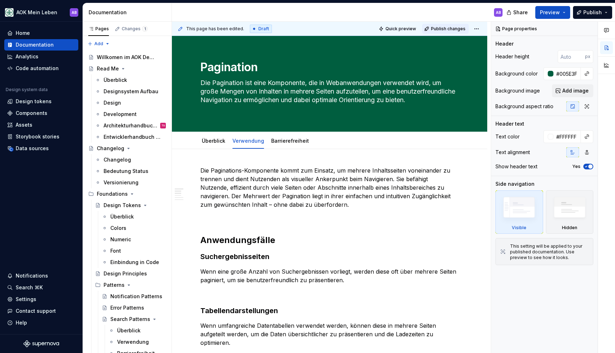
click at [452, 29] on span "Publish changes" at bounding box center [448, 29] width 35 height 6
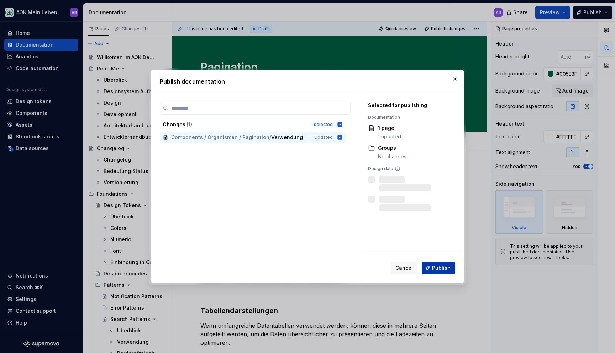
click at [433, 265] on span "Publish" at bounding box center [441, 268] width 19 height 7
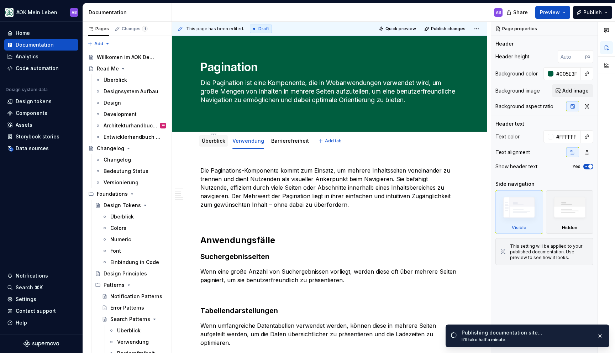
click at [213, 140] on link "Überblick" at bounding box center [214, 141] width 24 height 6
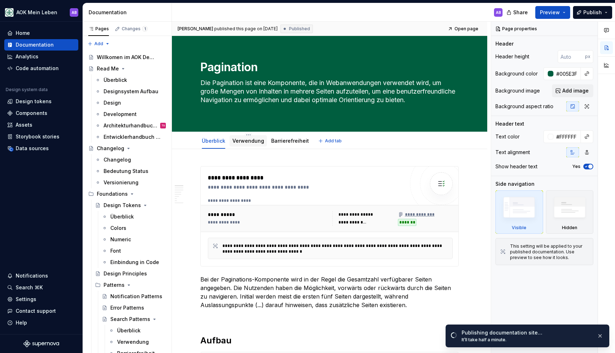
click at [238, 144] on link "Verwendung" at bounding box center [249, 141] width 32 height 6
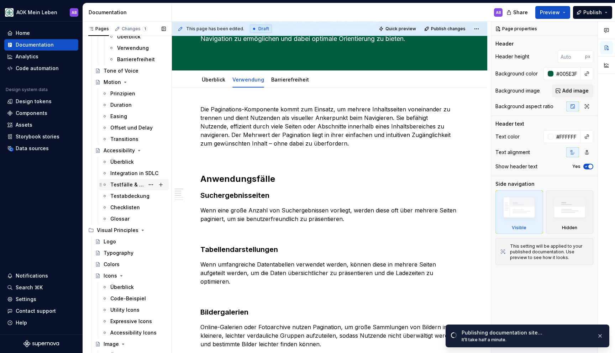
scroll to position [1878, 0]
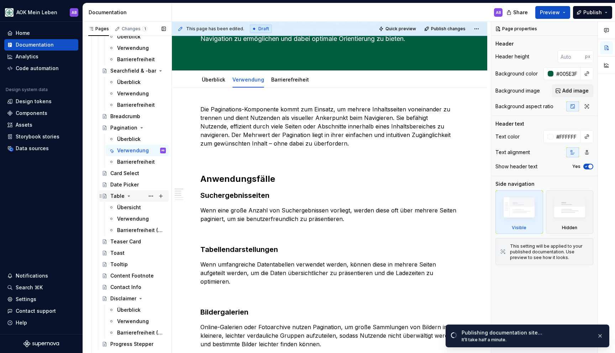
click at [117, 193] on div "Table" at bounding box center [117, 196] width 14 height 7
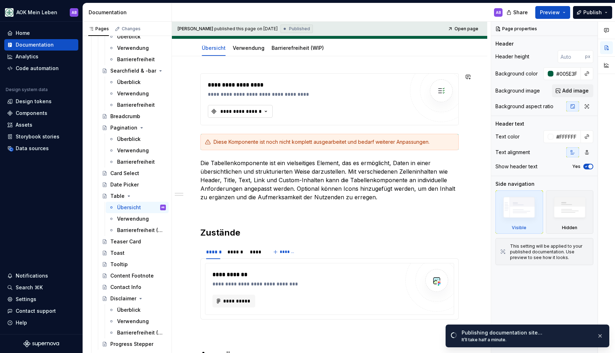
scroll to position [87, 0]
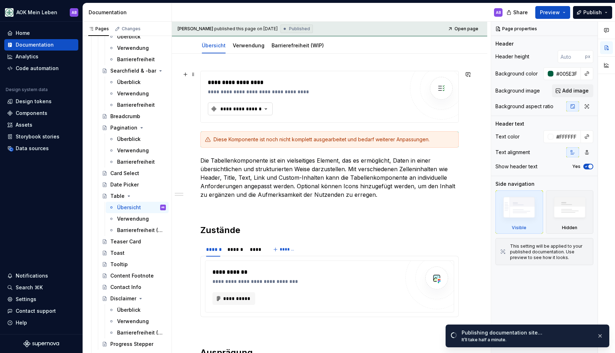
click at [234, 106] on div "**********" at bounding box center [241, 108] width 43 height 7
type textarea "*"
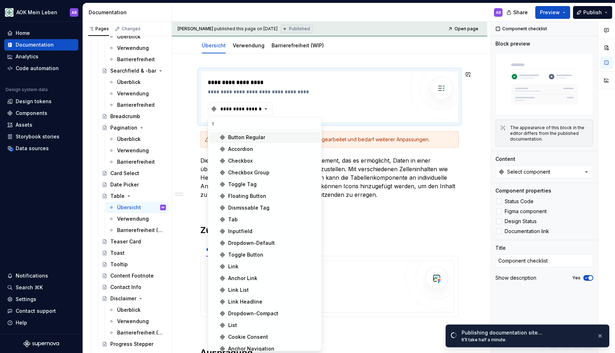
type input "ta"
type textarea "*"
type input "tab"
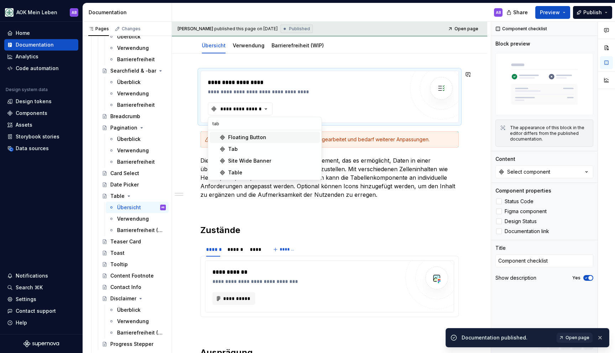
type textarea "*"
type input "tab"
click at [243, 170] on div "Table" at bounding box center [272, 172] width 89 height 7
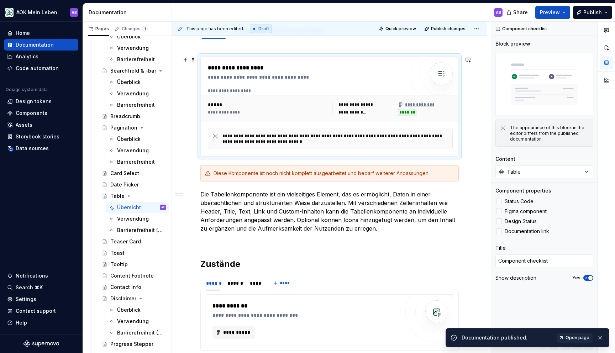
scroll to position [103, 0]
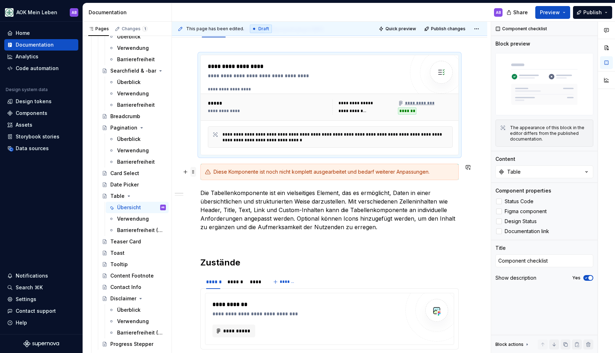
click at [194, 174] on span at bounding box center [194, 172] width 6 height 10
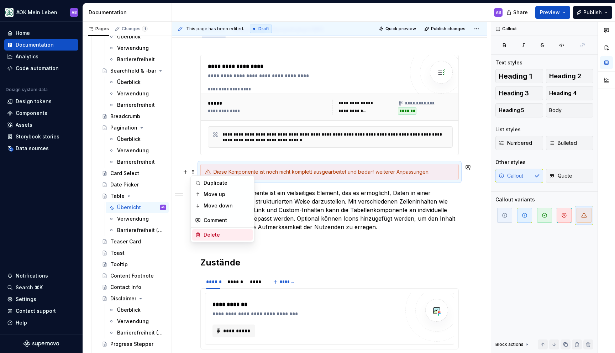
click at [212, 236] on div "Delete" at bounding box center [227, 234] width 46 height 7
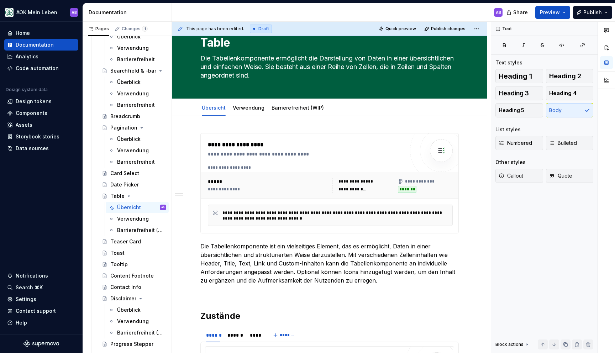
scroll to position [27, 0]
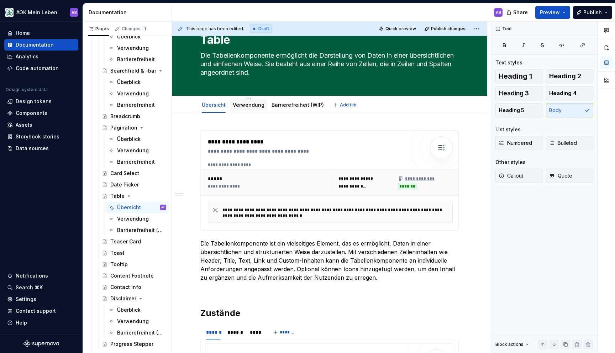
click at [239, 109] on div "Verwendung" at bounding box center [249, 105] width 32 height 9
click at [242, 106] on link "Verwendung" at bounding box center [249, 105] width 32 height 6
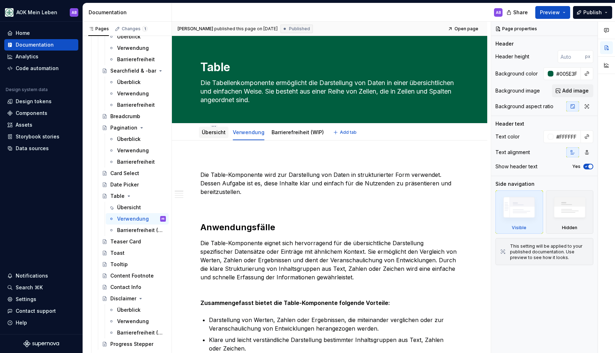
click at [218, 129] on link "Übersicht" at bounding box center [214, 132] width 24 height 6
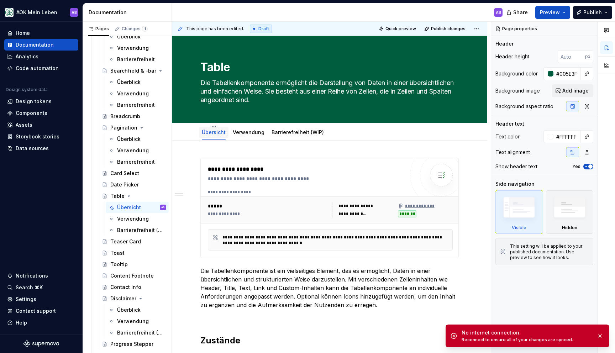
type textarea "*"
